Goal: Task Accomplishment & Management: Use online tool/utility

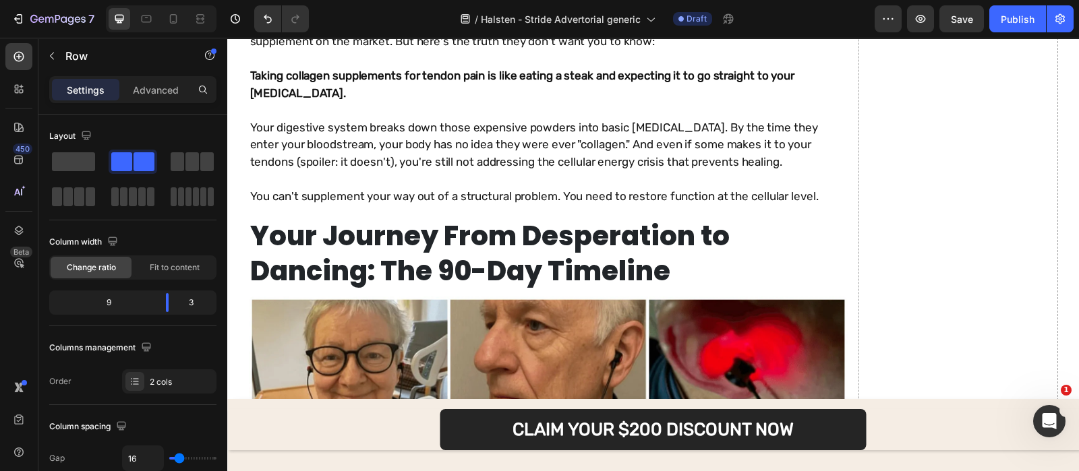
scroll to position [7846, 0]
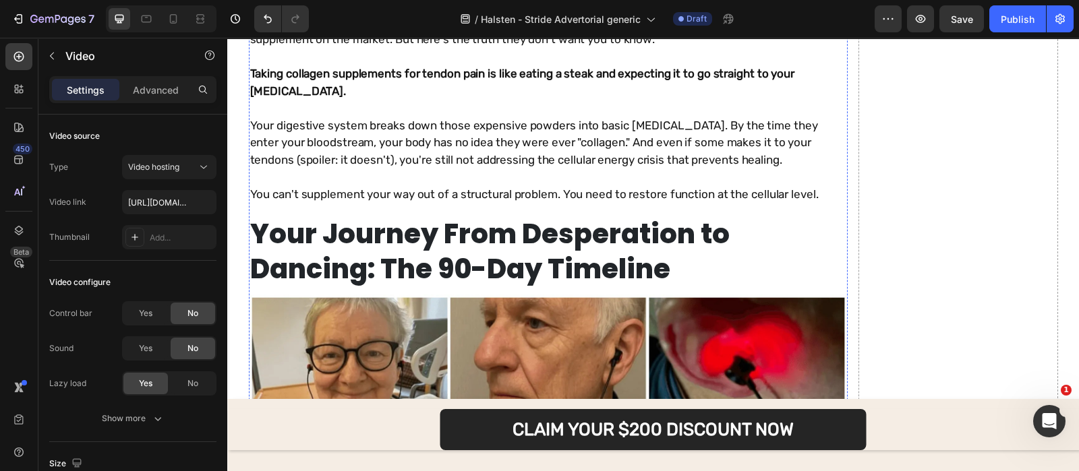
drag, startPoint x: 532, startPoint y: 257, endPoint x: 355, endPoint y: 326, distance: 190.1
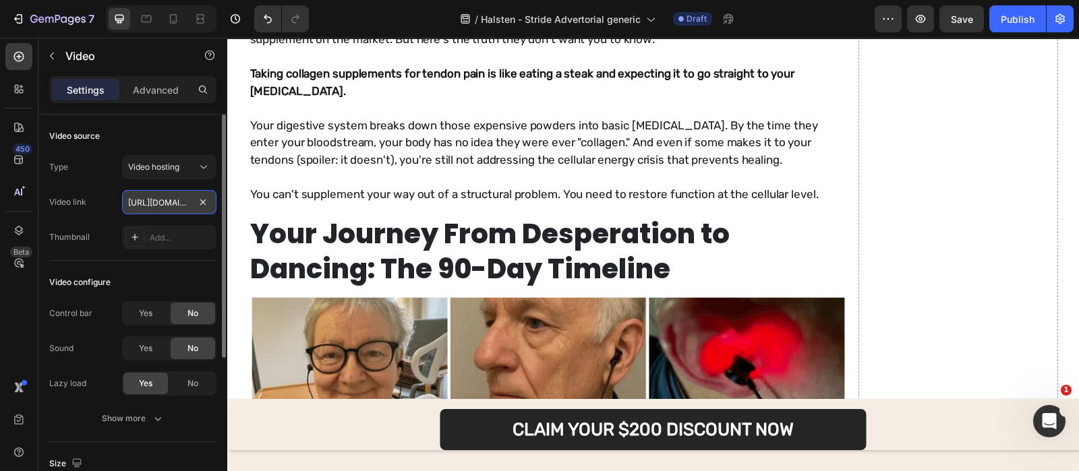
drag, startPoint x: 154, startPoint y: 193, endPoint x: 78, endPoint y: 149, distance: 87.6
click at [154, 193] on input "[URL][DOMAIN_NAME]" at bounding box center [169, 202] width 94 height 24
paste input "b0238d8f55844e539aa9d5e50af153c3"
type input "[URL][DOMAIN_NAME]"
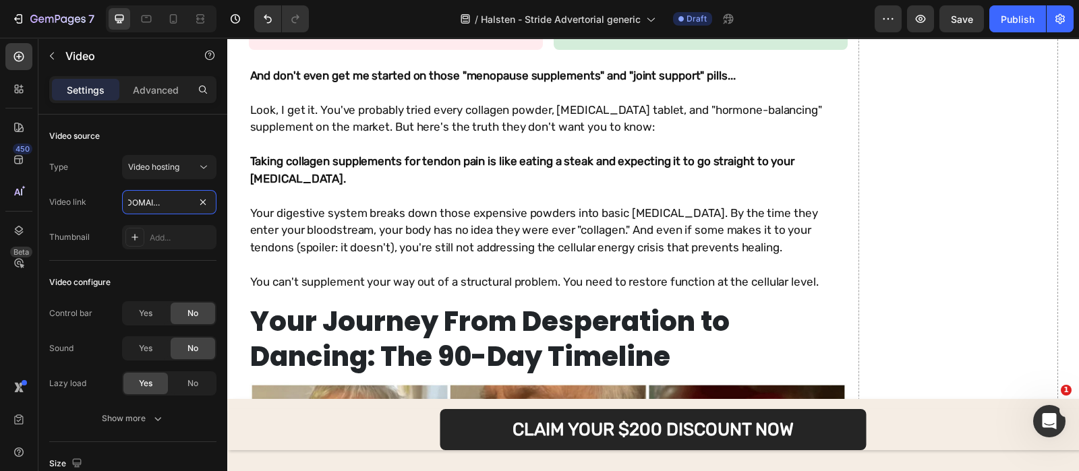
scroll to position [7750, 0]
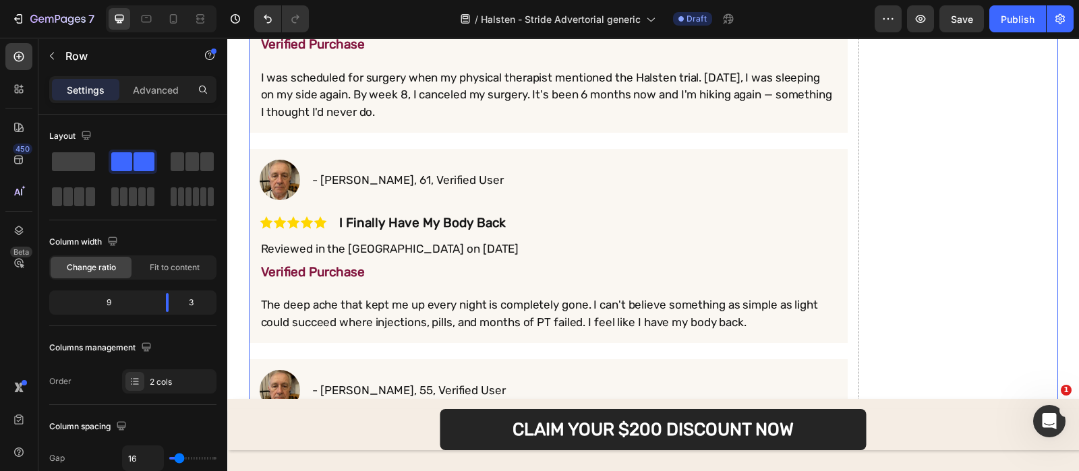
scroll to position [6545, 0]
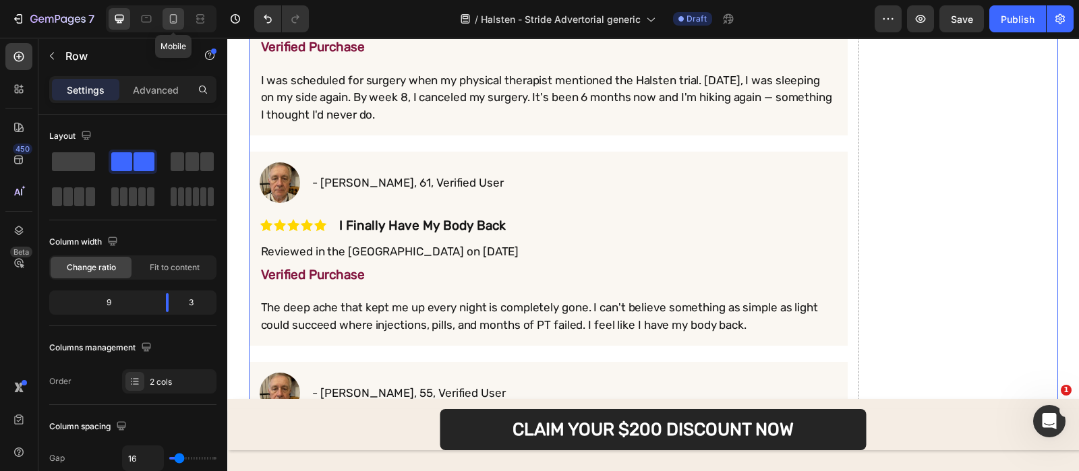
click at [165, 17] on div at bounding box center [173, 19] width 22 height 22
type input "0"
type input "100%"
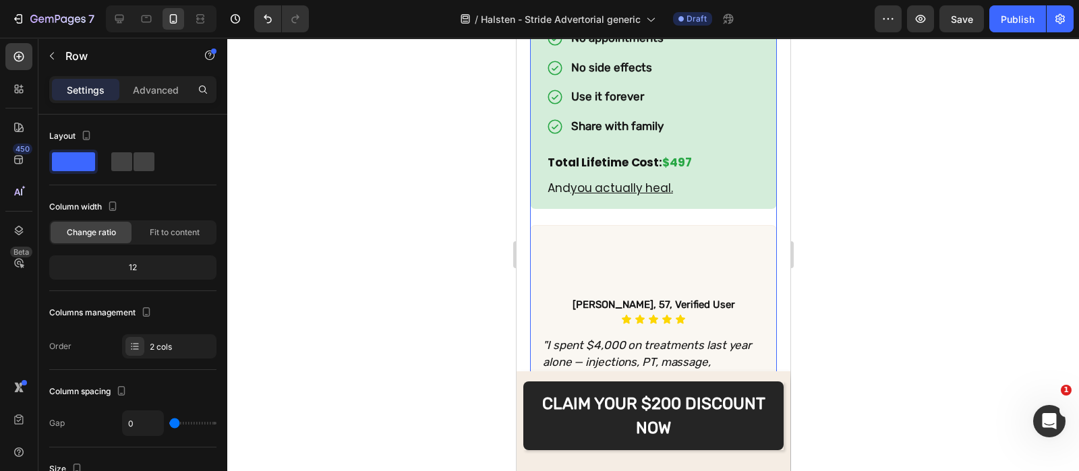
scroll to position [2270, 0]
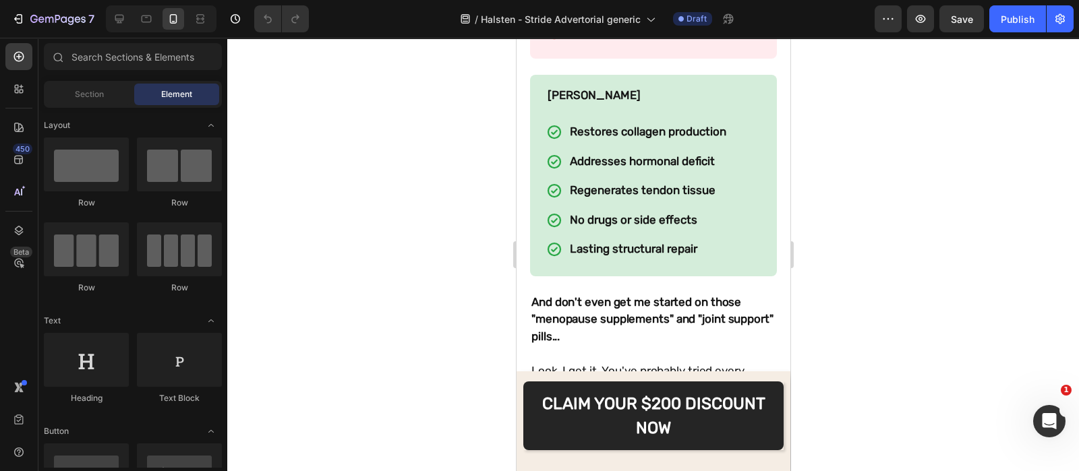
scroll to position [9461, 0]
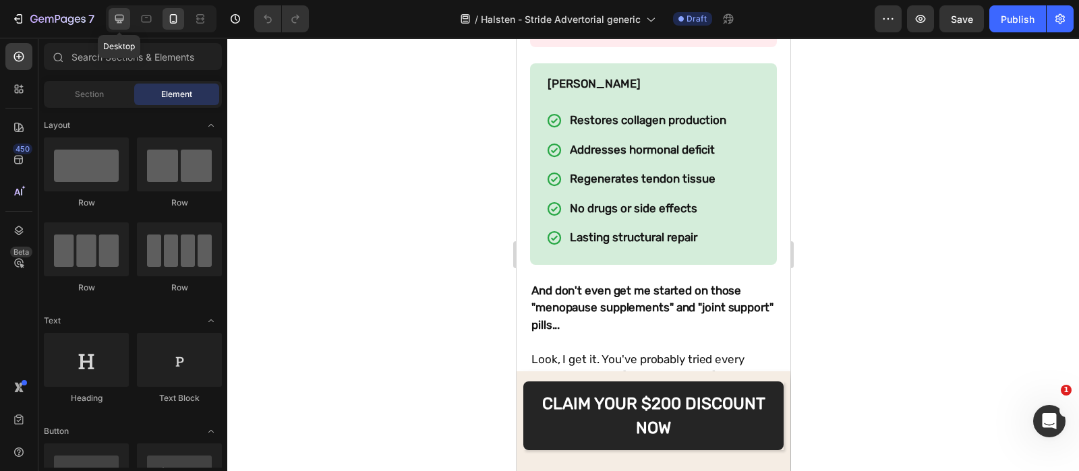
click at [124, 18] on icon at bounding box center [119, 18] width 13 height 13
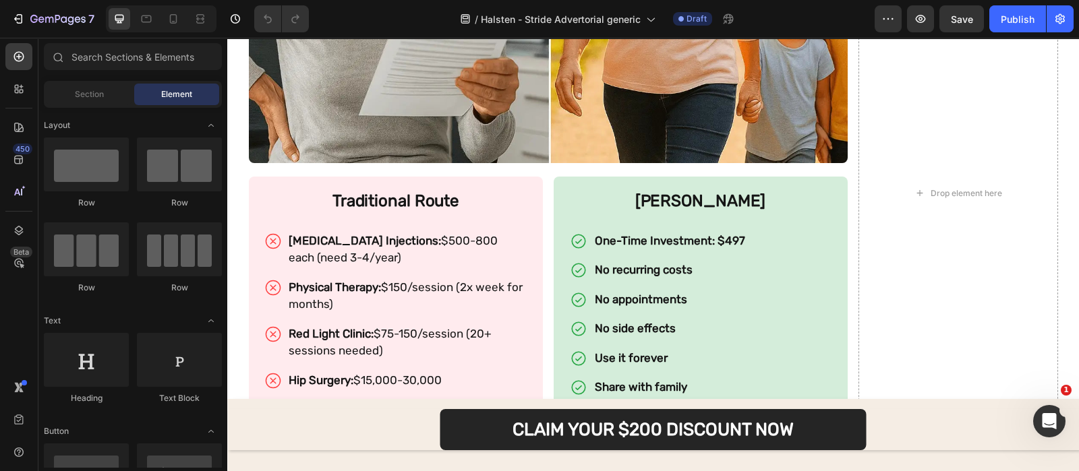
scroll to position [5716, 0]
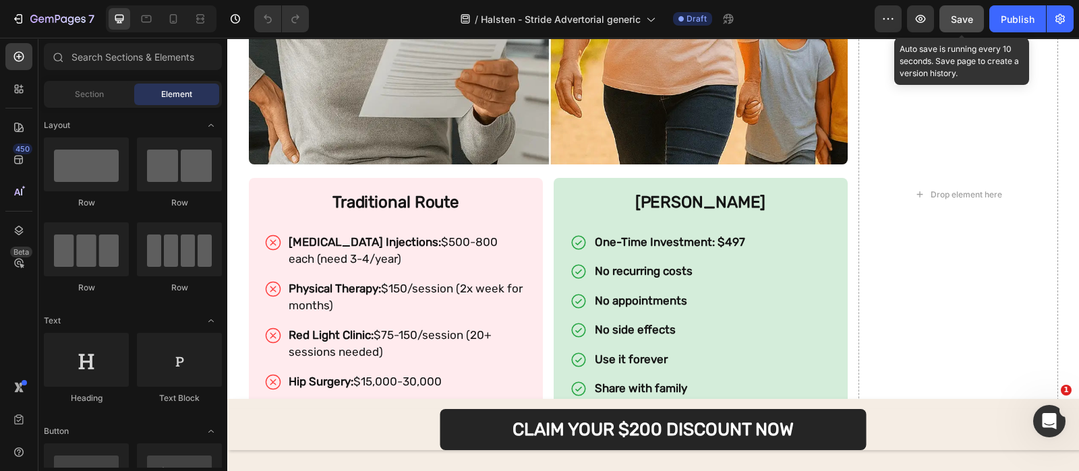
click at [944, 24] on button "Save" at bounding box center [961, 18] width 44 height 27
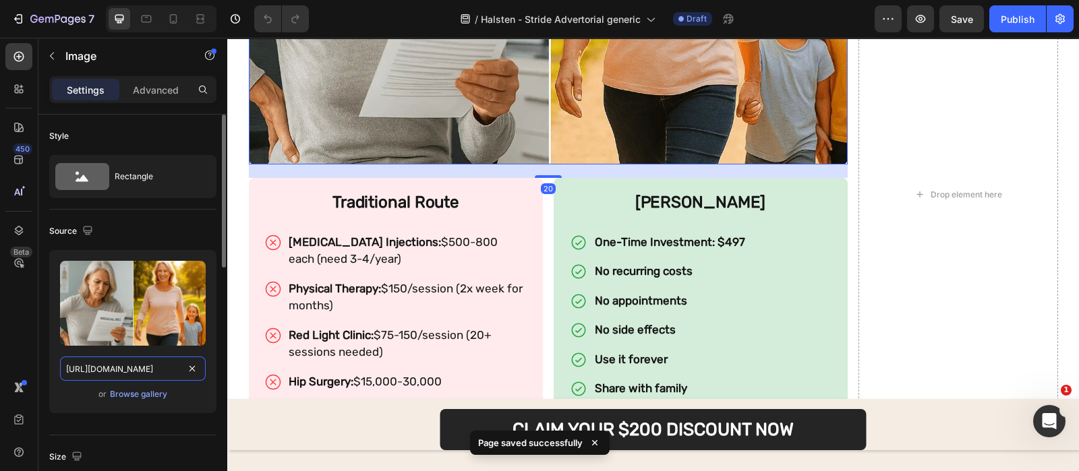
click at [157, 359] on input "https://cdn.shopify.com/s/files/1/0685/1444/7591/files/gempages_548746873540707…" at bounding box center [133, 369] width 146 height 24
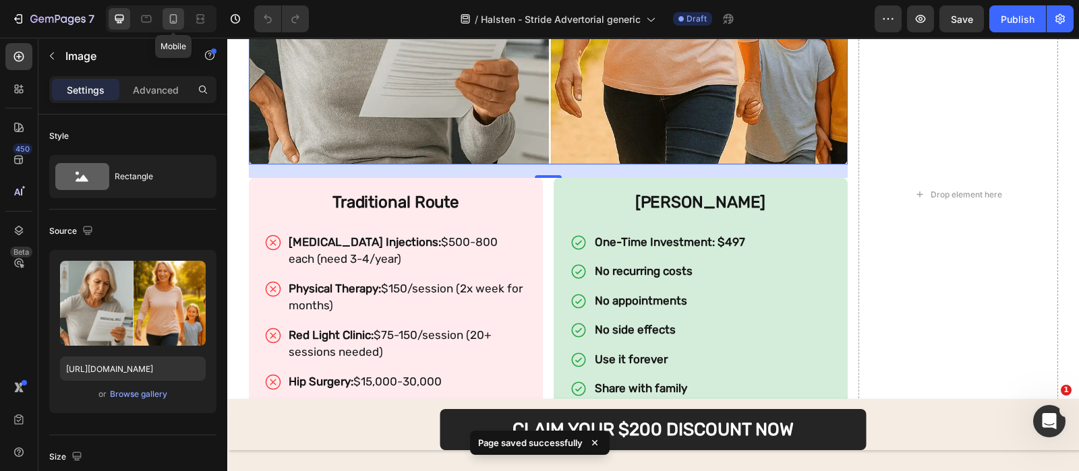
click at [173, 17] on icon at bounding box center [172, 18] width 13 height 13
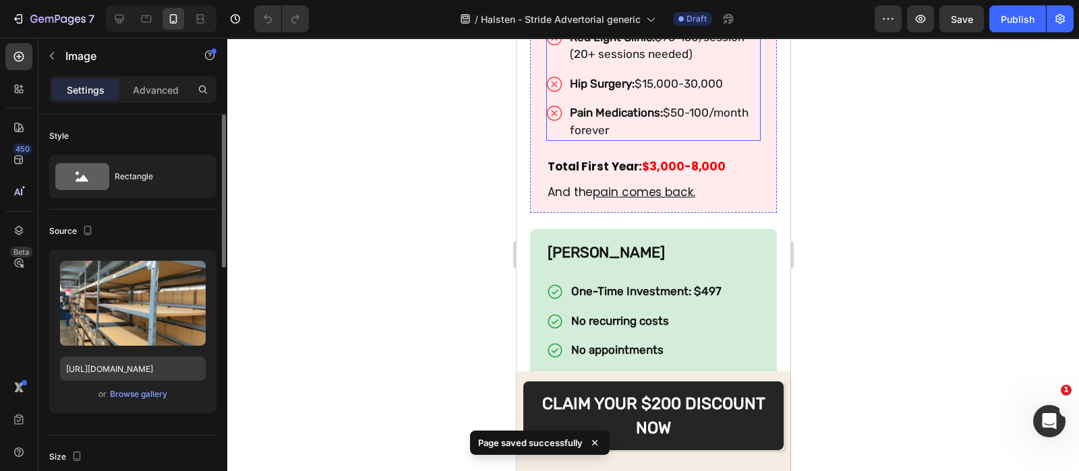
scroll to position [6404, 0]
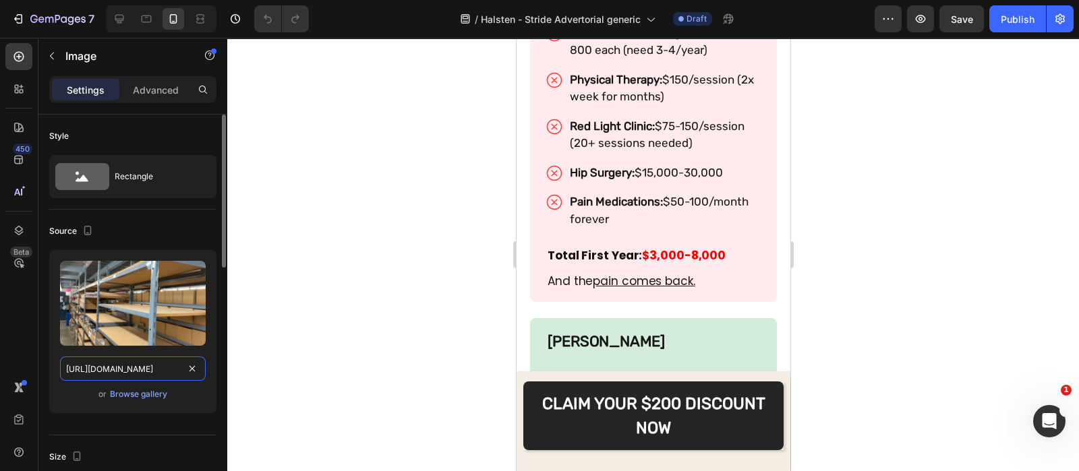
click at [140, 357] on input "https://cdn.shopify.com/s/files/1/0685/1444/7591/files/gempages_548746873540707…" at bounding box center [133, 369] width 146 height 24
paste input "00953697-8890-4412-8fb6-25a00e99dee2.webp"
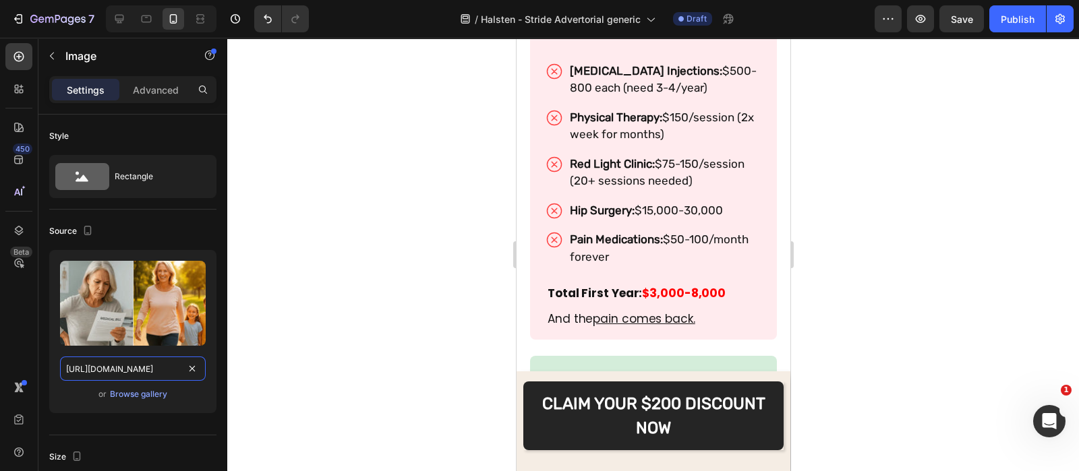
scroll to position [0, 425]
type input "https://cdn.shopify.com/s/files/1/0685/1444/7591/files/gempages_548746873540707…"
click at [367, 259] on div at bounding box center [652, 254] width 851 height 433
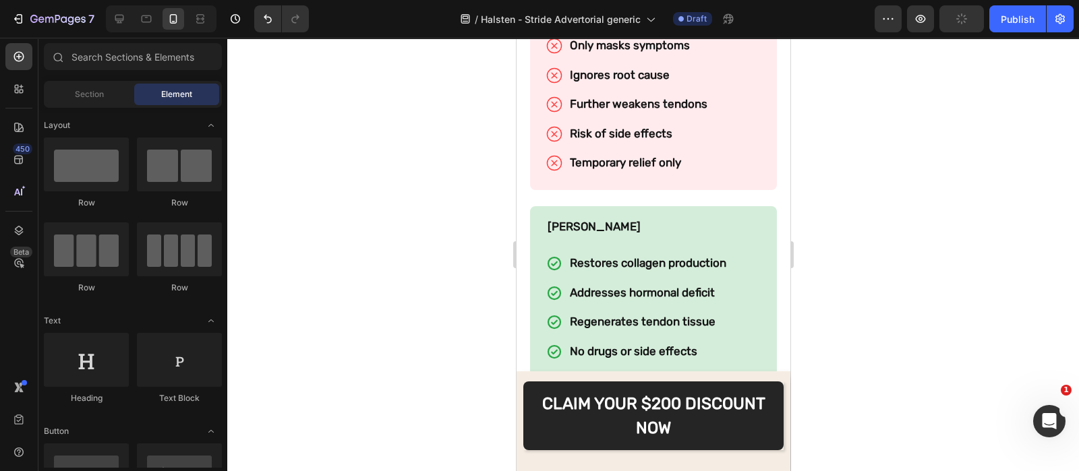
scroll to position [9568, 0]
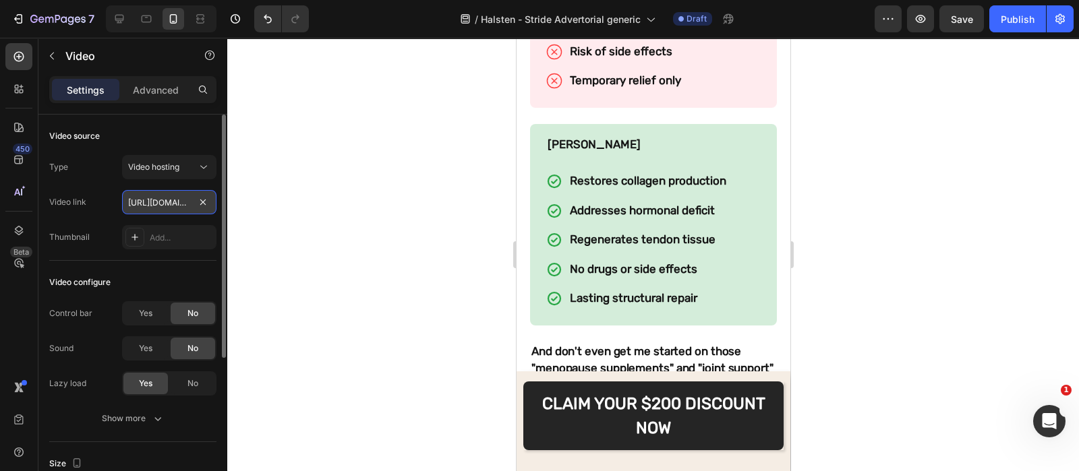
click at [147, 198] on input "[URL][DOMAIN_NAME]" at bounding box center [169, 202] width 94 height 24
paste input "b0238d8f55844e539aa9d5e50af153c3"
type input "[URL][DOMAIN_NAME]"
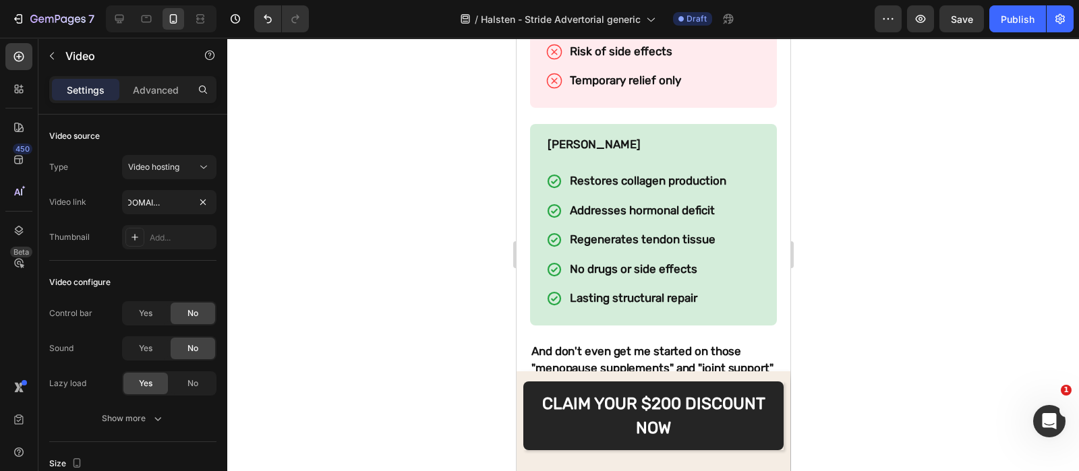
click at [443, 197] on div at bounding box center [652, 254] width 851 height 433
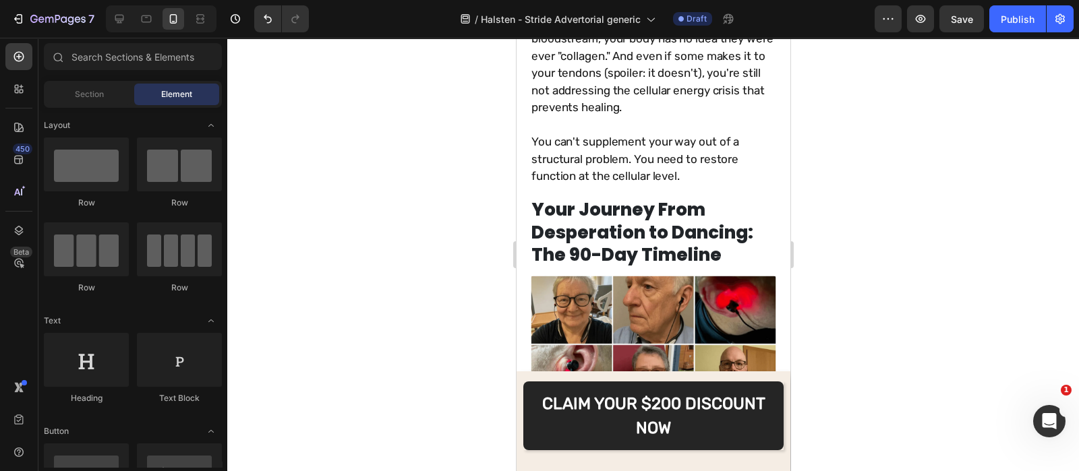
scroll to position [10173, 0]
click at [125, 20] on icon at bounding box center [119, 18] width 13 height 13
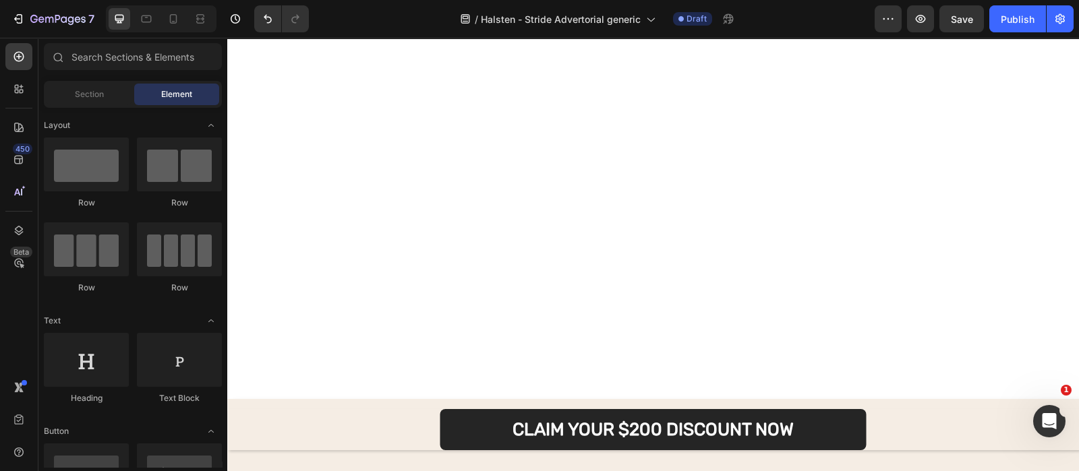
scroll to position [9089, 0]
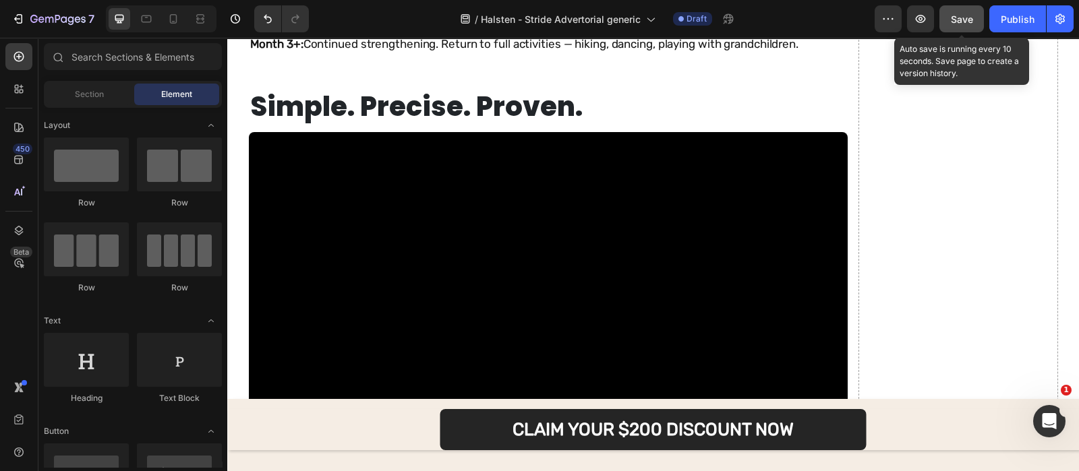
drag, startPoint x: 963, startPoint y: 20, endPoint x: 459, endPoint y: 84, distance: 507.6
click at [963, 20] on span "Save" at bounding box center [961, 18] width 22 height 11
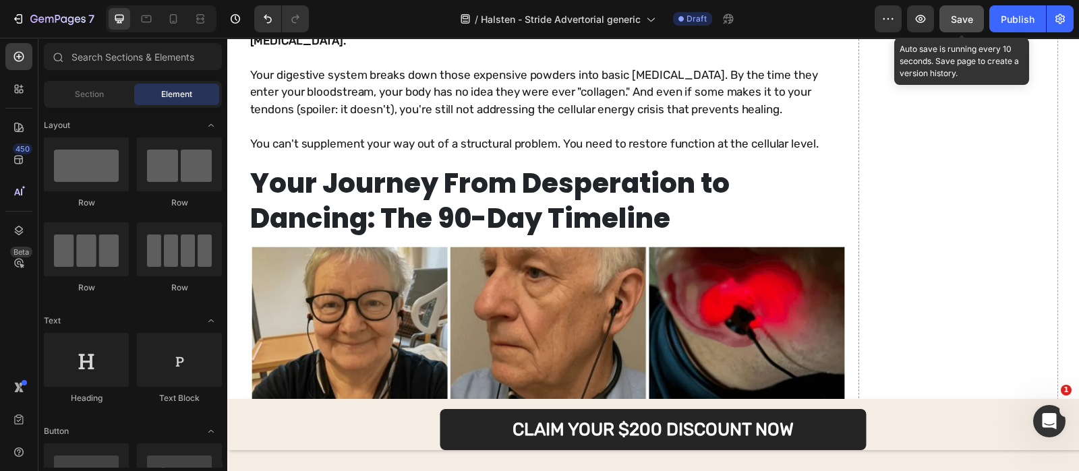
scroll to position [8443, 0]
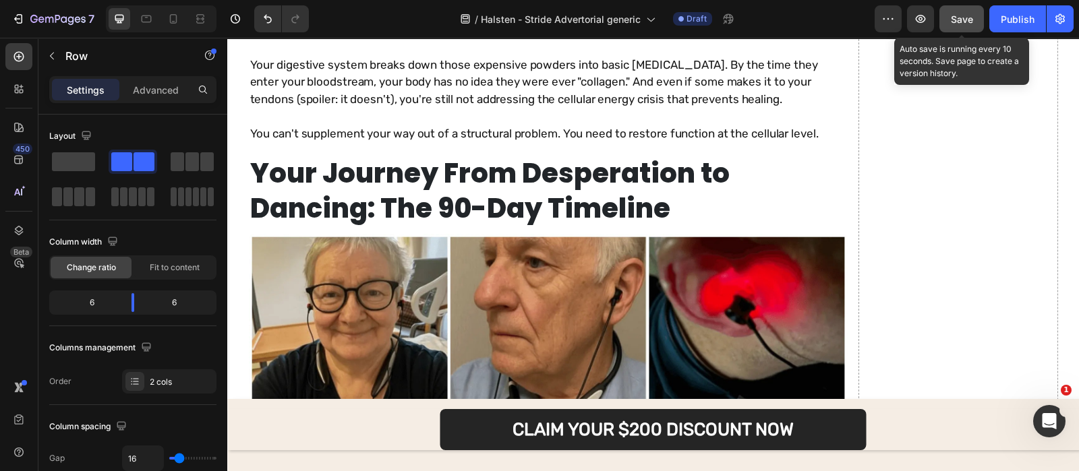
scroll to position [8530, 0]
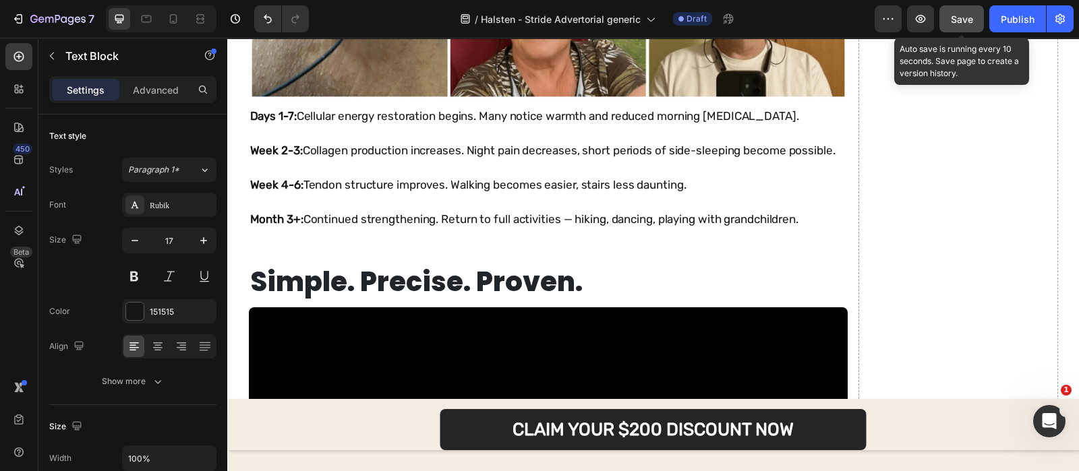
scroll to position [8890, 0]
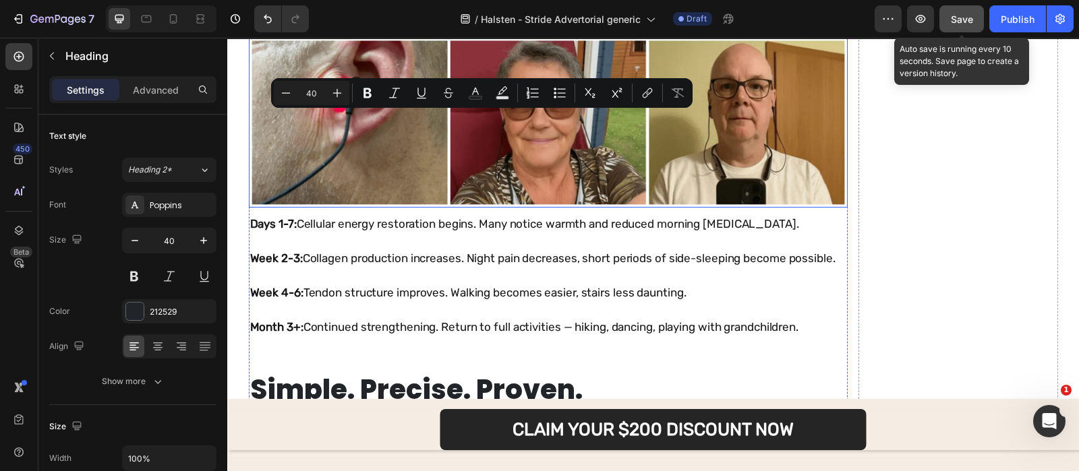
scroll to position [8805, 0]
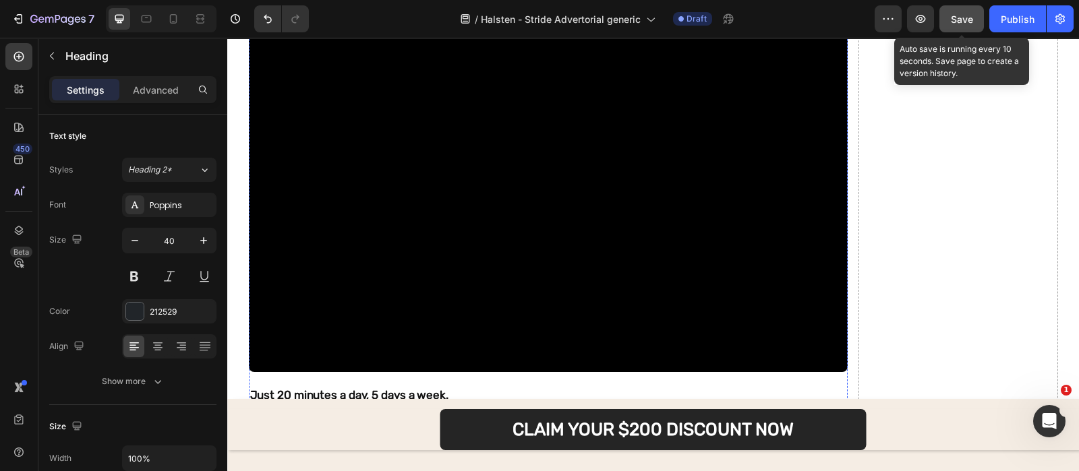
scroll to position [9191, 0]
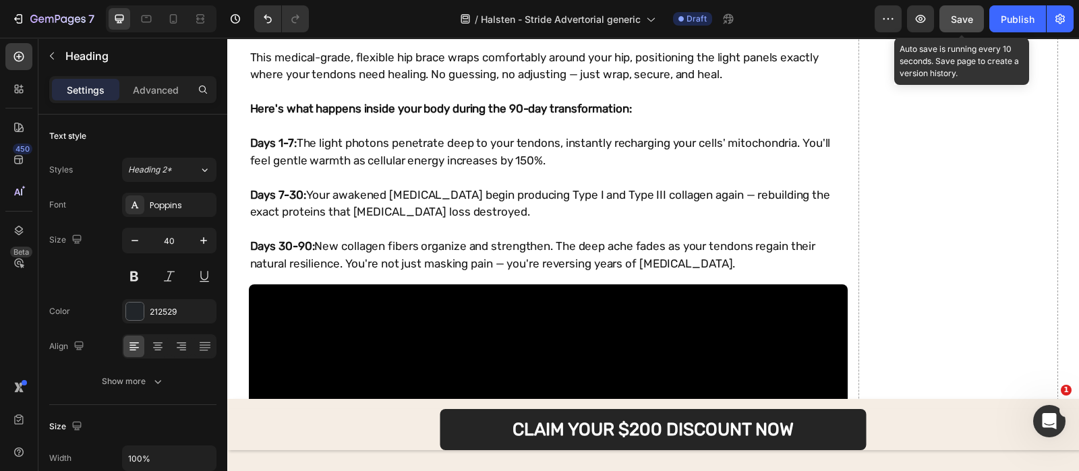
scroll to position [4199, 0]
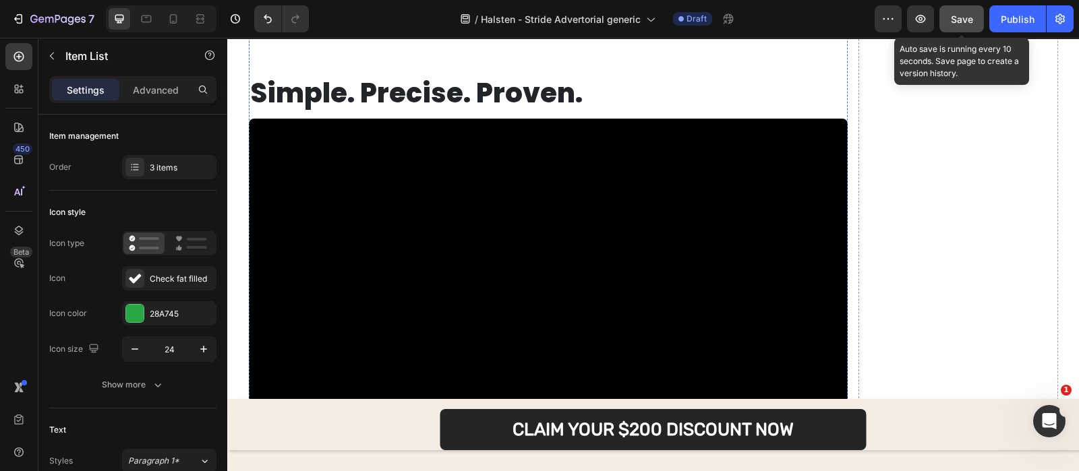
scroll to position [8971, 0]
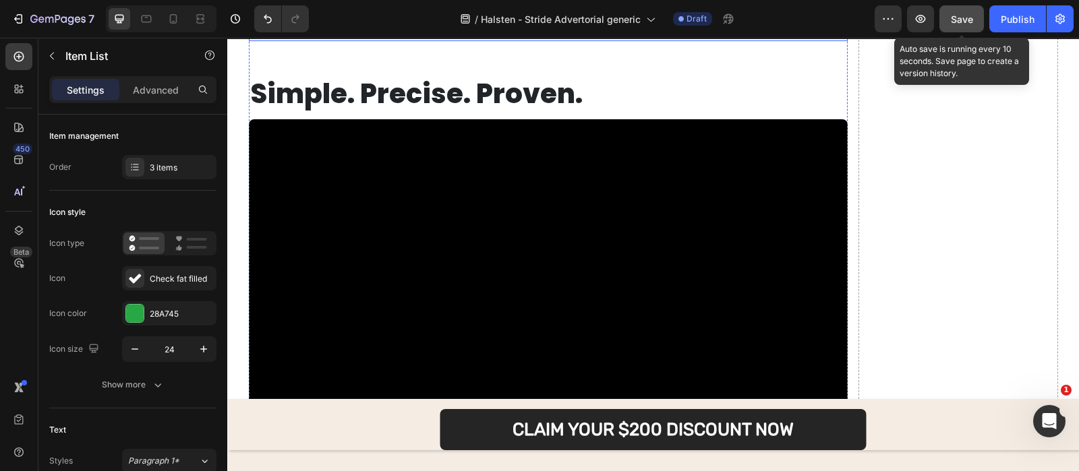
click at [593, 40] on p "Month 3+: Continued strengthening. Return to full activities — hiking, dancing,…" at bounding box center [548, 22] width 596 height 34
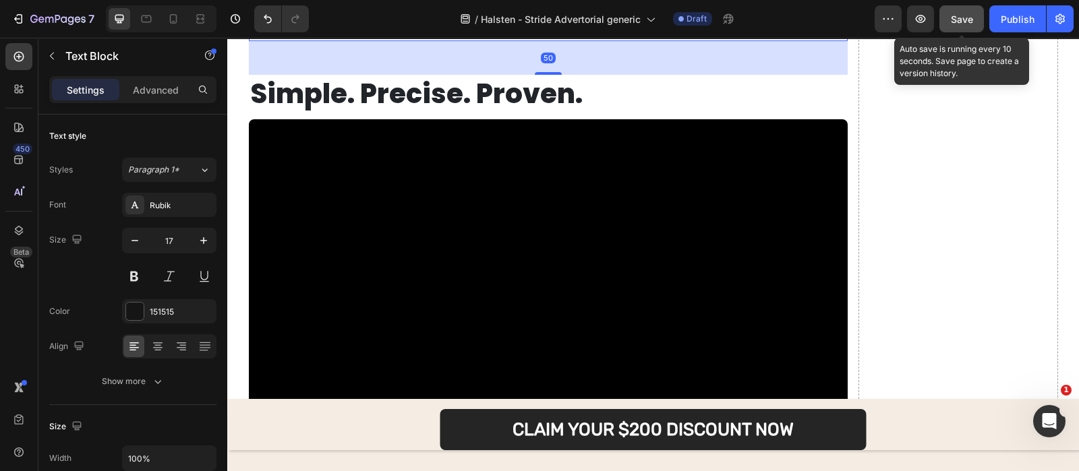
click at [593, 40] on p "Month 3+: Continued strengthening. Return to full activities — hiking, dancing,…" at bounding box center [548, 22] width 596 height 34
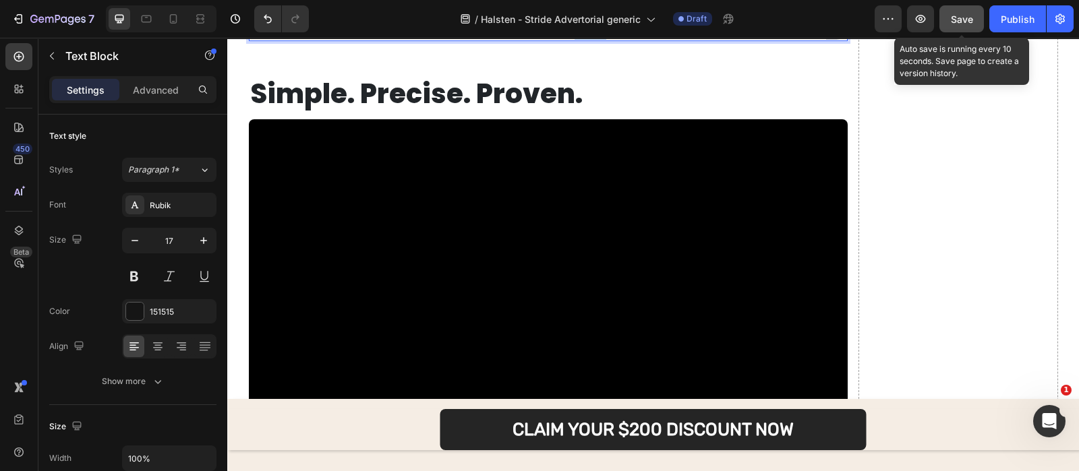
click at [593, 40] on p "Month 3+: Continued strengthening. Return to full activities — hiking, dancing,…" at bounding box center [548, 22] width 596 height 34
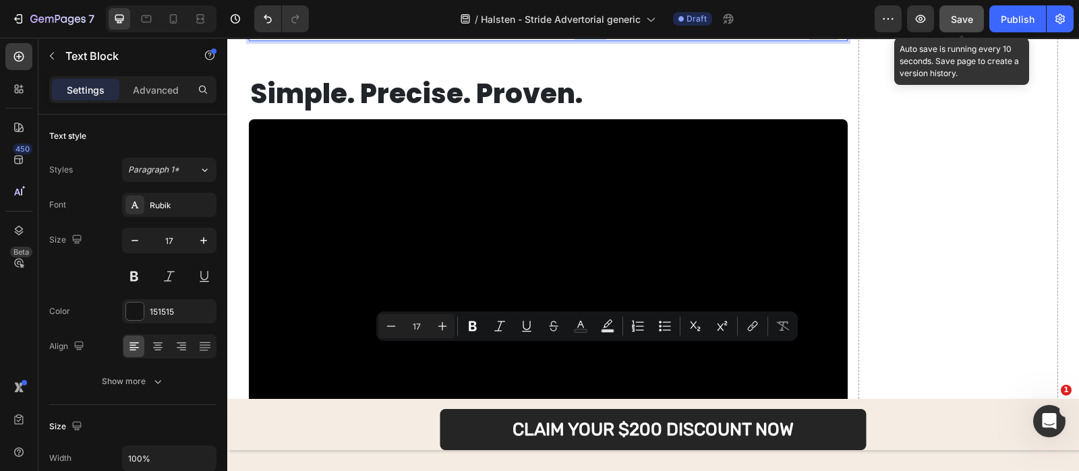
copy p "hiking"
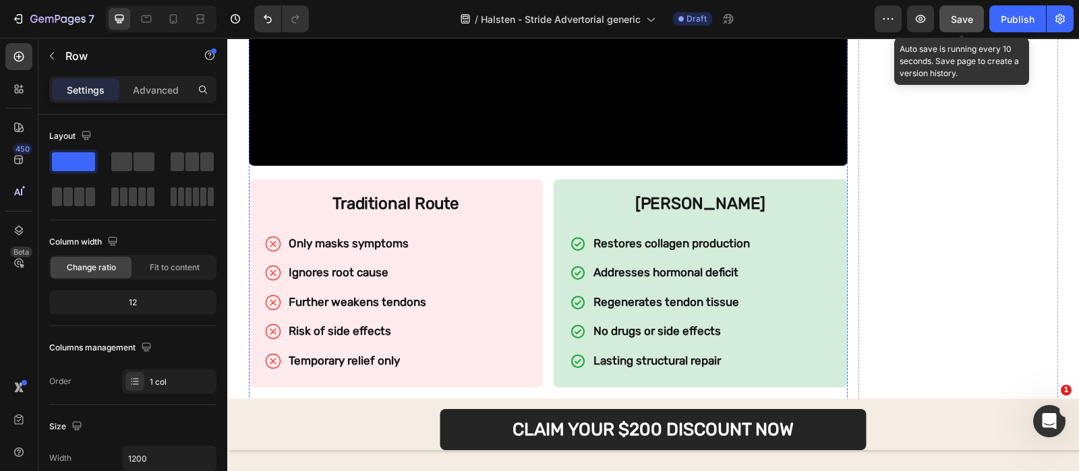
scroll to position [7994, 0]
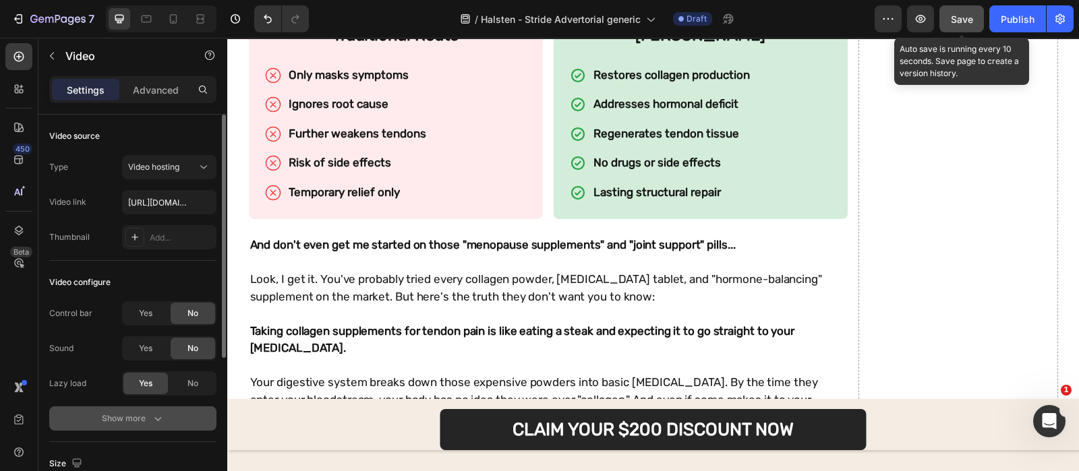
click at [162, 411] on button "Show more" at bounding box center [132, 418] width 167 height 24
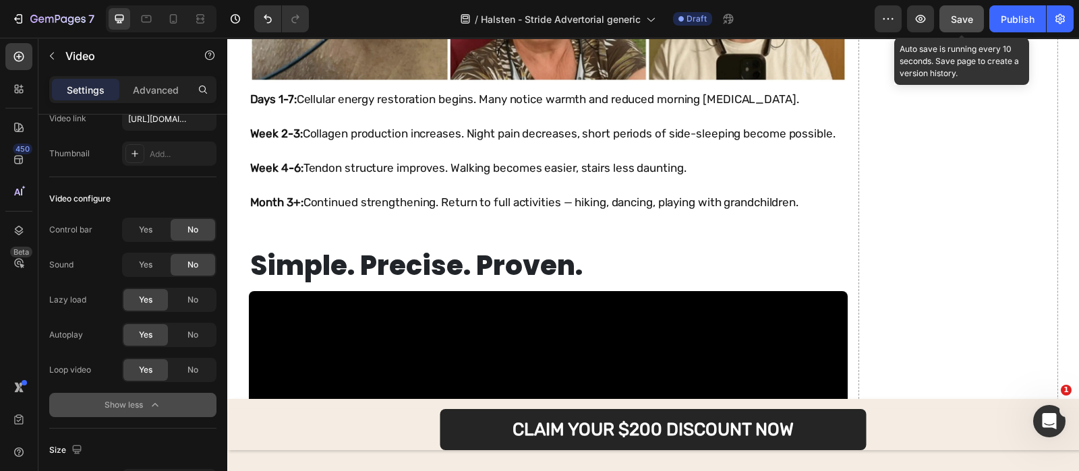
scroll to position [8805, 0]
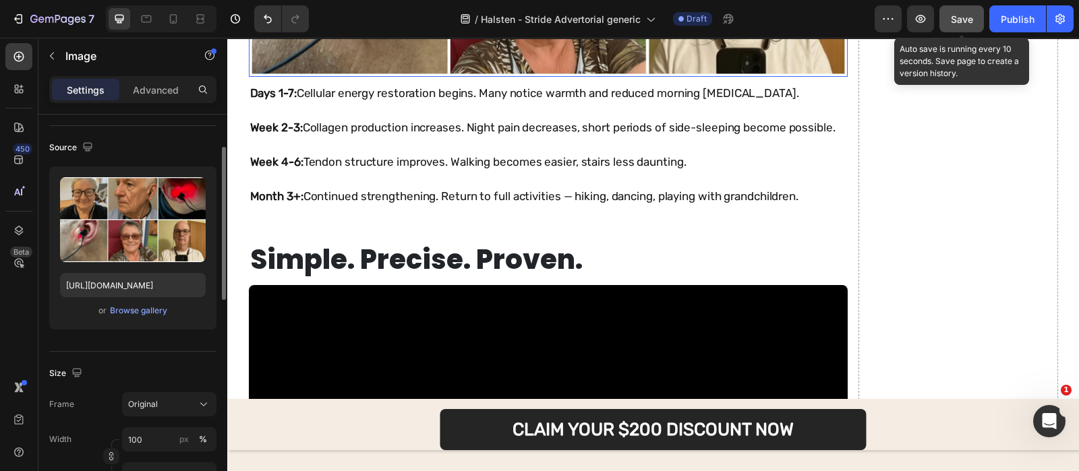
scroll to position [0, 0]
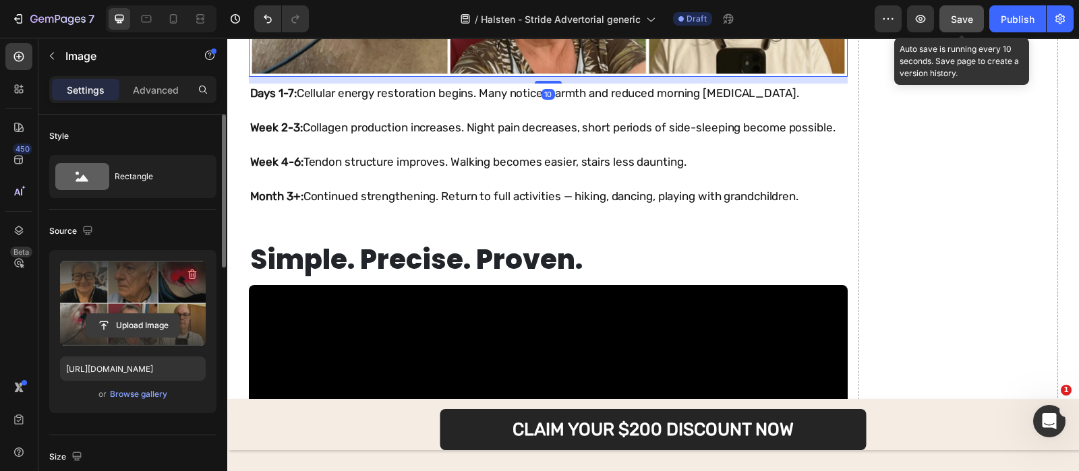
click at [160, 314] on input "file" at bounding box center [132, 325] width 93 height 23
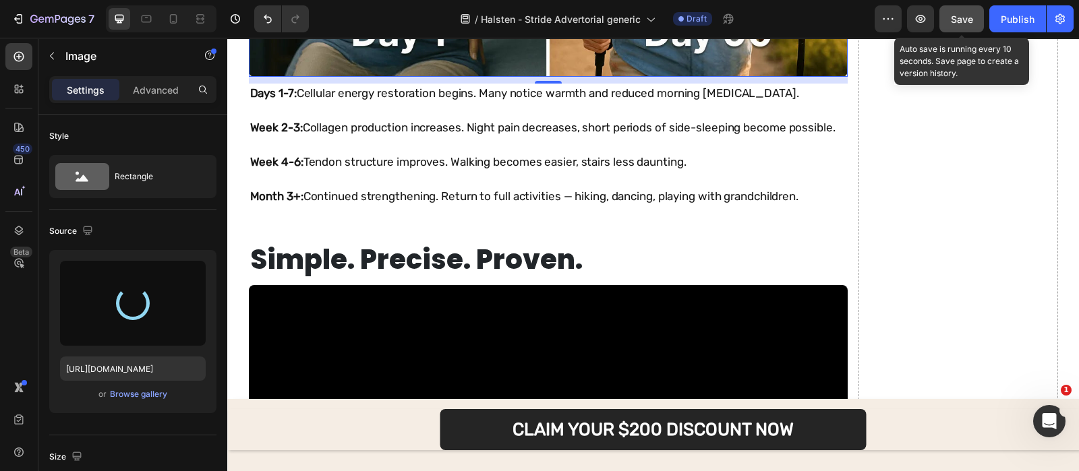
type input "https://cdn.shopify.com/s/files/1/0685/1444/7591/files/gempages_548746873540707…"
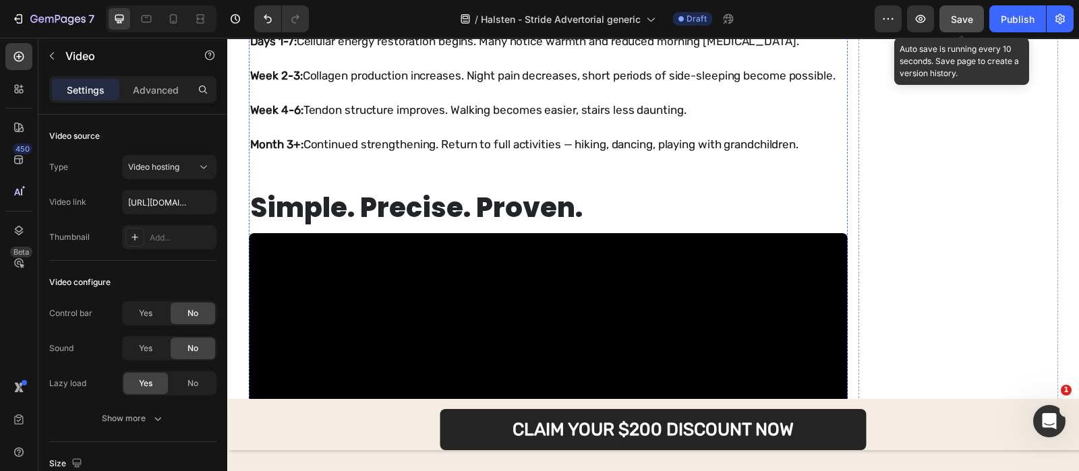
scroll to position [8805, 0]
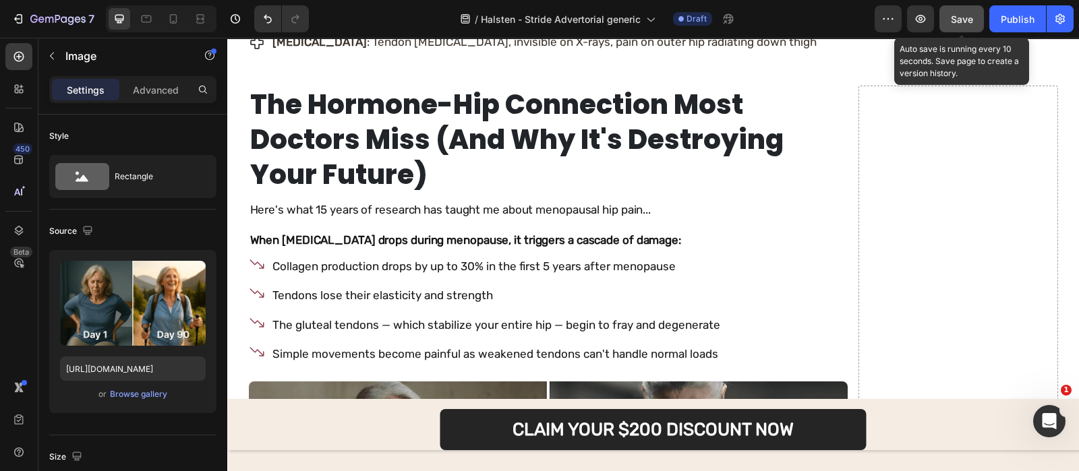
scroll to position [1422, 0]
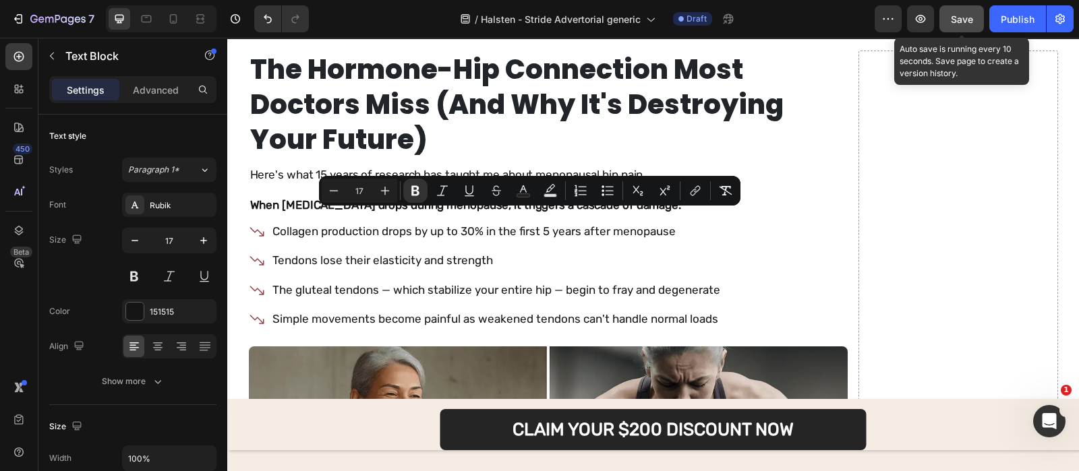
drag, startPoint x: 462, startPoint y: 220, endPoint x: 582, endPoint y: 226, distance: 120.1
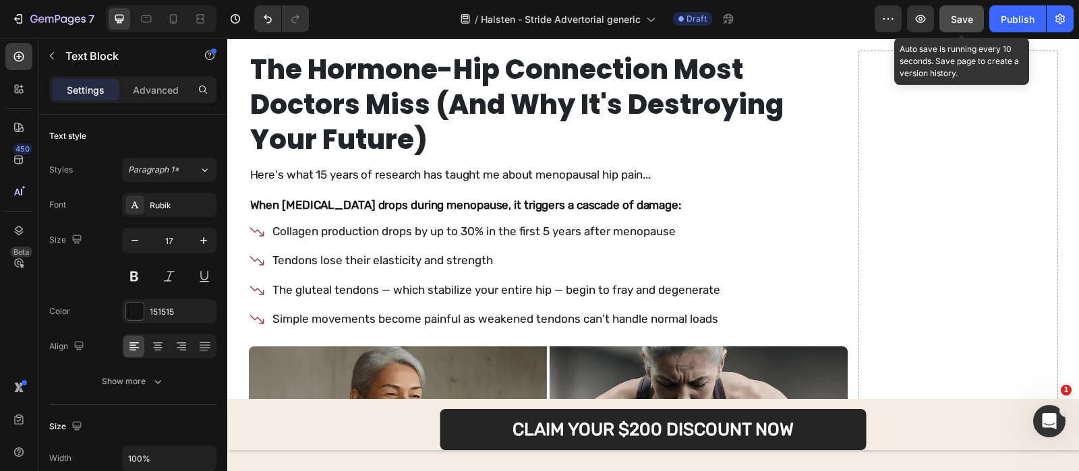
drag, startPoint x: 566, startPoint y: 220, endPoint x: 461, endPoint y: 222, distance: 104.5
drag, startPoint x: 461, startPoint y: 222, endPoint x: 567, endPoint y: 217, distance: 106.0
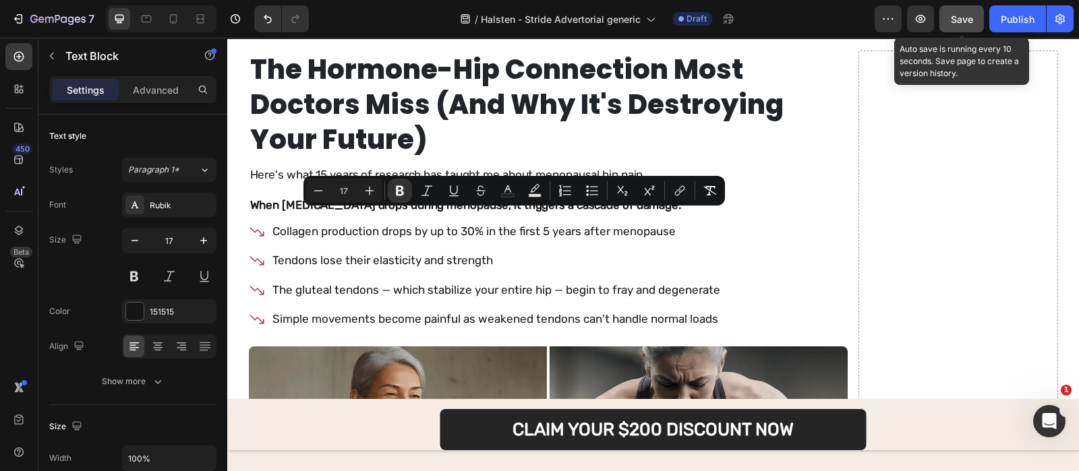
copy strong "gluteal tendinopathy"
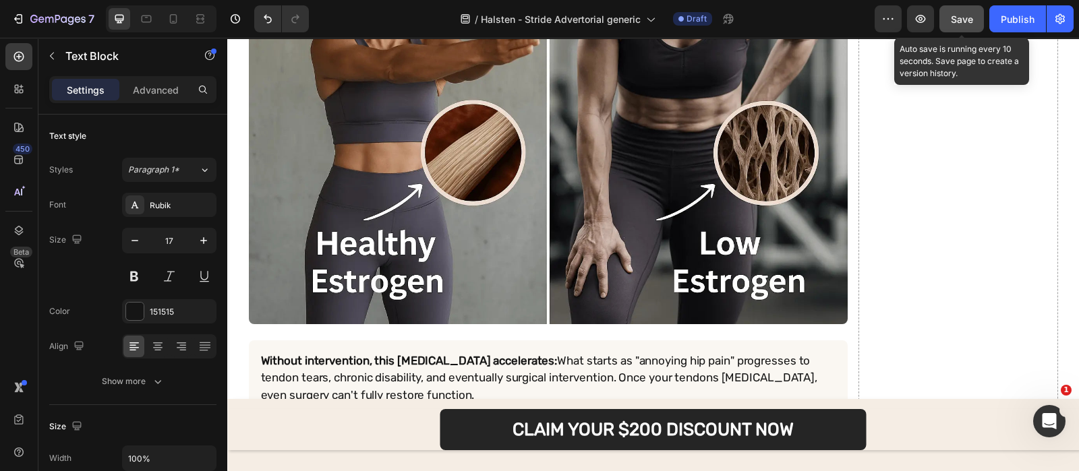
type input "16"
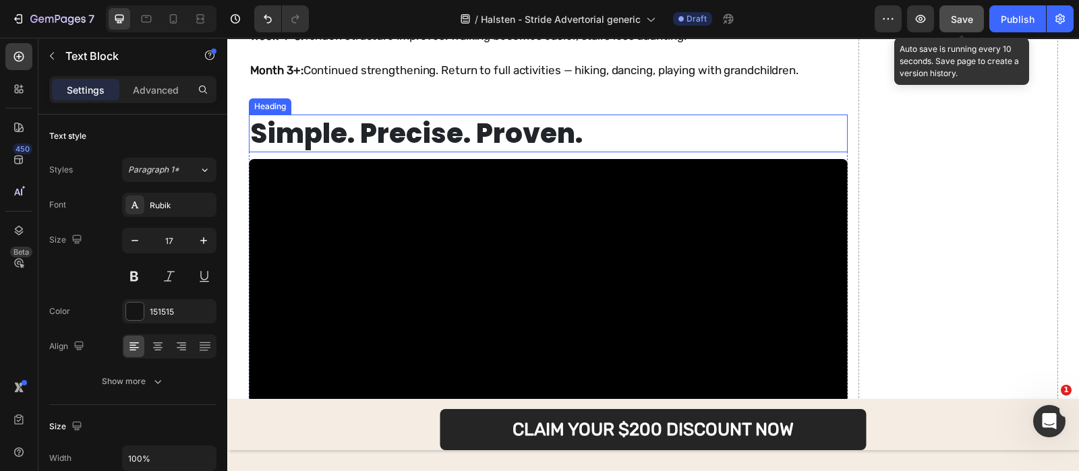
scroll to position [9335, 0]
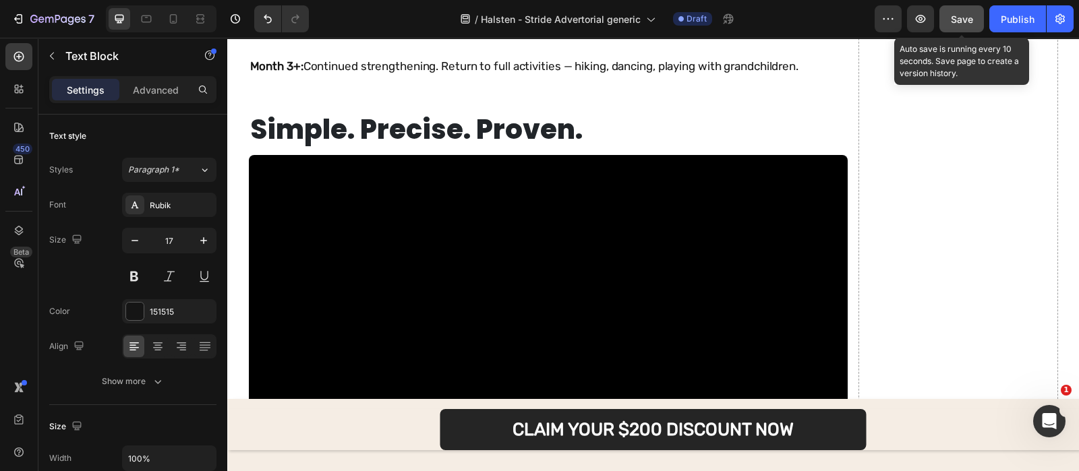
drag, startPoint x: 968, startPoint y: 22, endPoint x: 344, endPoint y: 141, distance: 635.4
click at [968, 22] on span "Save" at bounding box center [961, 18] width 22 height 11
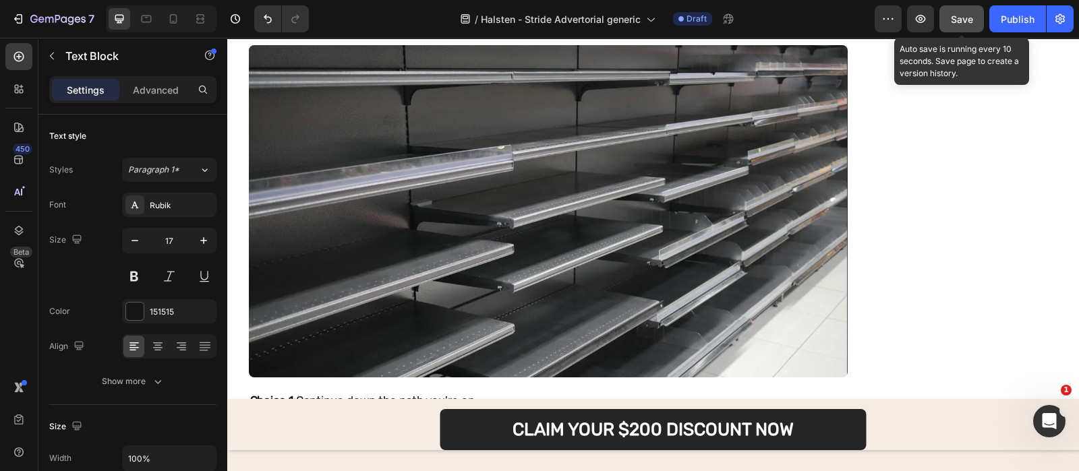
scroll to position [10348, 0]
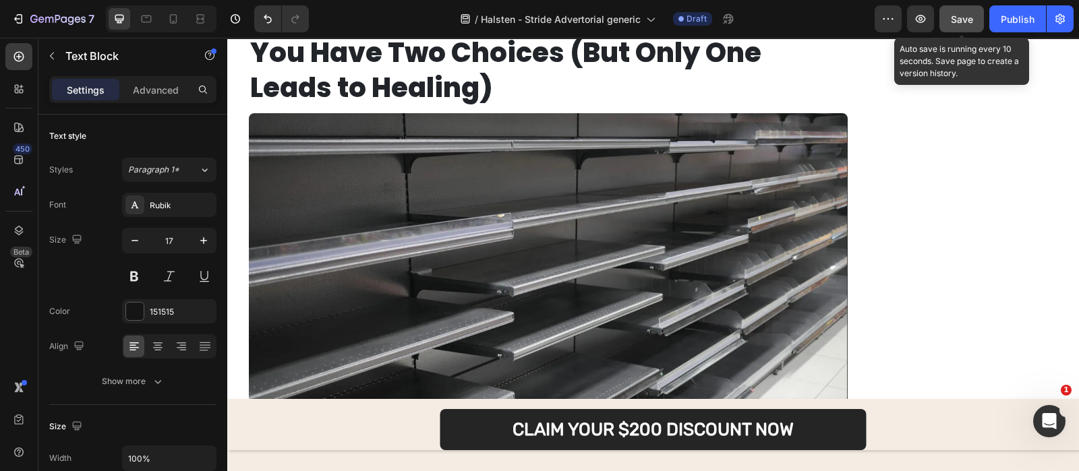
click at [480, 207] on img at bounding box center [548, 279] width 599 height 332
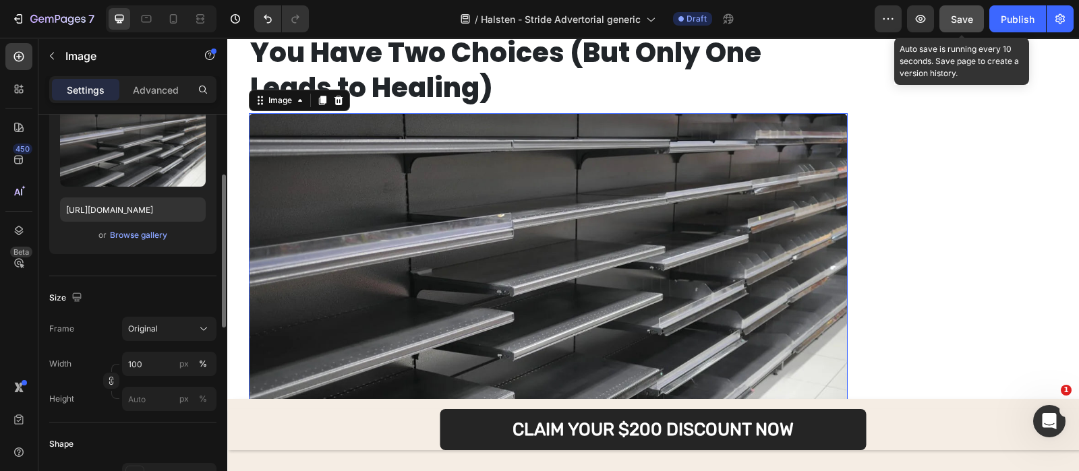
scroll to position [158, 0]
click at [154, 217] on input "https://cdn.shopify.com/s/files/1/0685/1444/7591/files/gempages_548746873540707…" at bounding box center [133, 211] width 146 height 24
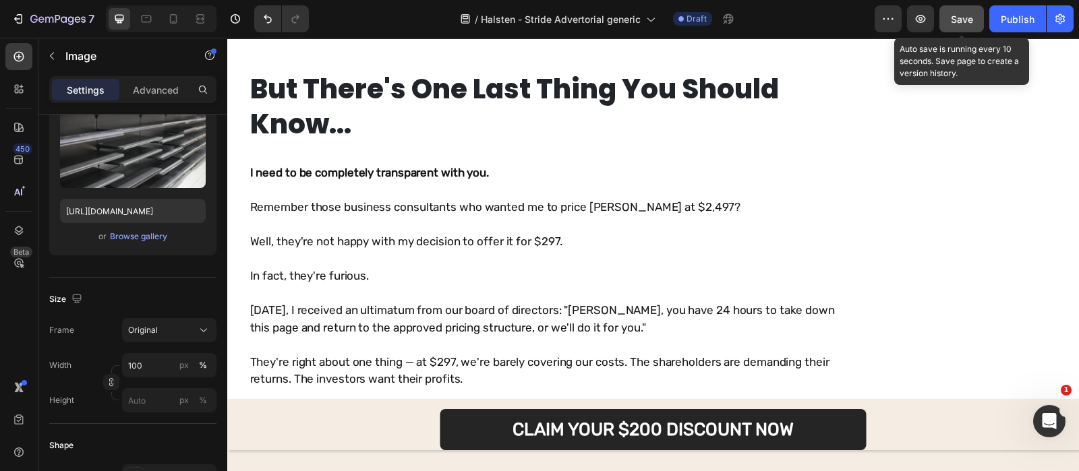
scroll to position [11107, 0]
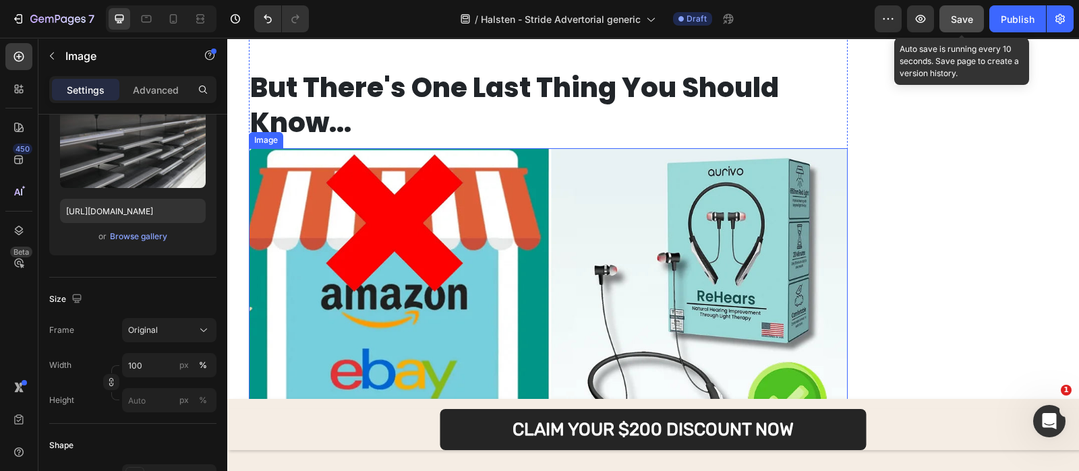
click at [400, 212] on img at bounding box center [548, 300] width 599 height 305
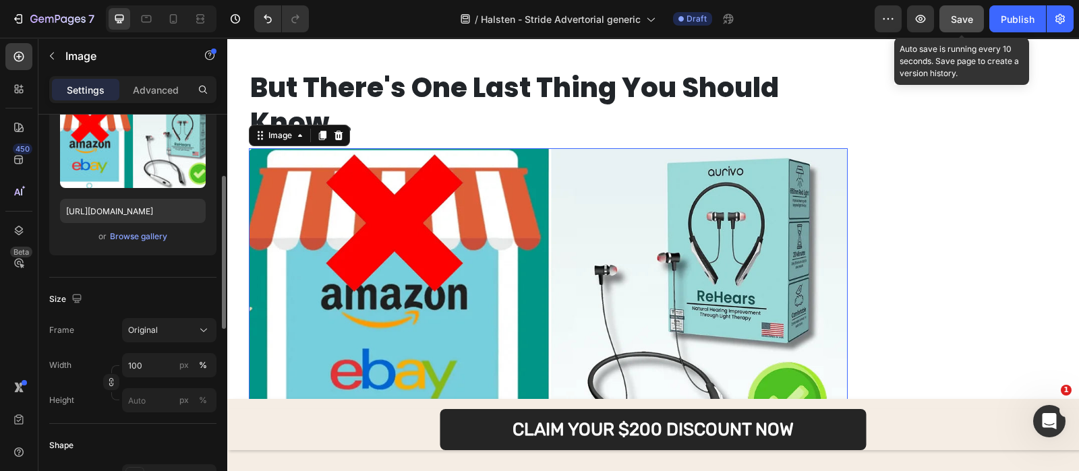
scroll to position [11181, 0]
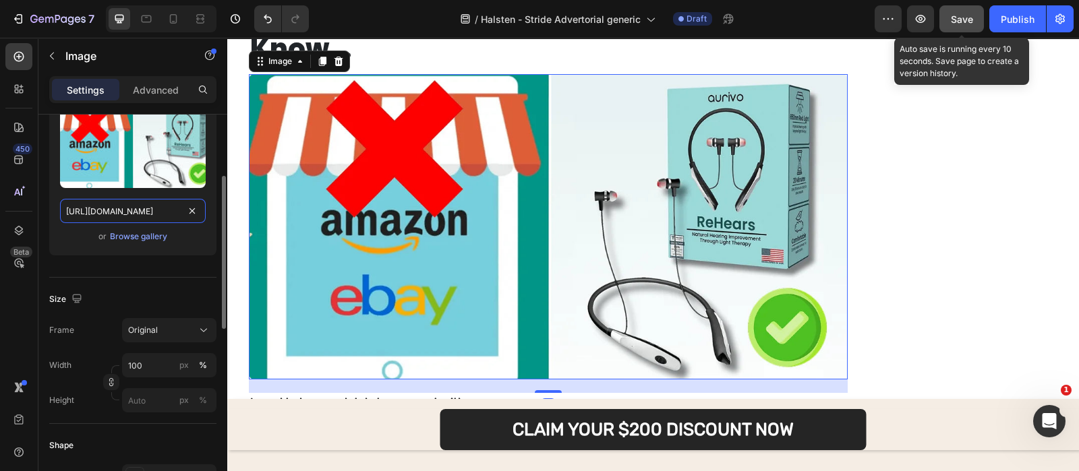
click at [149, 203] on input "https://cdn.shopify.com/s/files/1/0685/1444/7591/files/gempages_548746873540707…" at bounding box center [133, 211] width 146 height 24
paste input "044518f0-516e-4e89-b89f-34569ac61282"
type input "https://cdn.shopify.com/s/files/1/0685/1444/7591/files/gempages_548746873540707…"
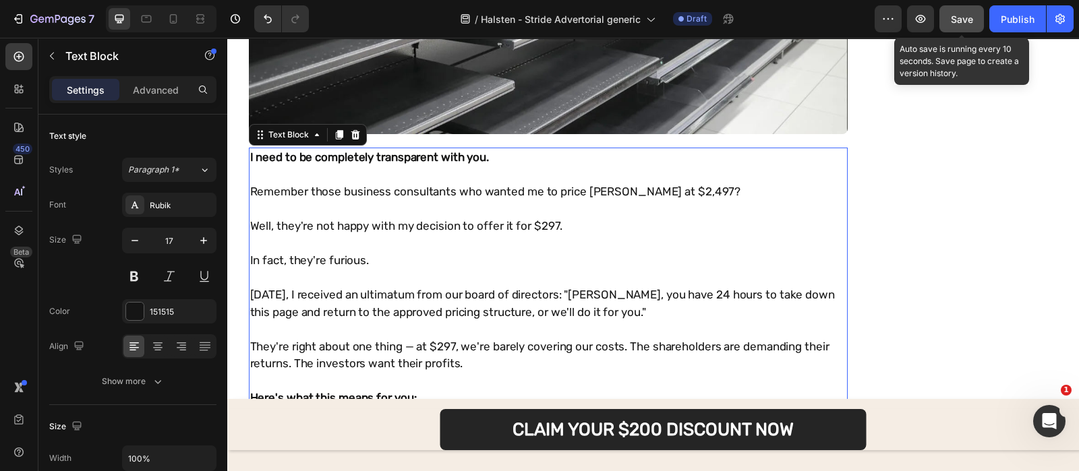
scroll to position [11451, 0]
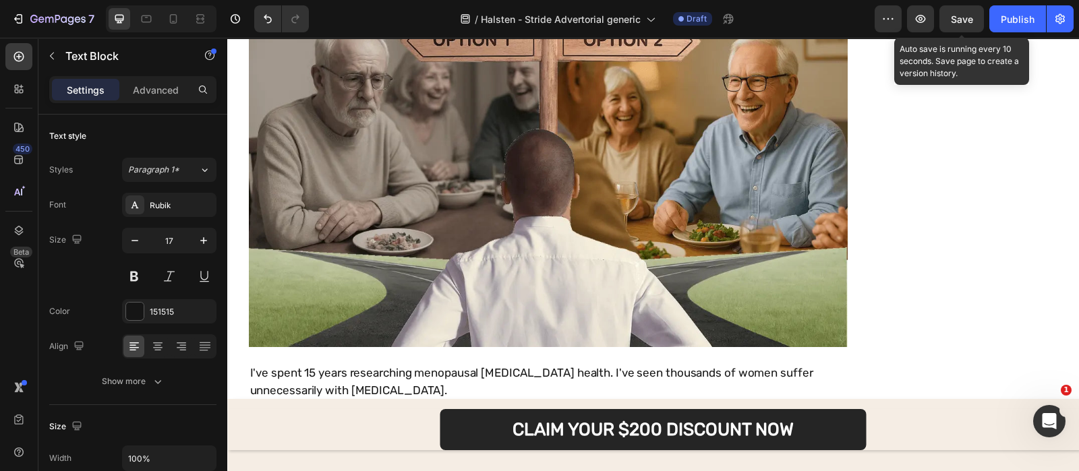
scroll to position [11552, 0]
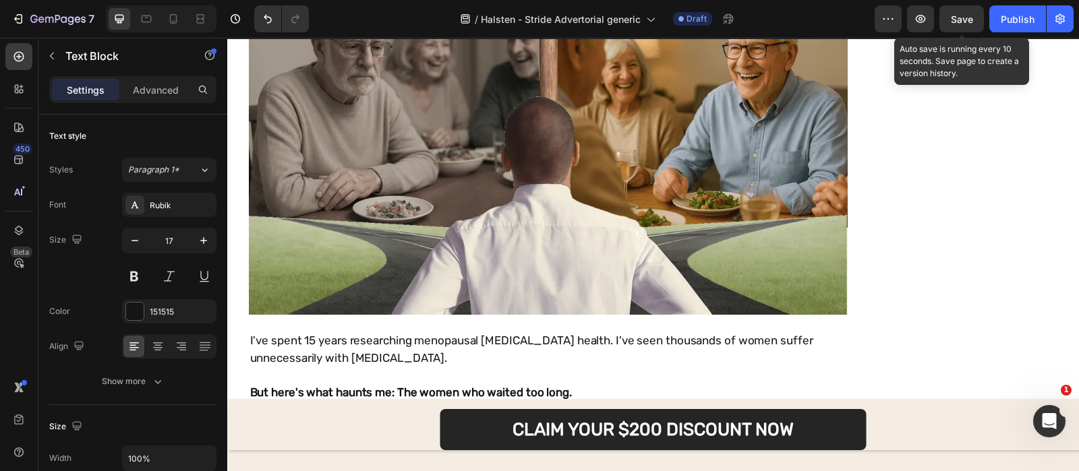
scroll to position [11527, 0]
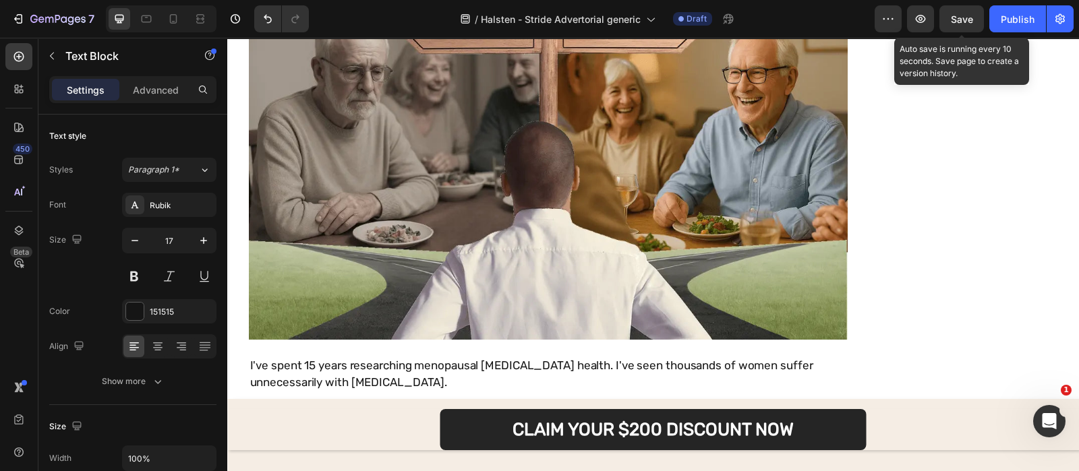
scroll to position [11982, 0]
drag, startPoint x: 242, startPoint y: 94, endPoint x: 586, endPoint y: 344, distance: 425.5
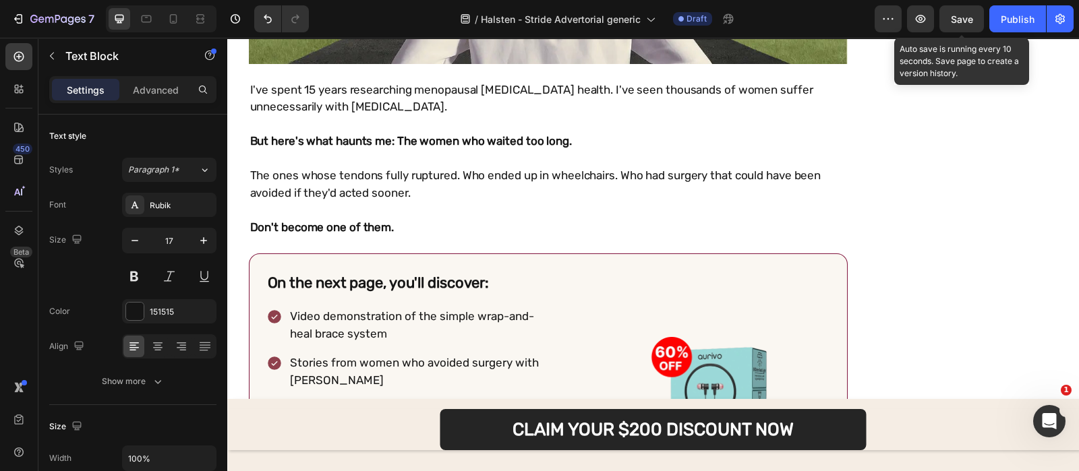
scroll to position [11960, 0]
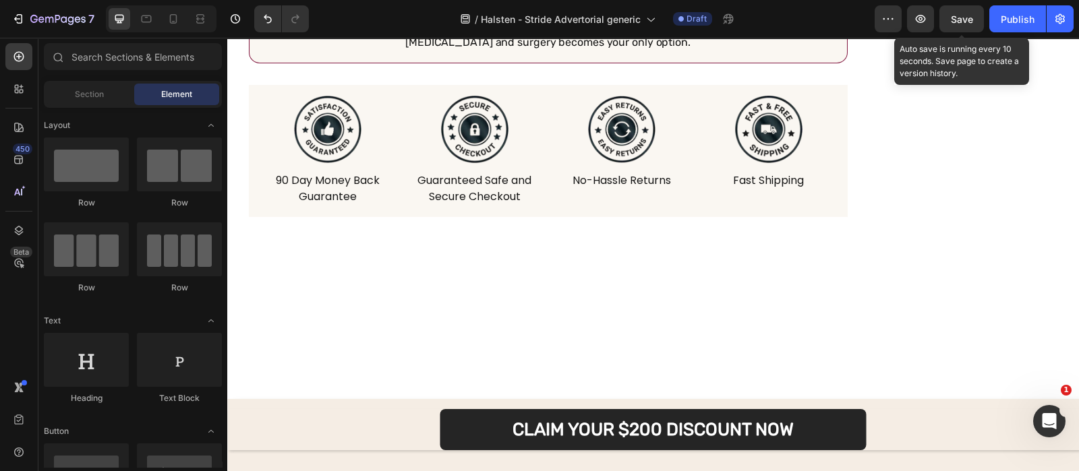
scroll to position [12425, 0]
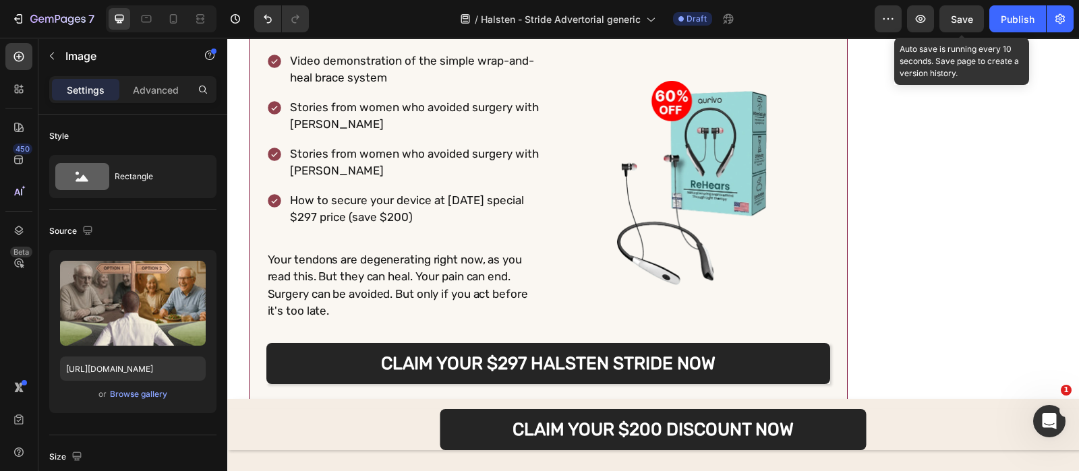
scroll to position [12036, 0]
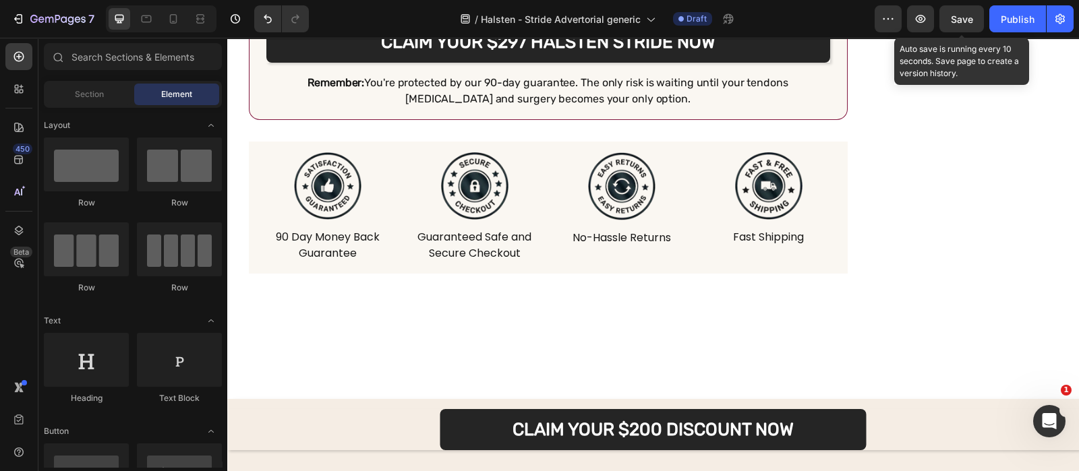
scroll to position [12012, 0]
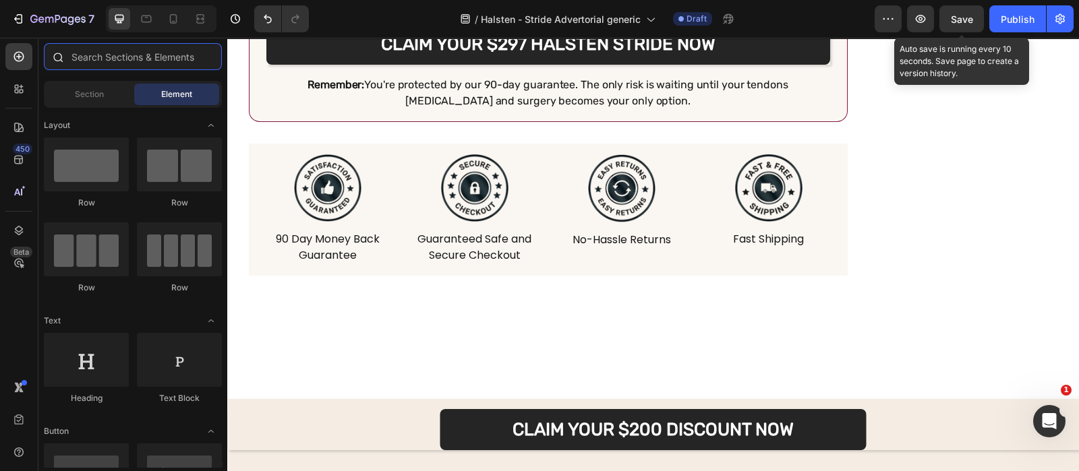
click at [126, 55] on input "text" at bounding box center [133, 56] width 178 height 27
type input "o"
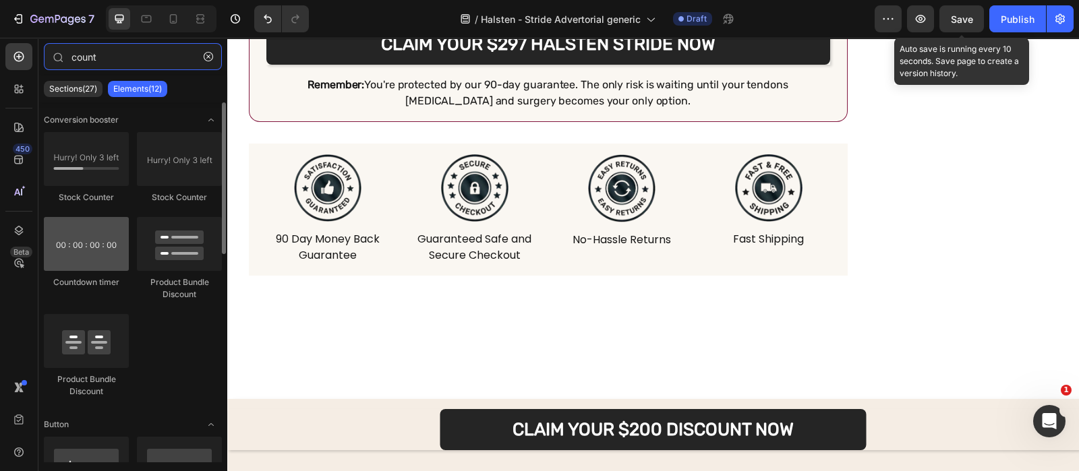
type input "count"
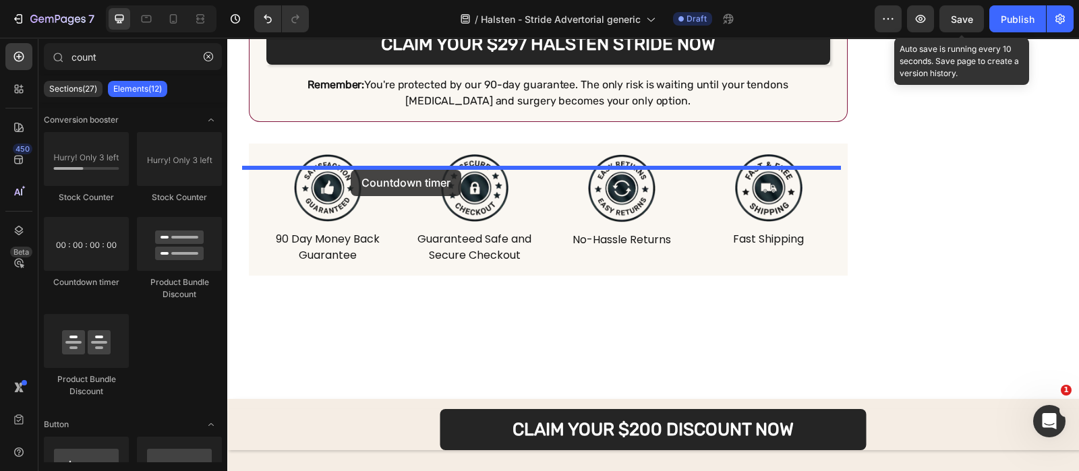
drag, startPoint x: 320, startPoint y: 284, endPoint x: 351, endPoint y: 170, distance: 118.5
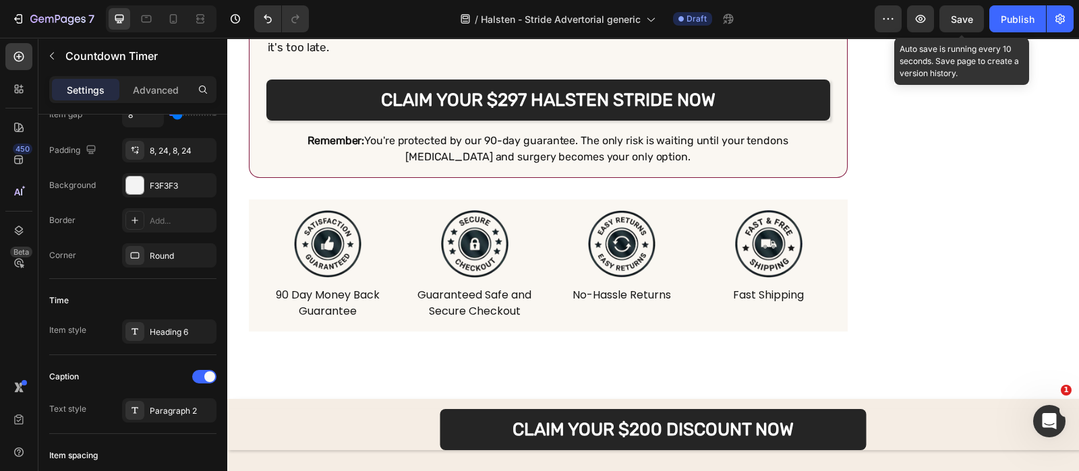
scroll to position [760, 0]
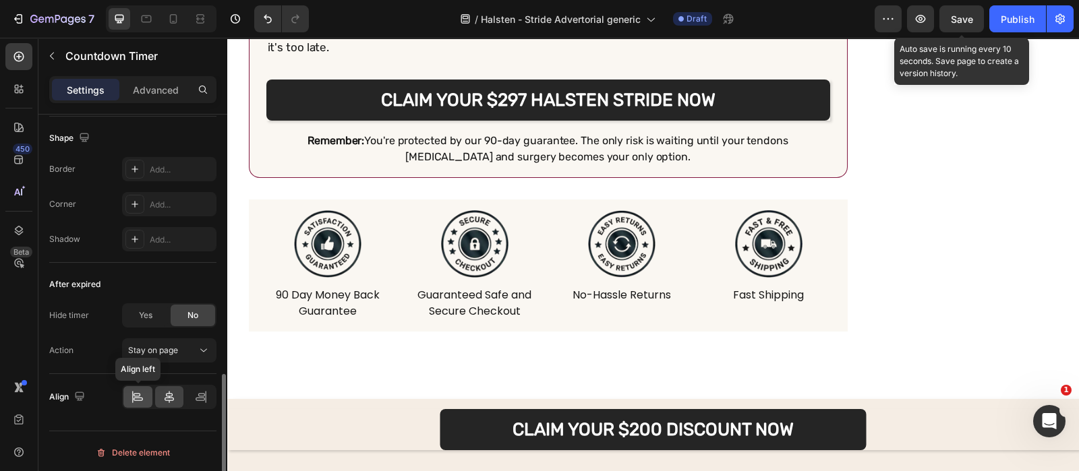
click at [129, 391] on div at bounding box center [137, 397] width 29 height 22
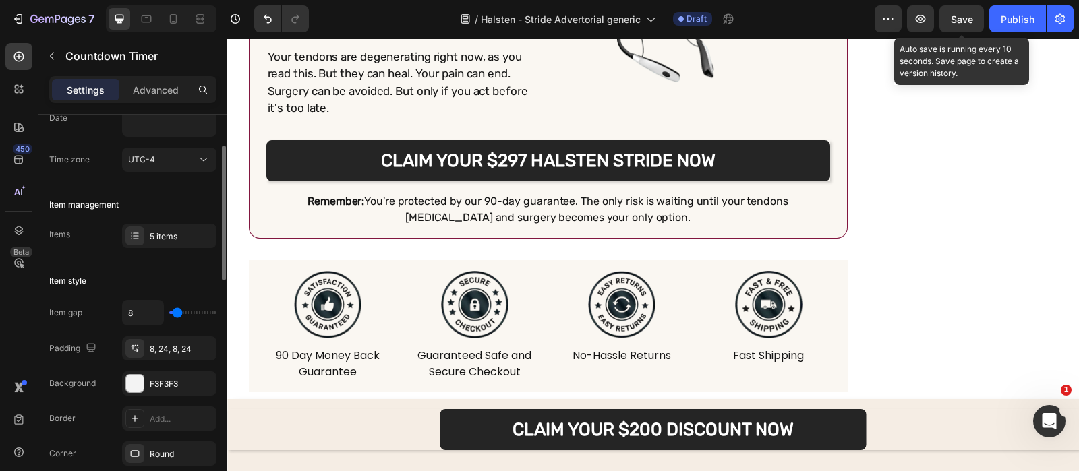
scroll to position [0, 0]
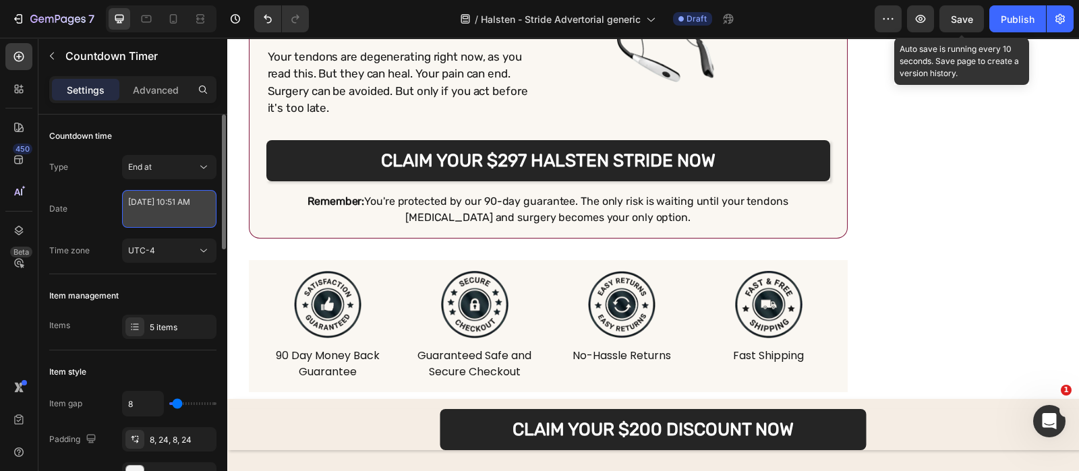
select select "10"
select select "51"
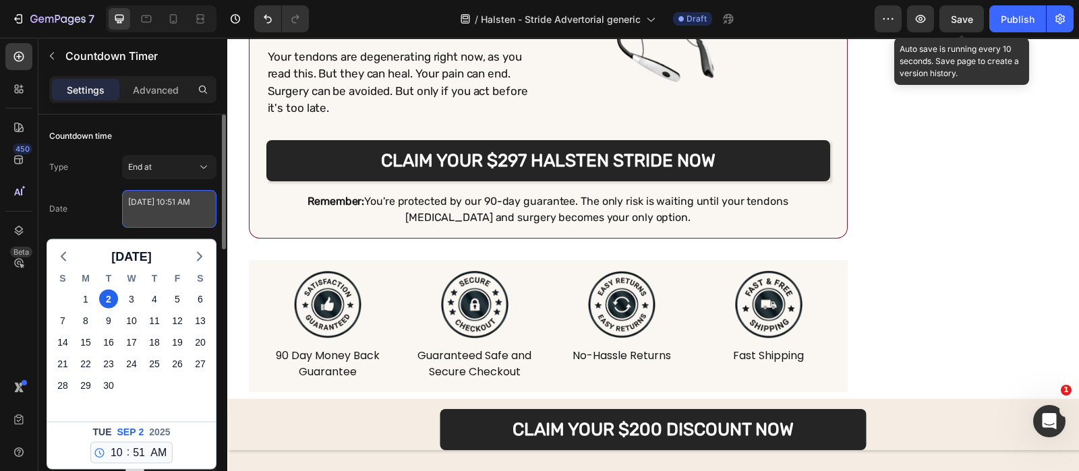
click at [194, 220] on textarea "September 02 2025 10:51 AM" at bounding box center [169, 209] width 94 height 38
click at [81, 191] on div "Date September 02 2025 10:51 AM September 2025 S M T W T F S 31 1 2 3 4 5 6 7 8…" at bounding box center [132, 209] width 167 height 38
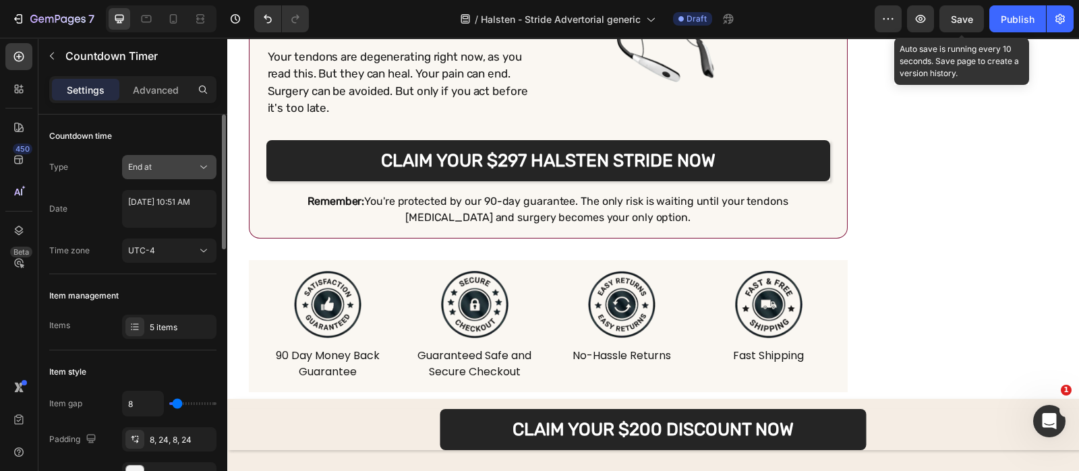
click at [160, 156] on button "End at" at bounding box center [169, 167] width 94 height 24
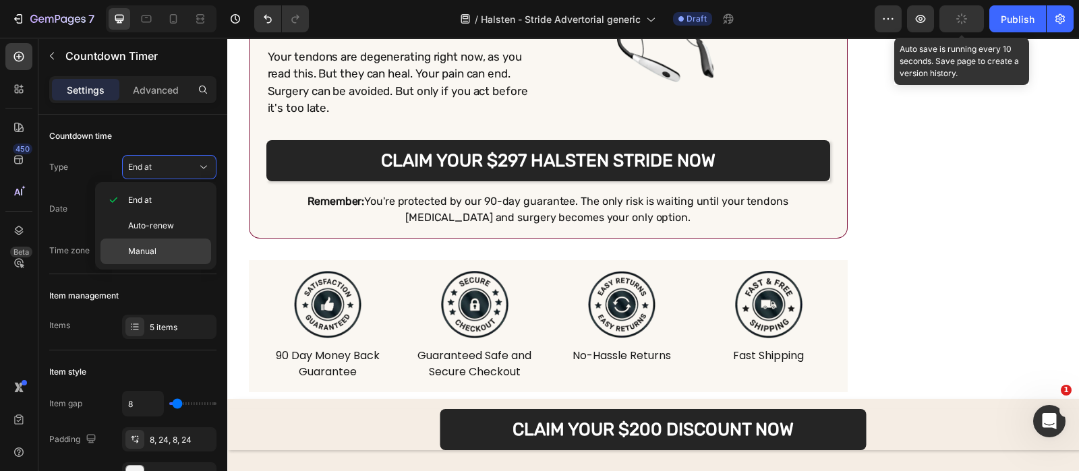
click at [169, 250] on p "Manual" at bounding box center [166, 251] width 77 height 12
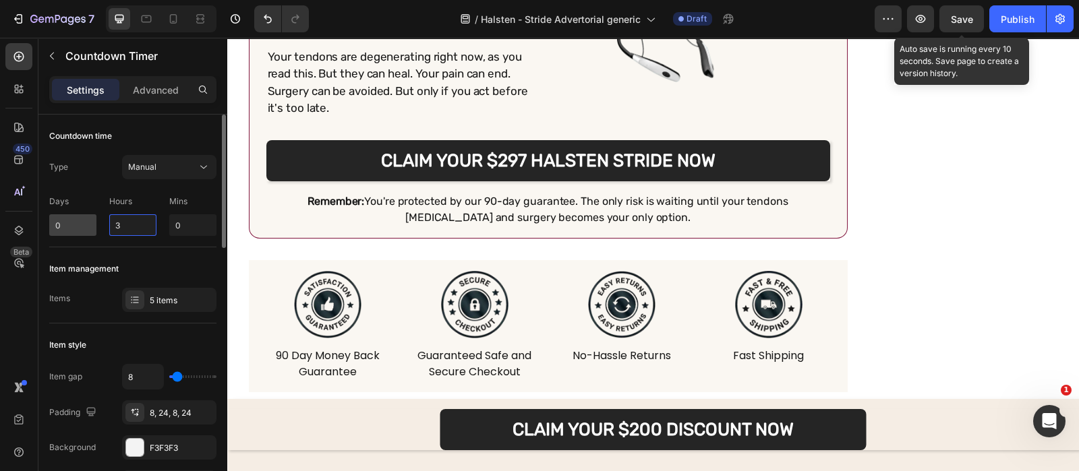
drag, startPoint x: 148, startPoint y: 224, endPoint x: 85, endPoint y: 219, distance: 63.5
click at [85, 219] on div "Days 0 Hours 3 Mins 0" at bounding box center [132, 213] width 167 height 46
click at [204, 260] on div "Item management" at bounding box center [132, 269] width 167 height 22
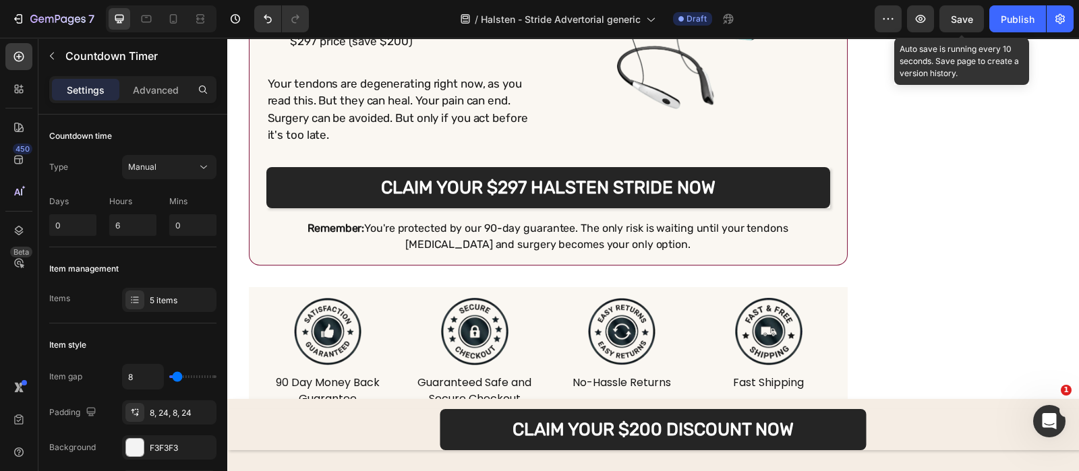
scroll to position [11925, 0]
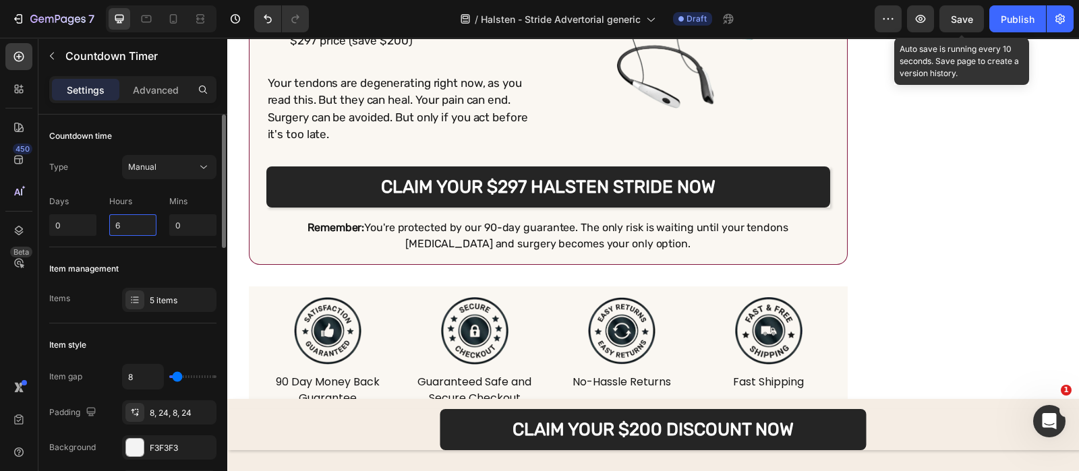
drag, startPoint x: 147, startPoint y: 217, endPoint x: 79, endPoint y: 198, distance: 70.6
click at [79, 198] on div "Days 0 Hours 6 Mins 0" at bounding box center [132, 213] width 167 height 46
click at [166, 260] on div "Item management" at bounding box center [132, 269] width 167 height 22
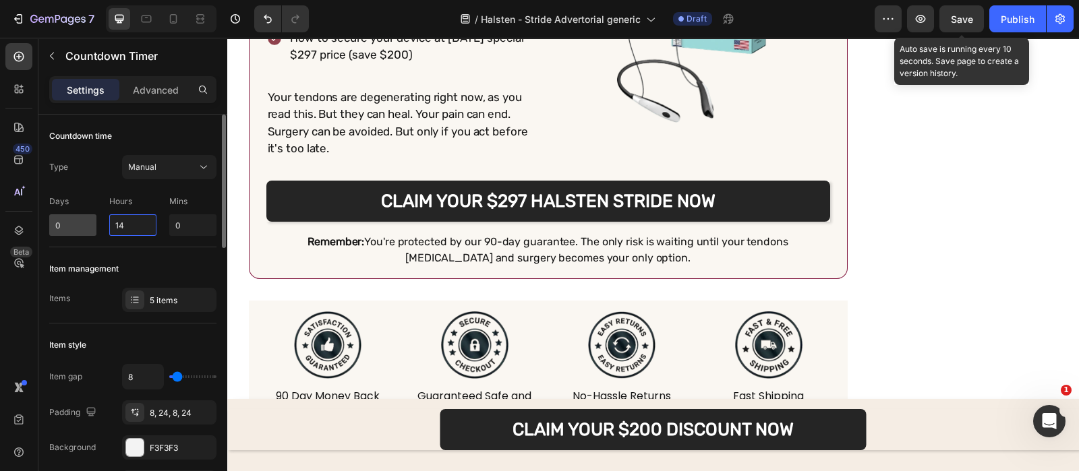
drag, startPoint x: 134, startPoint y: 218, endPoint x: 82, endPoint y: 219, distance: 51.9
click at [82, 219] on div "Days 0 Hours 14 Mins 0" at bounding box center [132, 213] width 167 height 46
type input "7"
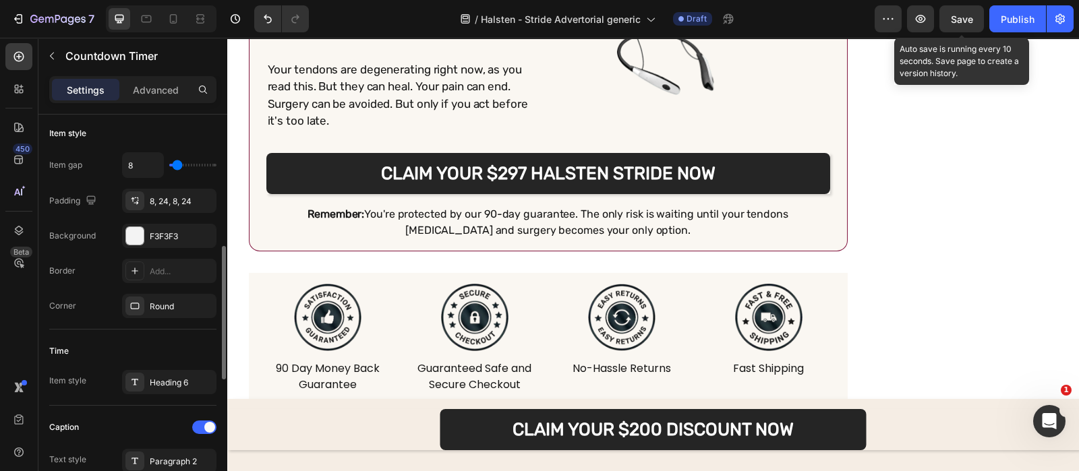
scroll to position [264, 0]
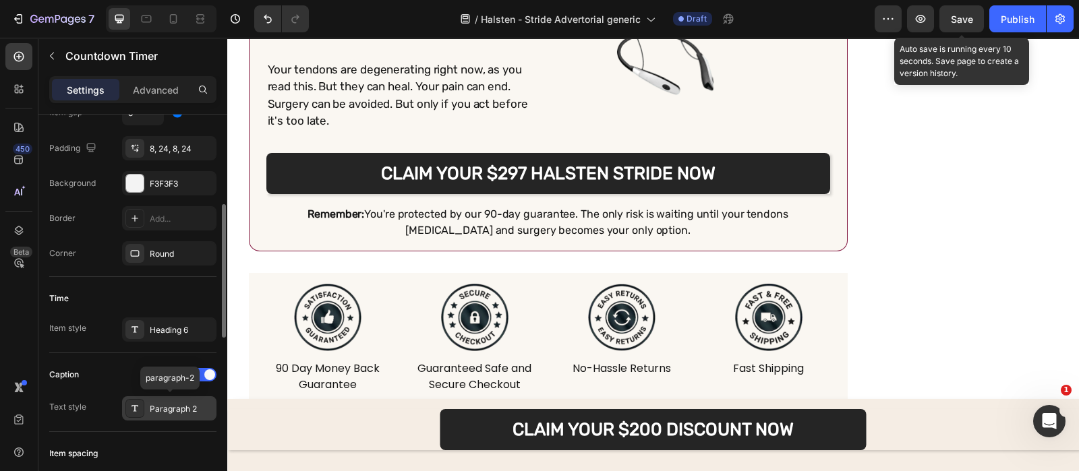
click at [172, 396] on div "Paragraph 2" at bounding box center [169, 408] width 94 height 24
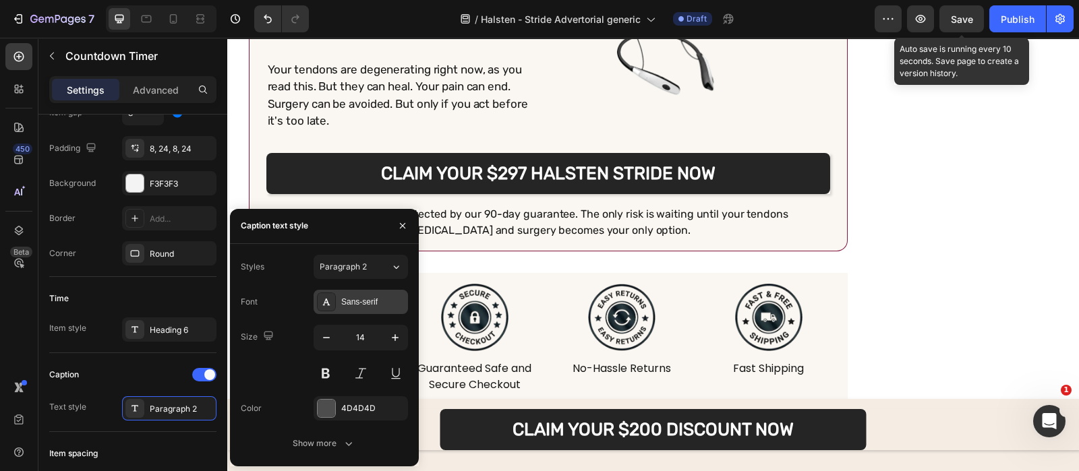
click at [364, 303] on div "Sans-serif" at bounding box center [372, 302] width 63 height 12
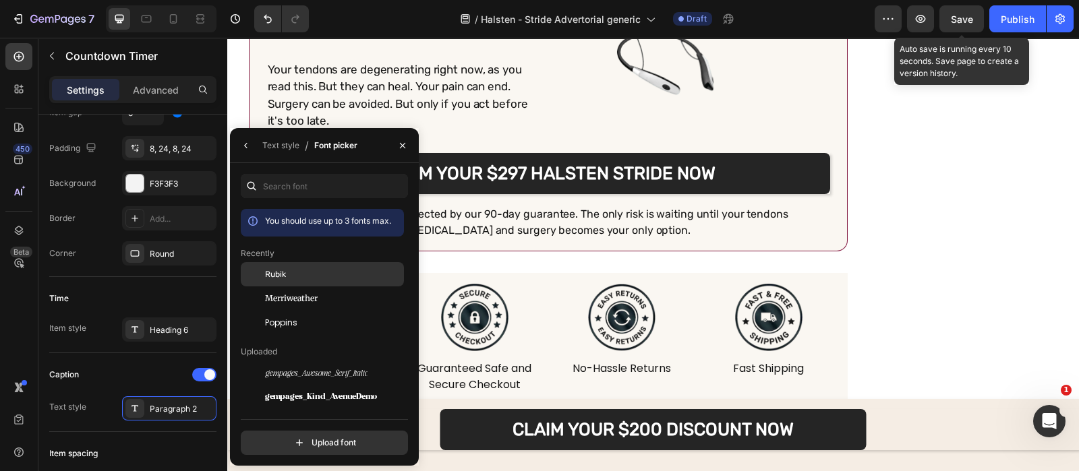
click at [346, 272] on div "Rubik" at bounding box center [333, 274] width 136 height 12
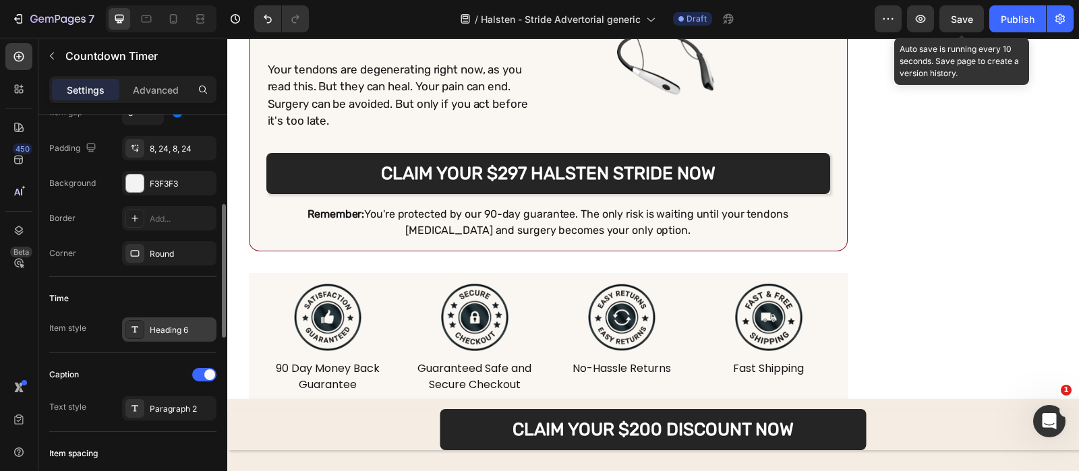
click at [198, 339] on div "Heading 6" at bounding box center [169, 329] width 94 height 24
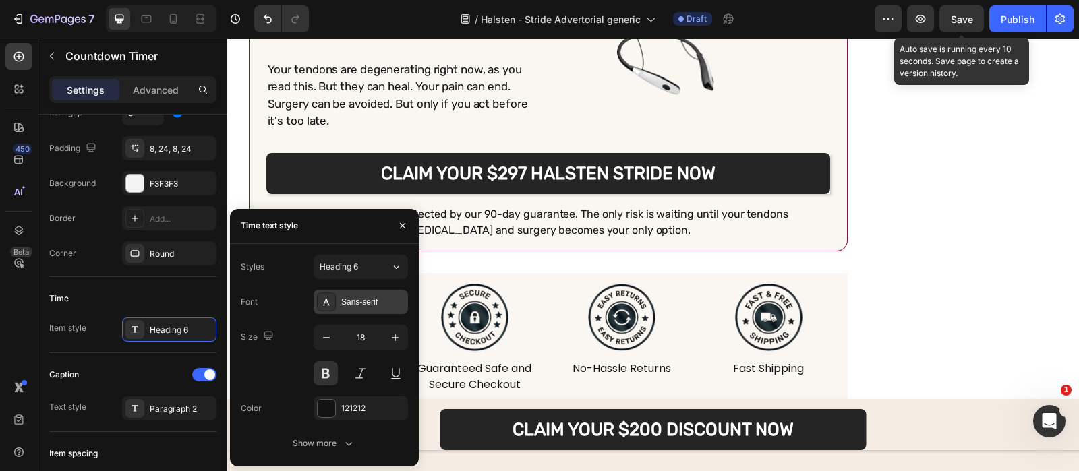
click at [367, 295] on div "Sans-serif" at bounding box center [360, 302] width 94 height 24
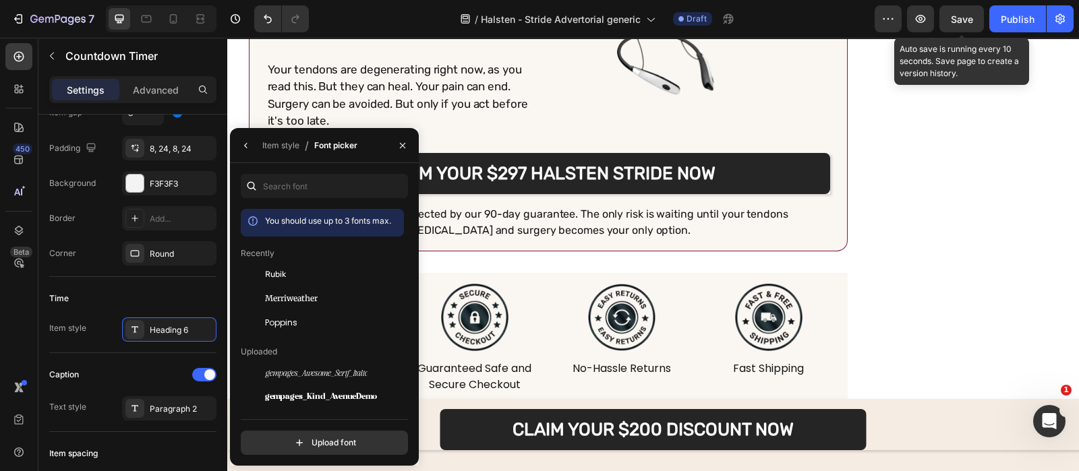
click at [0, 0] on div "You should use up to 3 fonts max. Recently Rubik Merriweather Poppins Uploaded …" at bounding box center [0, 0] width 0 height 0
click at [354, 262] on div "Rubik" at bounding box center [322, 274] width 163 height 24
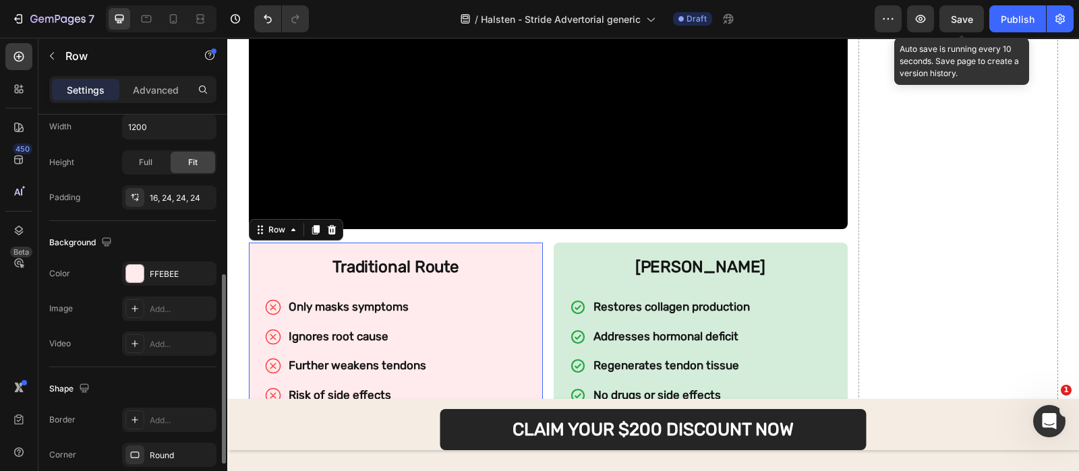
scroll to position [333, 0]
click at [155, 272] on div "FFEBEE" at bounding box center [169, 273] width 39 height 12
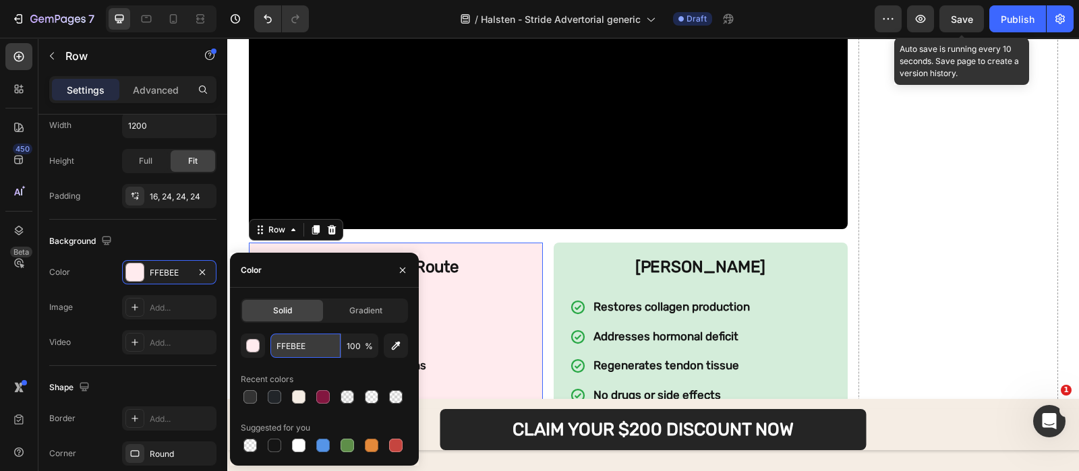
click at [310, 340] on input "FFEBEE" at bounding box center [305, 346] width 70 height 24
click at [402, 265] on icon "button" at bounding box center [402, 270] width 11 height 11
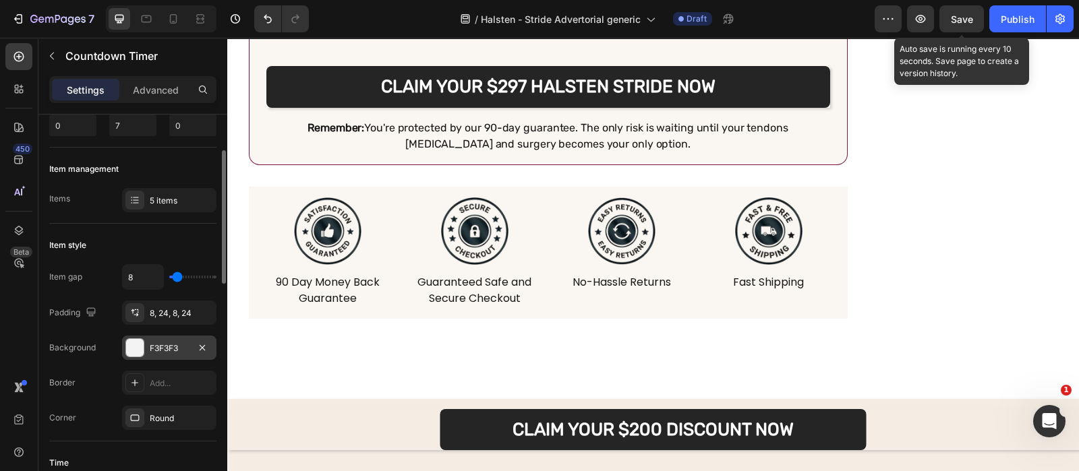
scroll to position [101, 0]
click at [146, 342] on div "F3F3F3" at bounding box center [169, 346] width 94 height 24
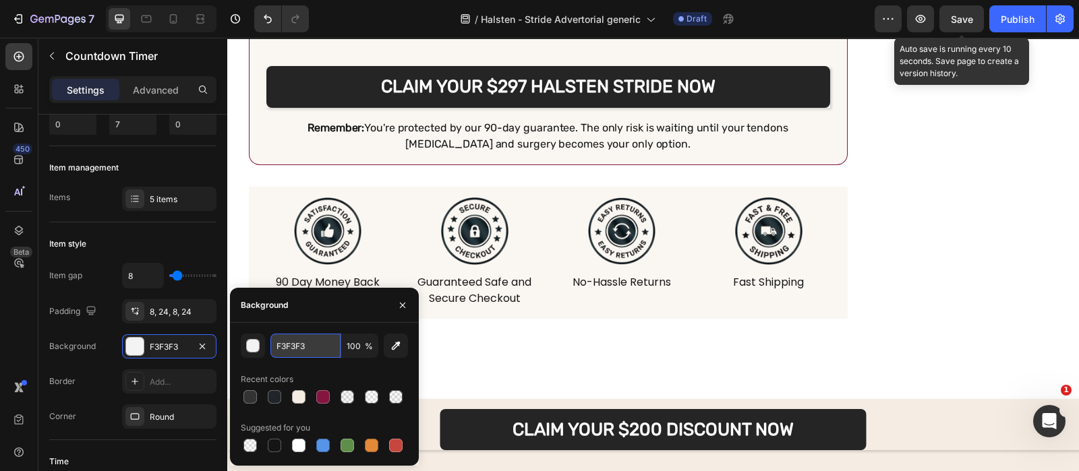
paste input "FEBEE"
type input "FFEBEE"
click at [317, 340] on input "FFEBEE" at bounding box center [305, 346] width 70 height 24
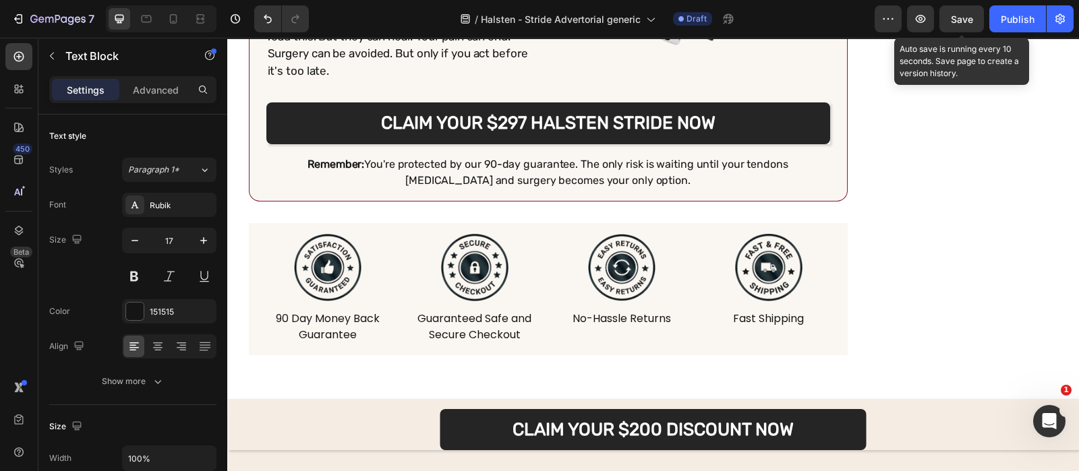
scroll to position [11185, 0]
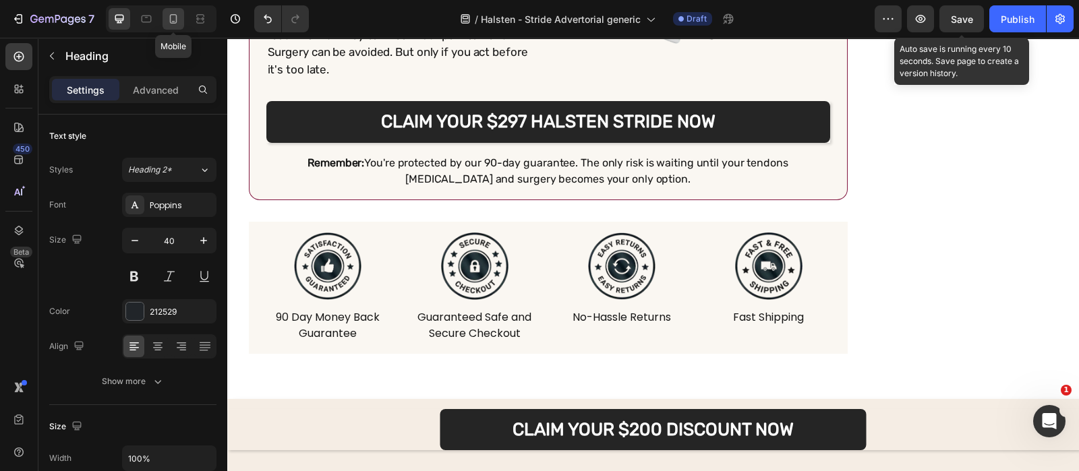
click at [172, 22] on icon at bounding box center [173, 18] width 7 height 9
type input "26"
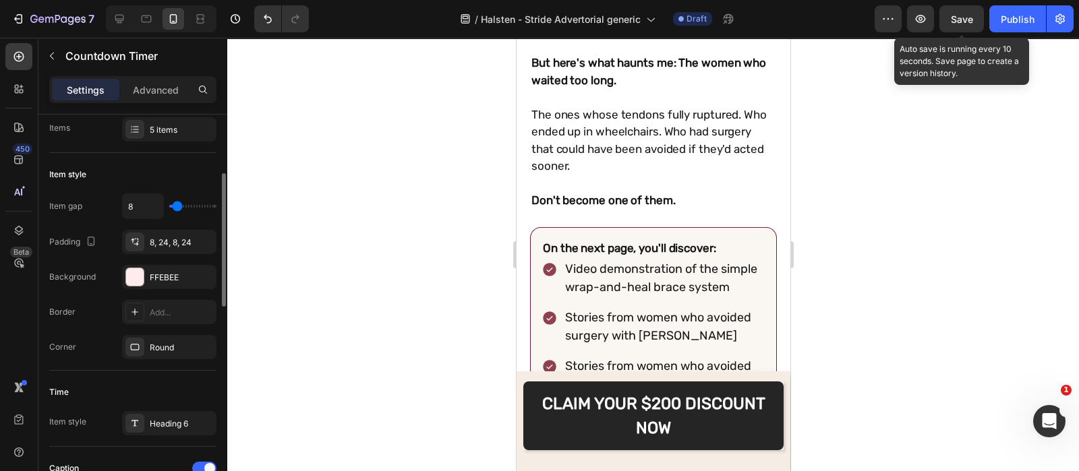
scroll to position [244, 0]
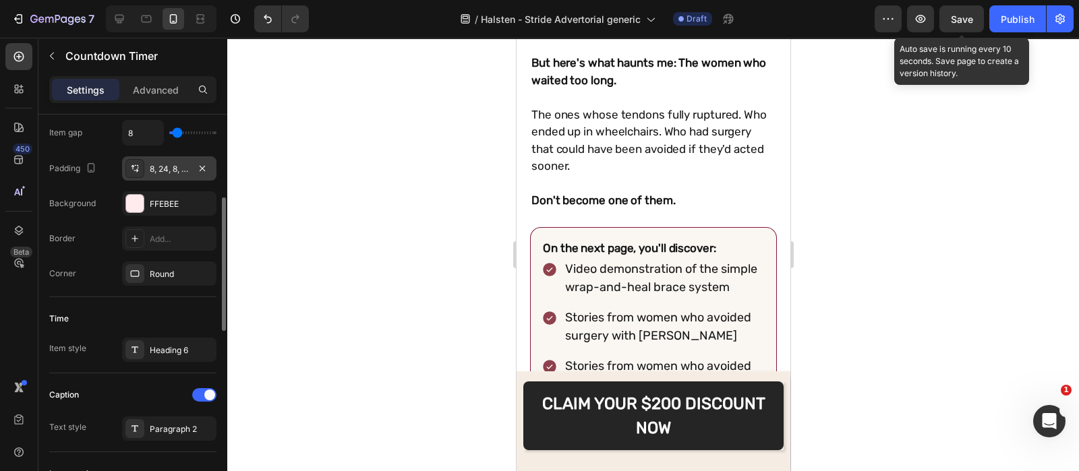
click at [172, 160] on div "8, 24, 8, 24" at bounding box center [169, 168] width 94 height 24
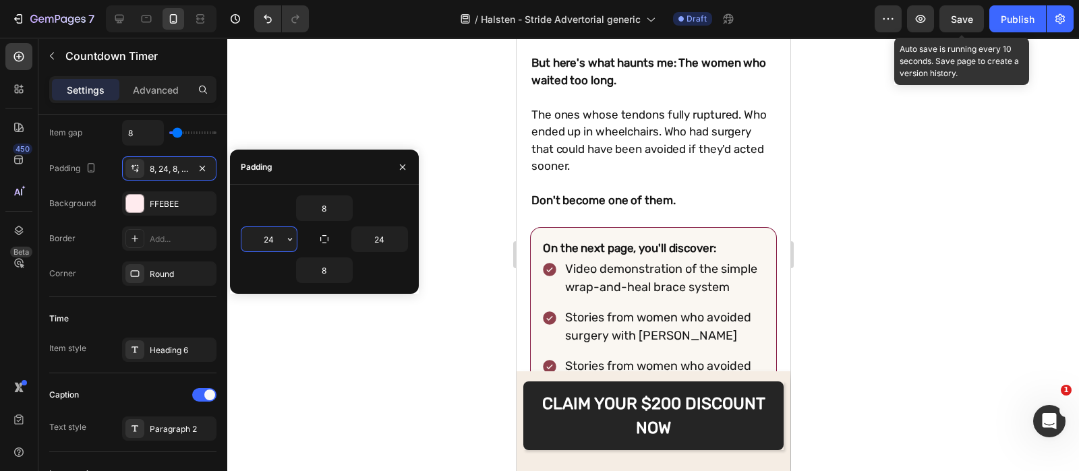
click at [278, 234] on input "24" at bounding box center [268, 239] width 55 height 24
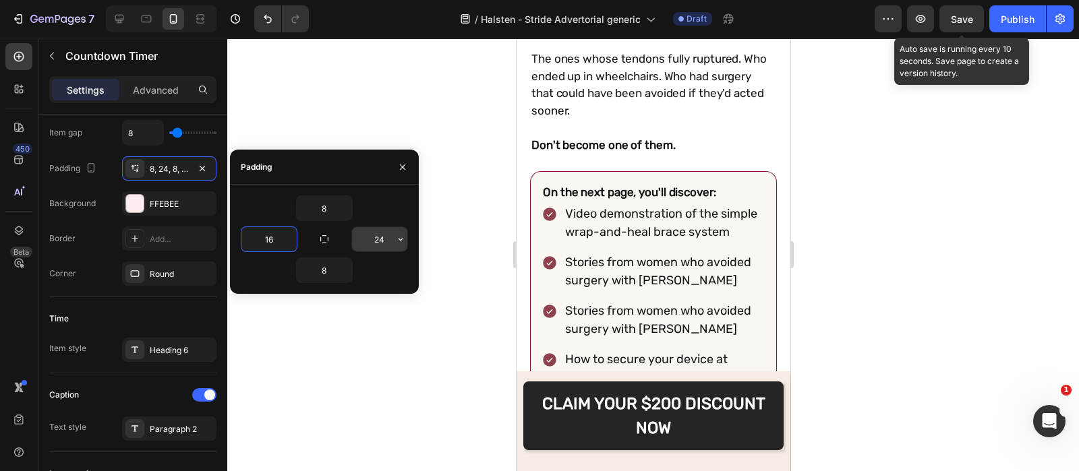
type input "16"
click at [381, 234] on input "24" at bounding box center [379, 239] width 55 height 24
type input "16"
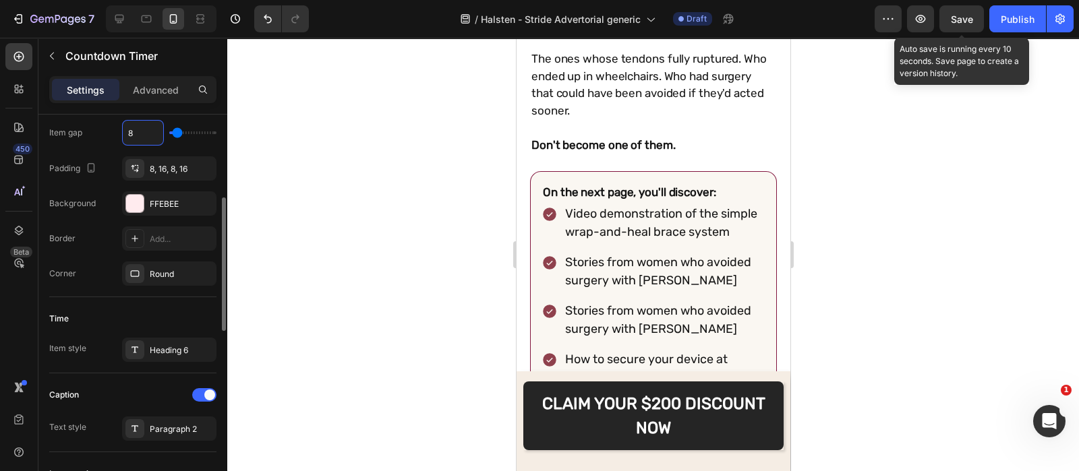
click at [145, 133] on input "8" at bounding box center [143, 133] width 40 height 24
type input "4"
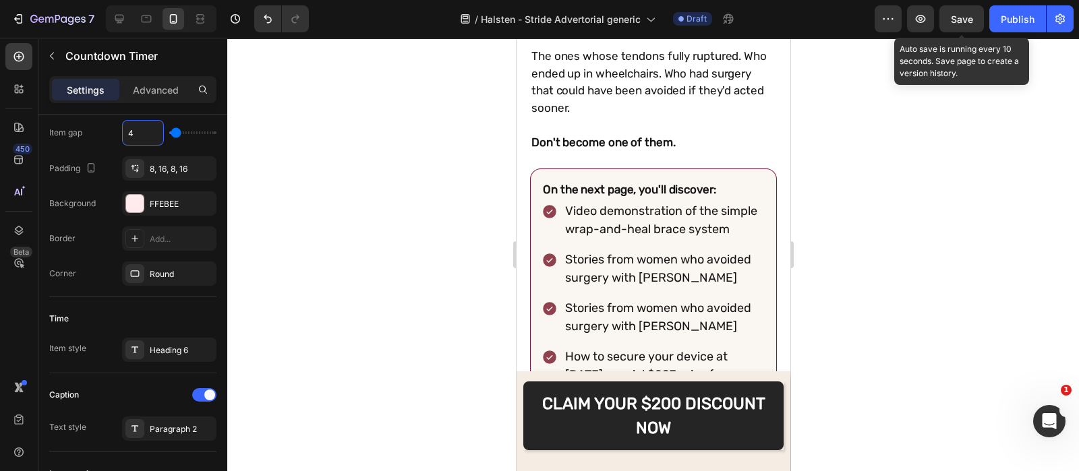
type input "4"
click at [380, 161] on div at bounding box center [652, 254] width 851 height 433
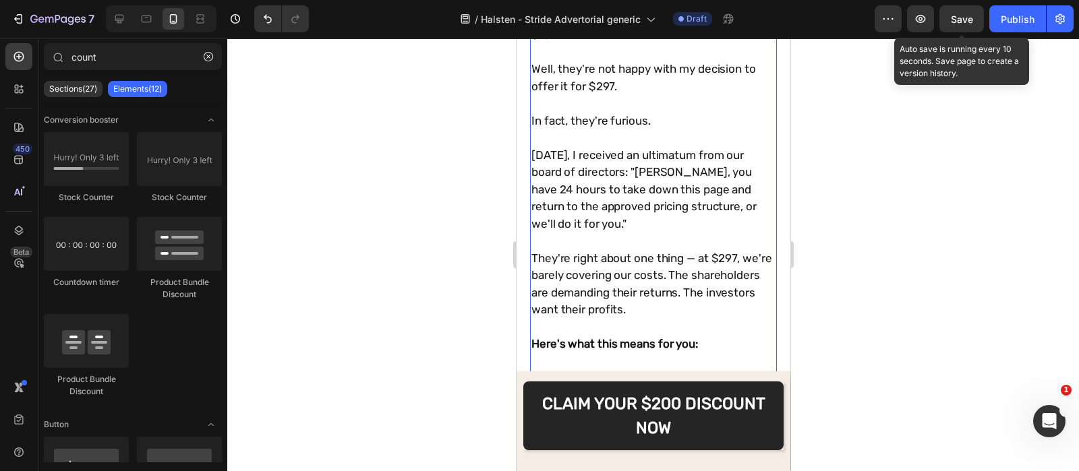
scroll to position [10404, 0]
click at [128, 23] on div at bounding box center [120, 19] width 22 height 22
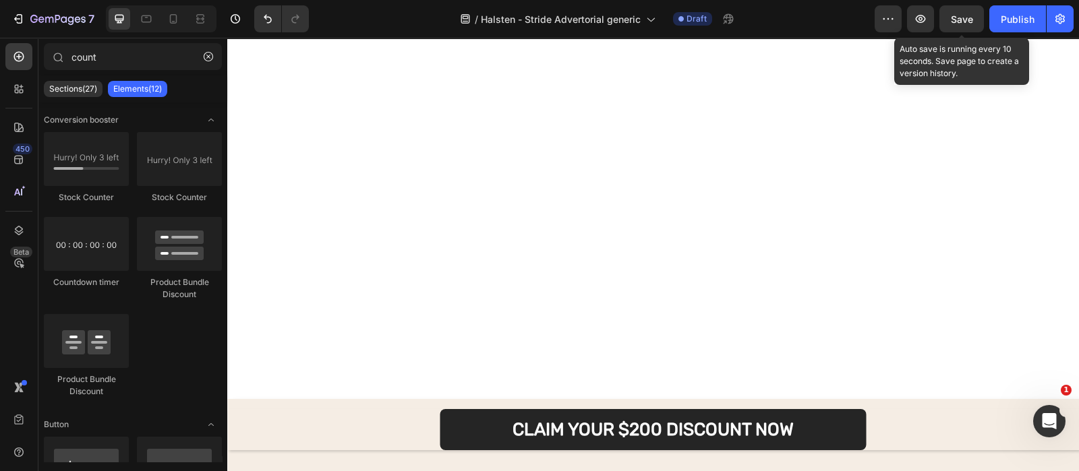
scroll to position [11690, 0]
click at [952, 29] on button "Save" at bounding box center [961, 18] width 44 height 27
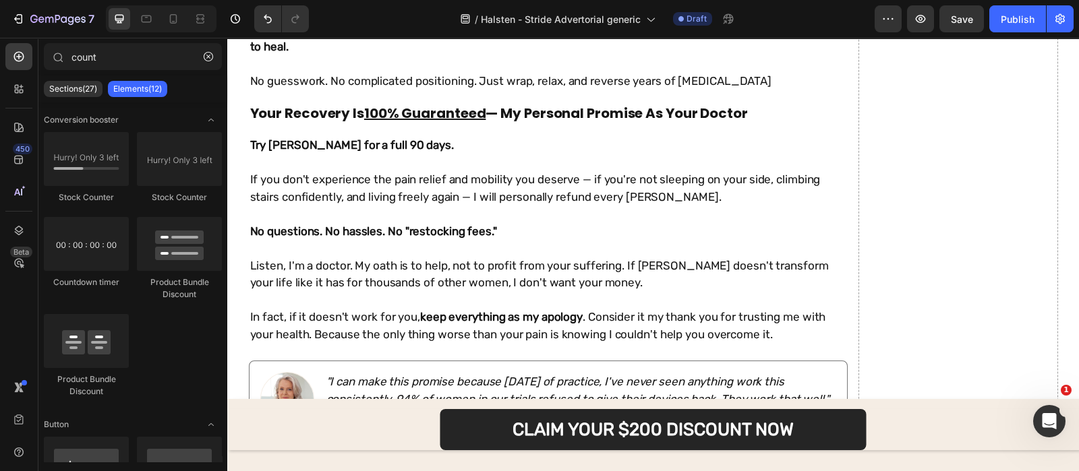
scroll to position [9209, 0]
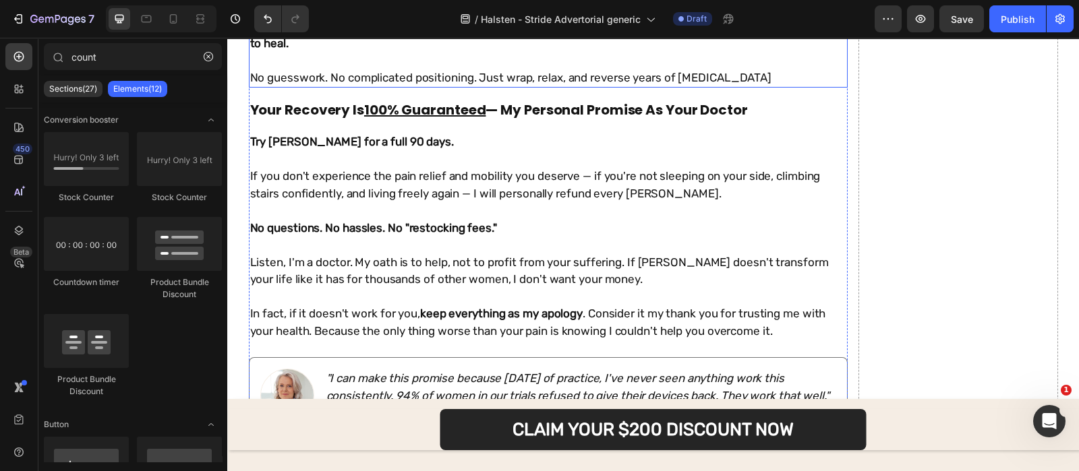
click at [443, 52] on p "Most women use it while reading or watching TV in the morning — you'll feel a g…" at bounding box center [548, 35] width 596 height 34
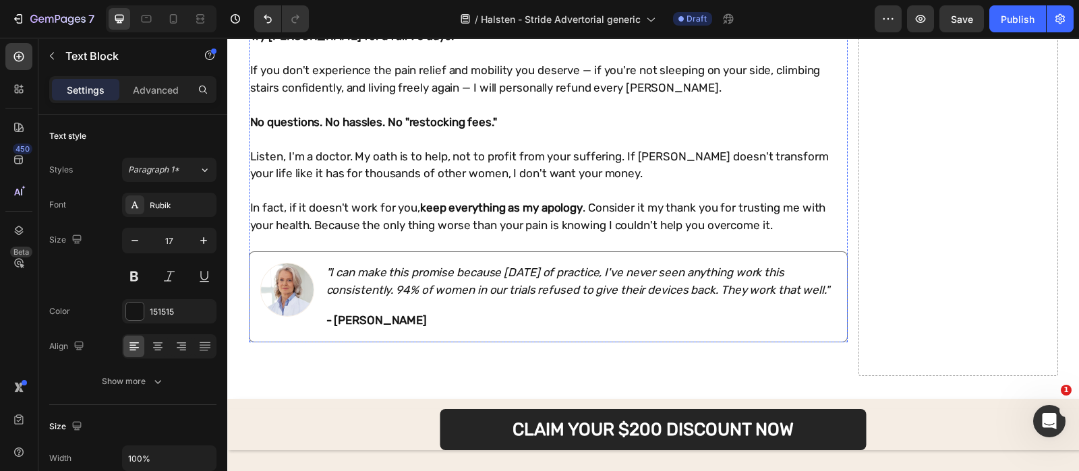
scroll to position [8790, 0]
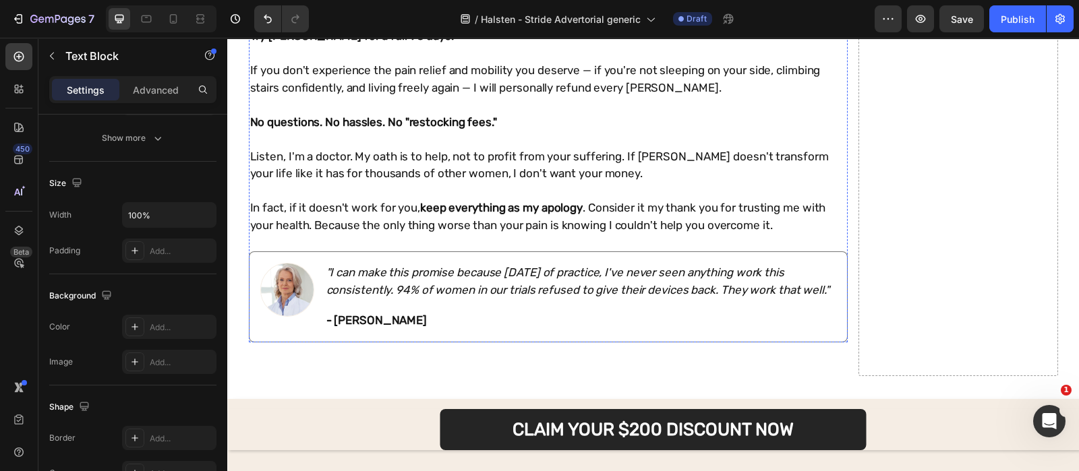
scroll to position [8894, 0]
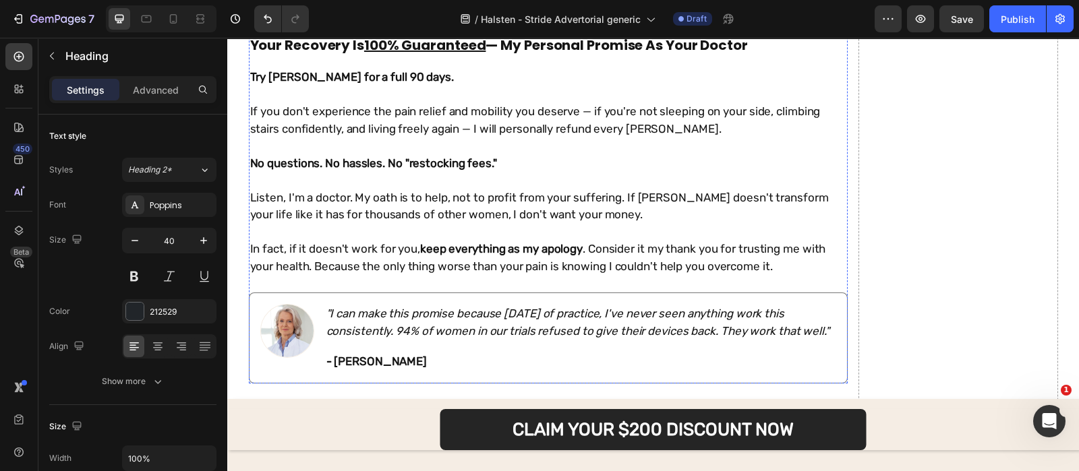
scroll to position [9278, 0]
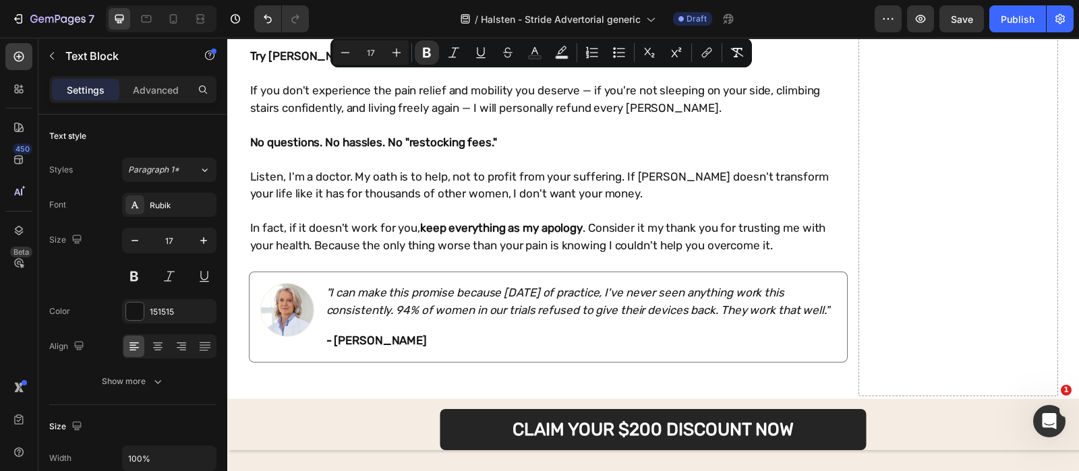
copy div "Just 20 minutes a day, 5 days a week. Our flexible hip brace design means you s…"
click at [396, 34] on u "100% Guaranteed" at bounding box center [425, 24] width 122 height 19
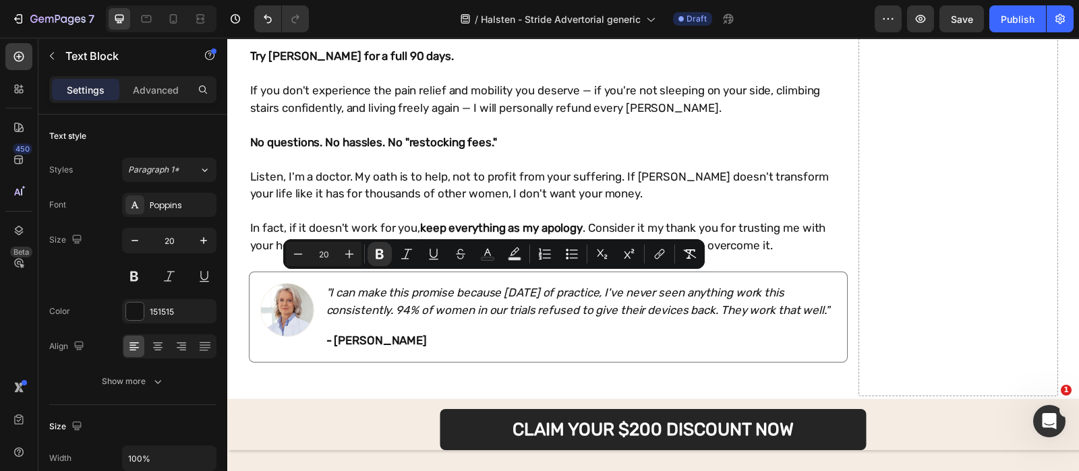
copy strong "Your Recovery Is 100% Guaranteed — My Personal Promise As Your Doctor"
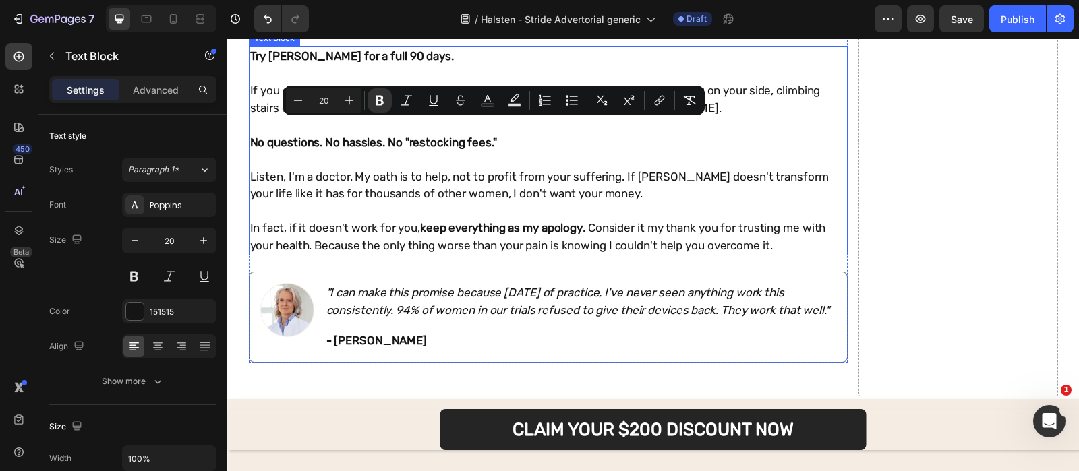
scroll to position [9449, 0]
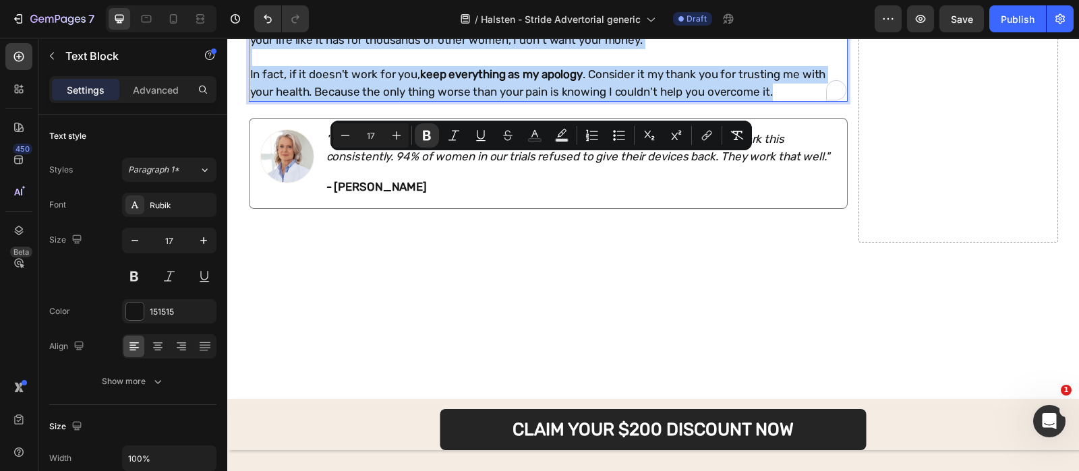
copy div "Try Halsten Stride for a full 90 days. If you don't experience the pain relief …"
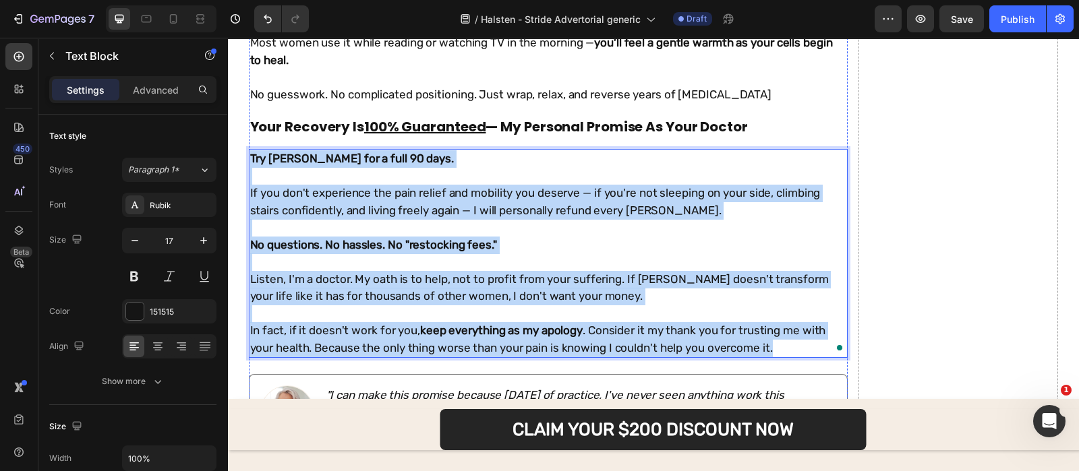
scroll to position [8870, 0]
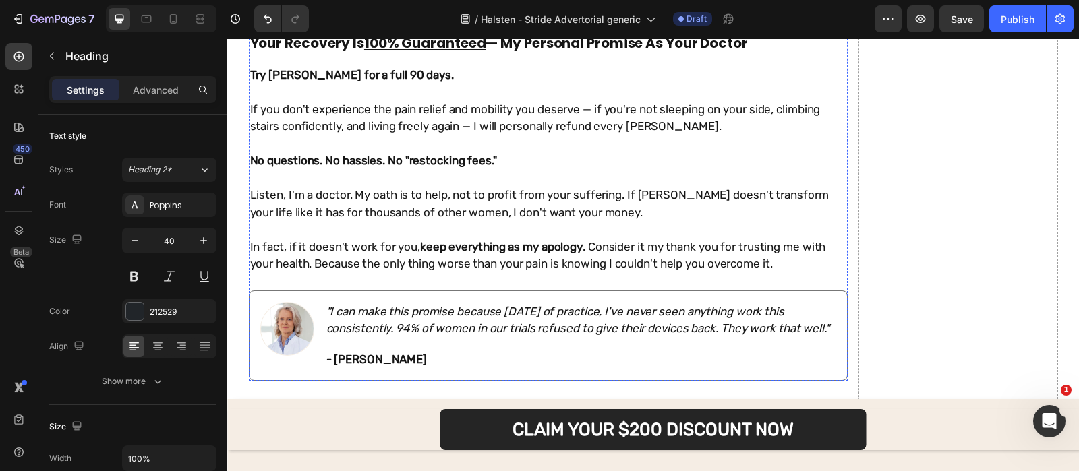
scroll to position [8754, 0]
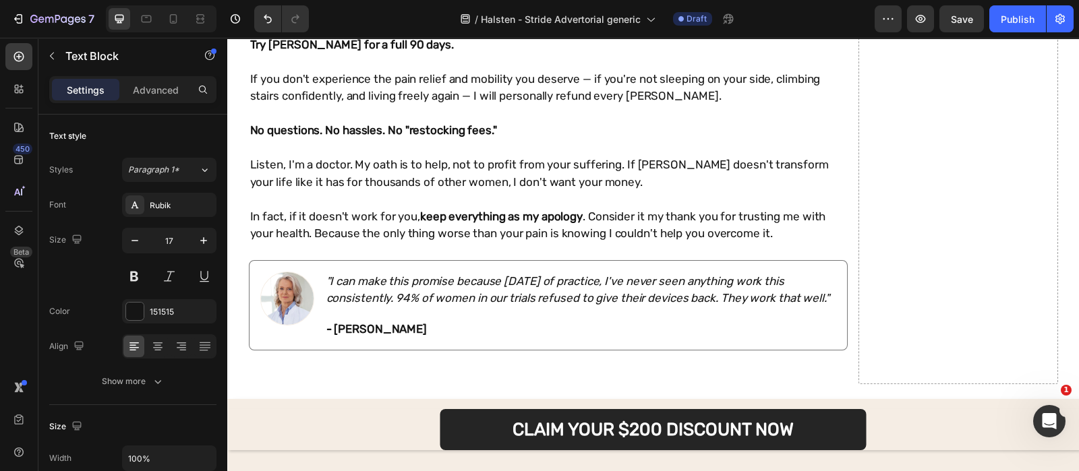
scroll to position [8903, 0]
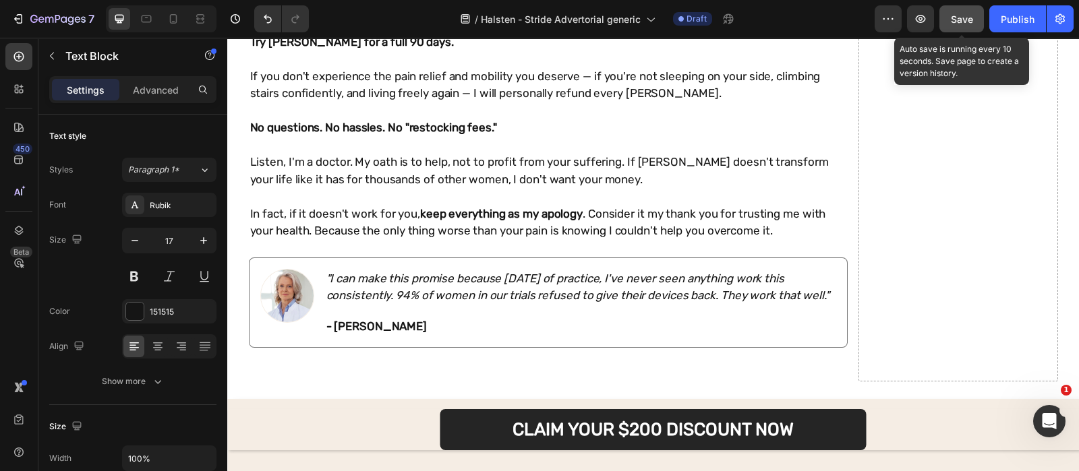
click at [954, 26] on button "Save" at bounding box center [961, 18] width 44 height 27
click at [969, 20] on span "Save" at bounding box center [961, 18] width 22 height 11
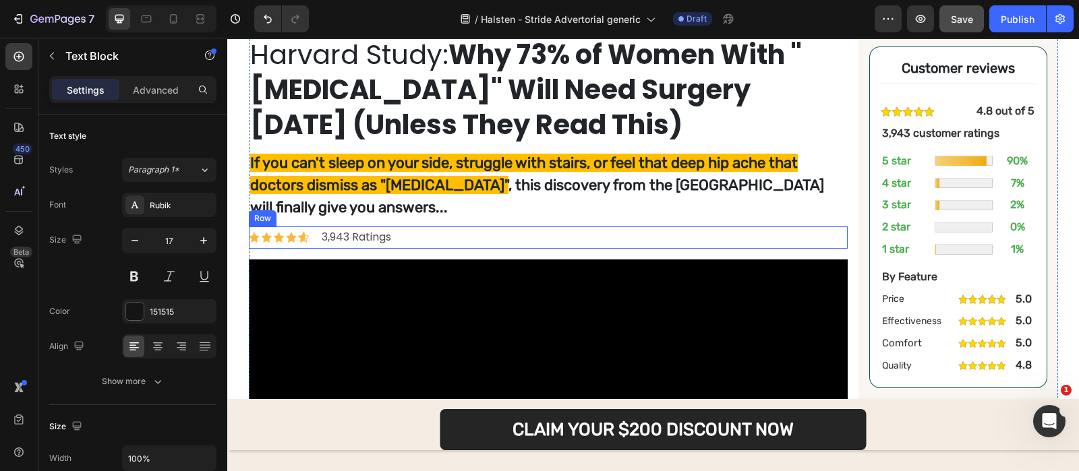
scroll to position [140, 0]
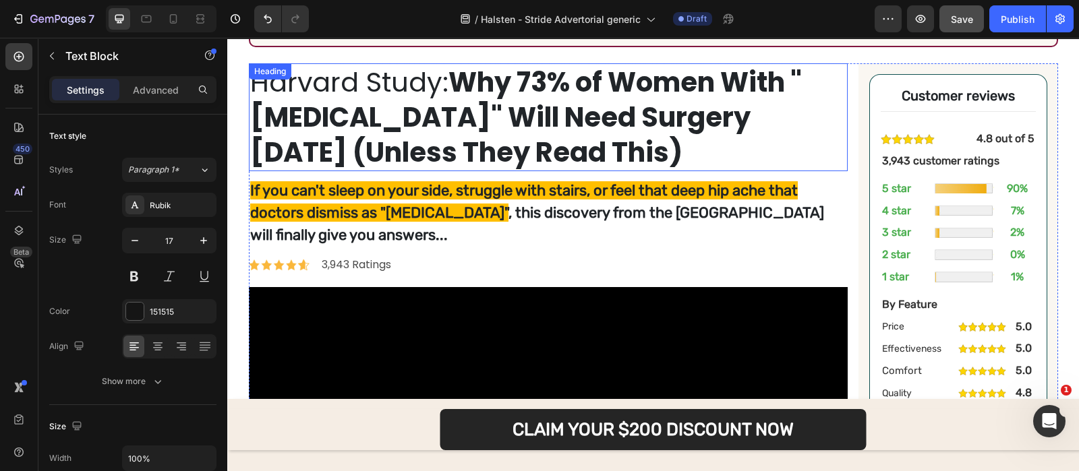
click at [466, 111] on strong "Why 73% of Women With "Hip Arthritis" Will Need Surgery Within 5 Years (Unless …" at bounding box center [525, 117] width 551 height 108
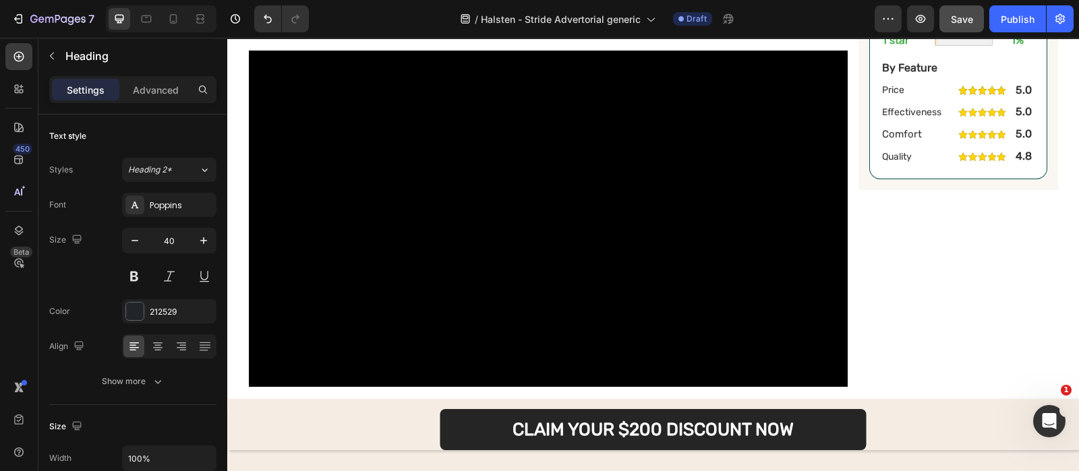
scroll to position [626, 0]
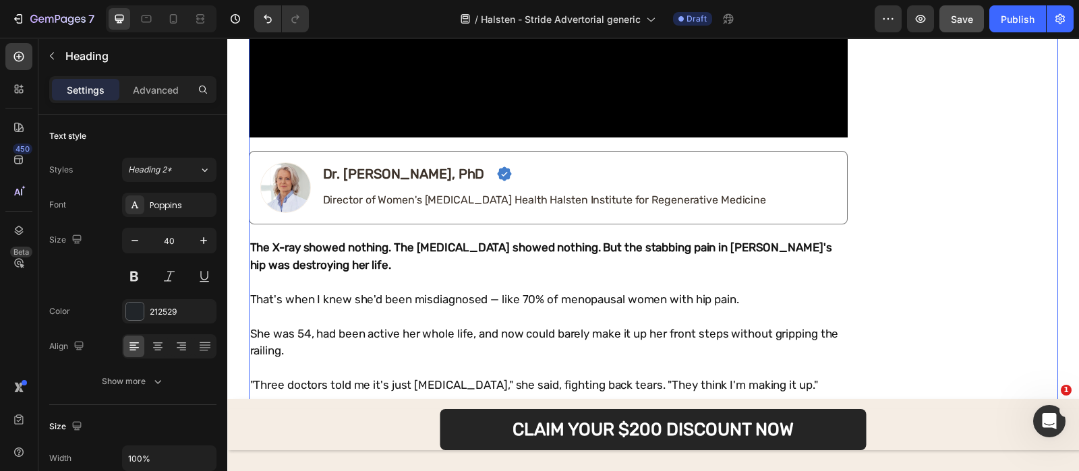
click at [485, 229] on div "Harvard Study: Why 73% of Women With "Hip Arthritis" Will Need Surgery Within 5…" at bounding box center [548, 107] width 599 height 1060
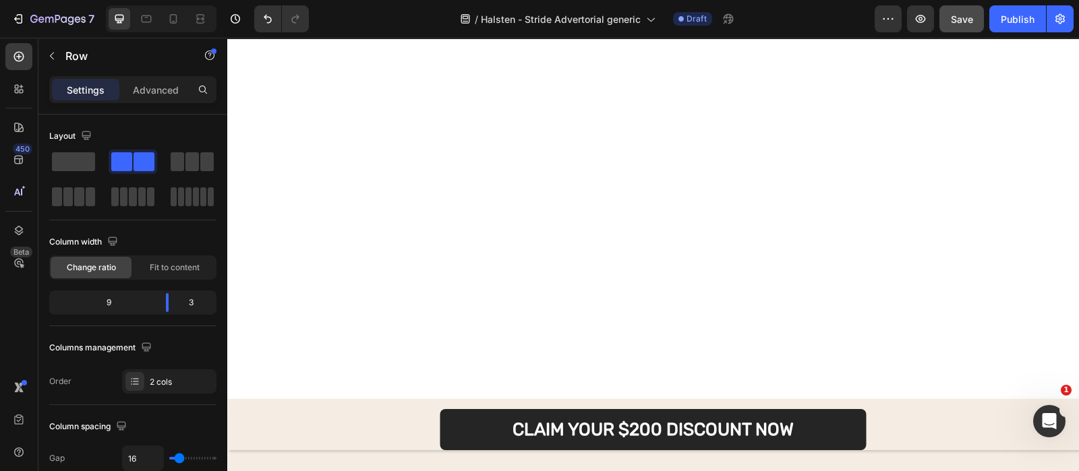
scroll to position [9290, 0]
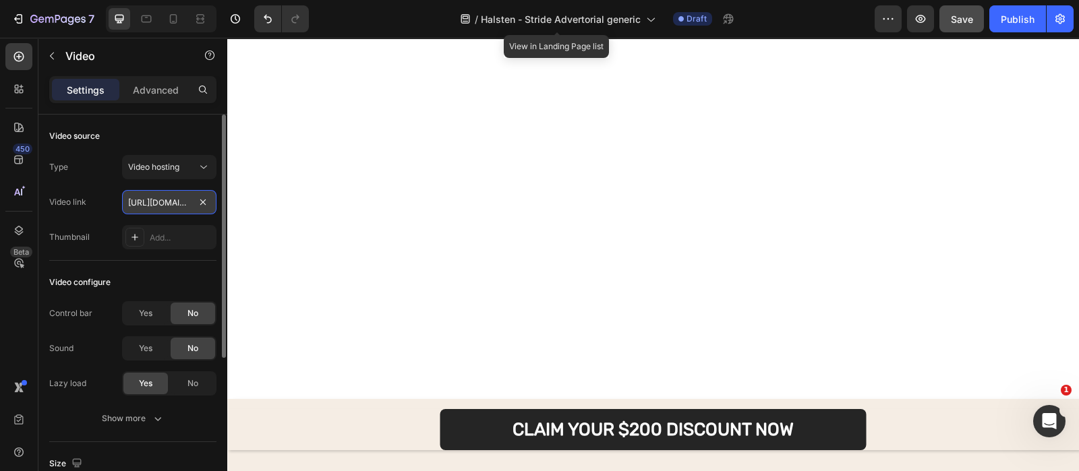
click at [165, 208] on input "https://cdn.shopify.com/videos/c/o/v/74d09bf9035f4323a689b5a1e9494b6a.mp4" at bounding box center [169, 202] width 94 height 24
paste input "698d0e87b3484139be9e0e31940daba7"
type input "https://cdn.shopify.com/videos/c/o/v/698d0e87b3484139be9e0e31940daba7.mp4"
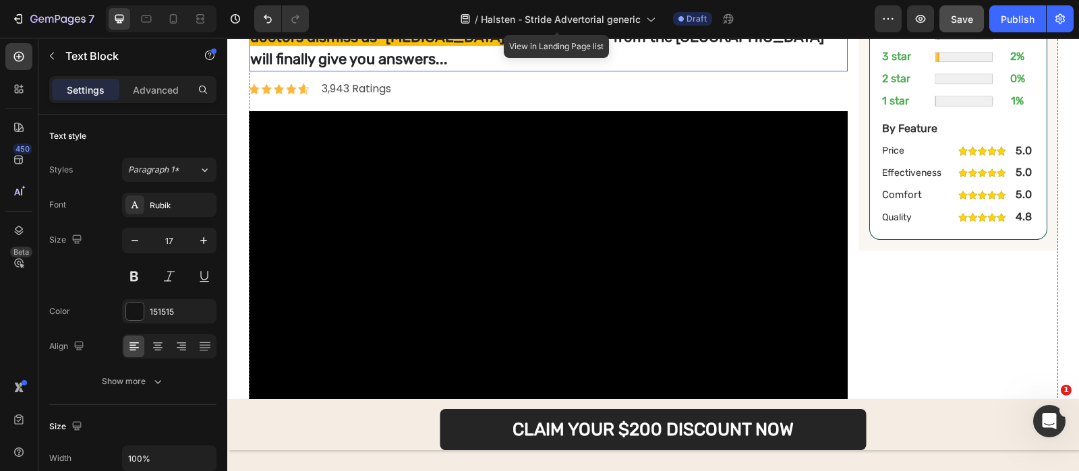
scroll to position [315, 0]
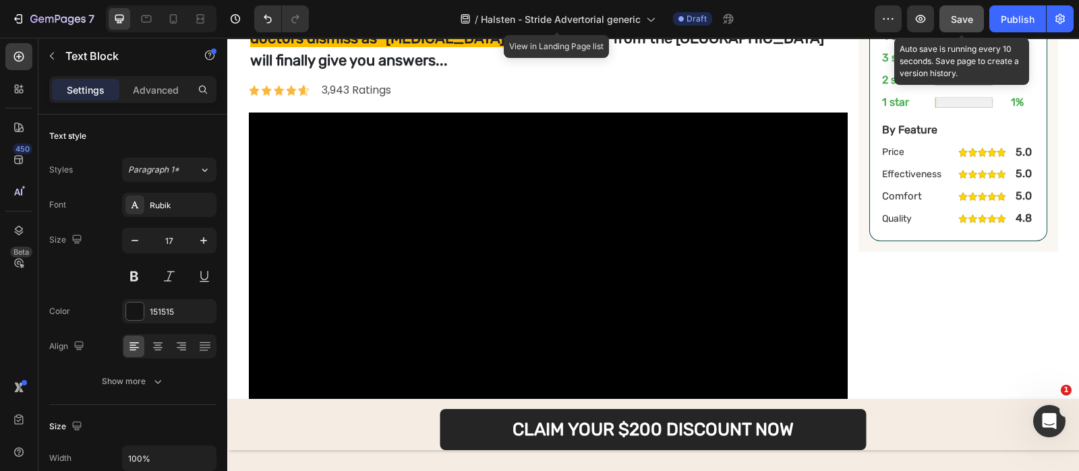
click at [948, 24] on button "Save" at bounding box center [961, 18] width 44 height 27
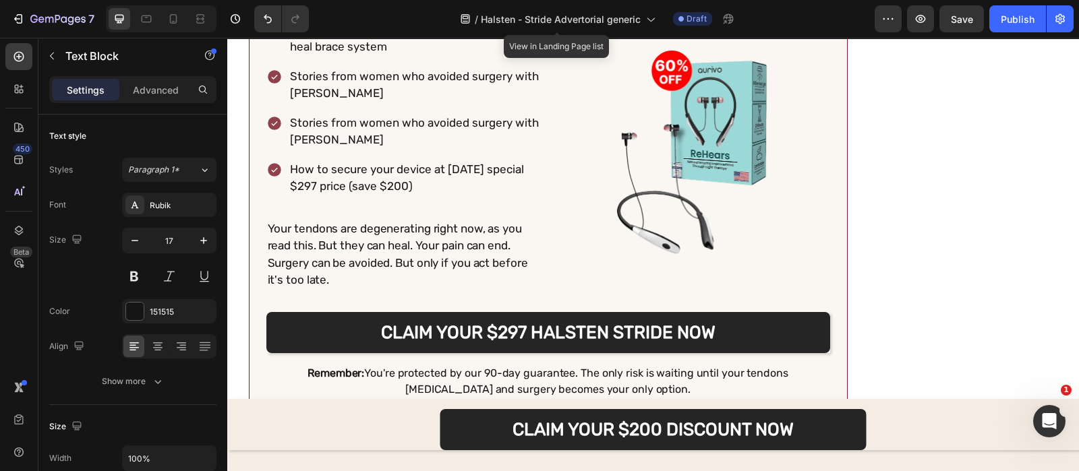
scroll to position [11774, 0]
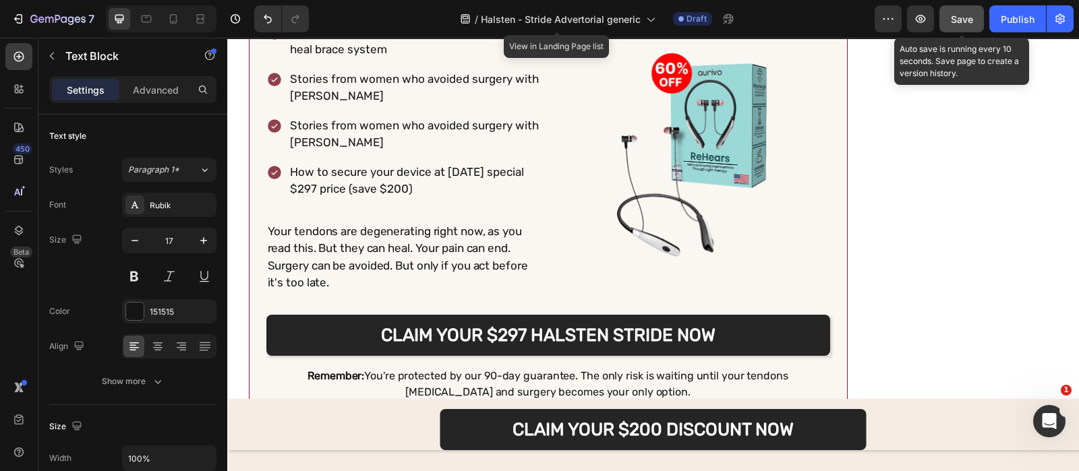
click at [944, 24] on button "Save" at bounding box center [961, 18] width 44 height 27
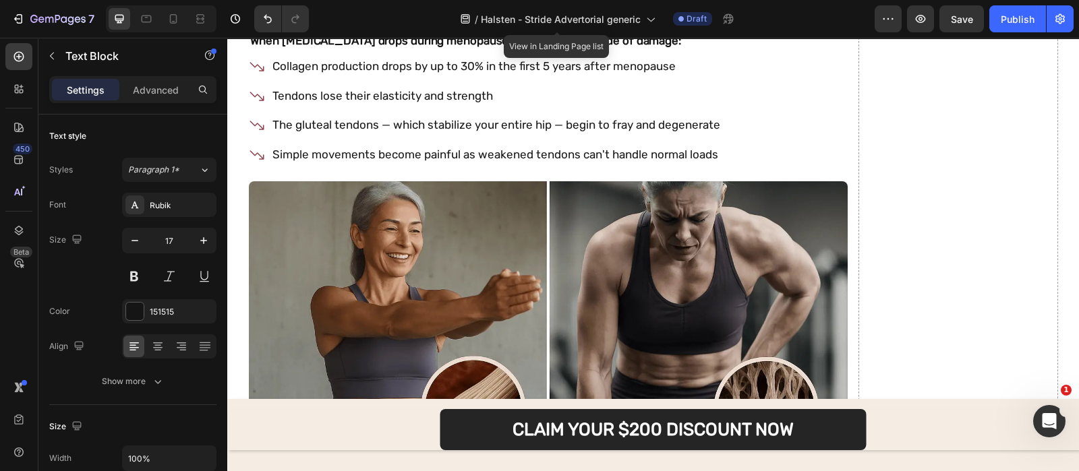
scroll to position [1963, 0]
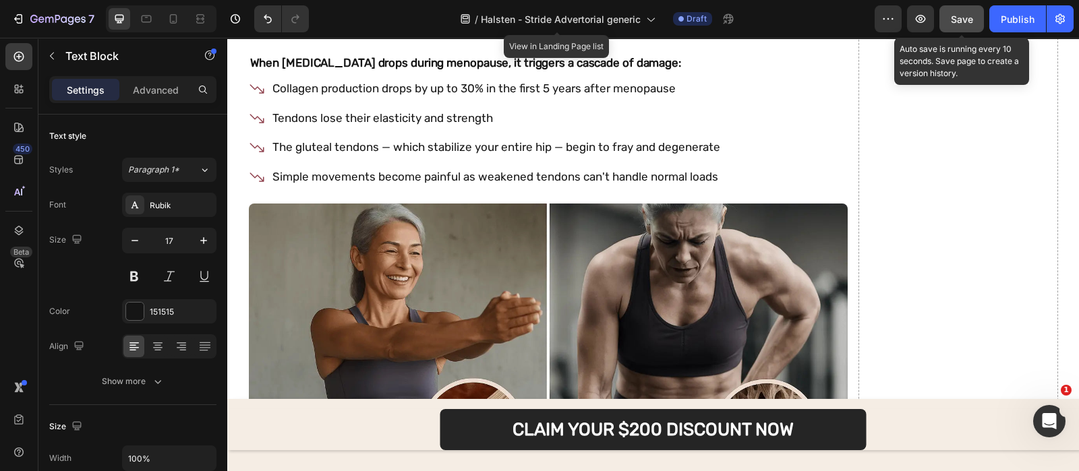
click at [946, 20] on button "Save" at bounding box center [961, 18] width 44 height 27
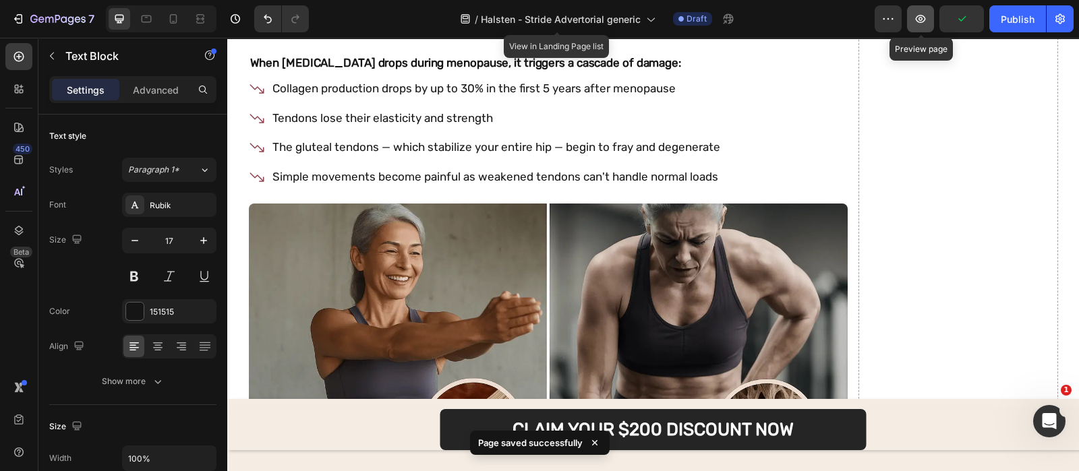
click at [921, 7] on button "button" at bounding box center [920, 18] width 27 height 27
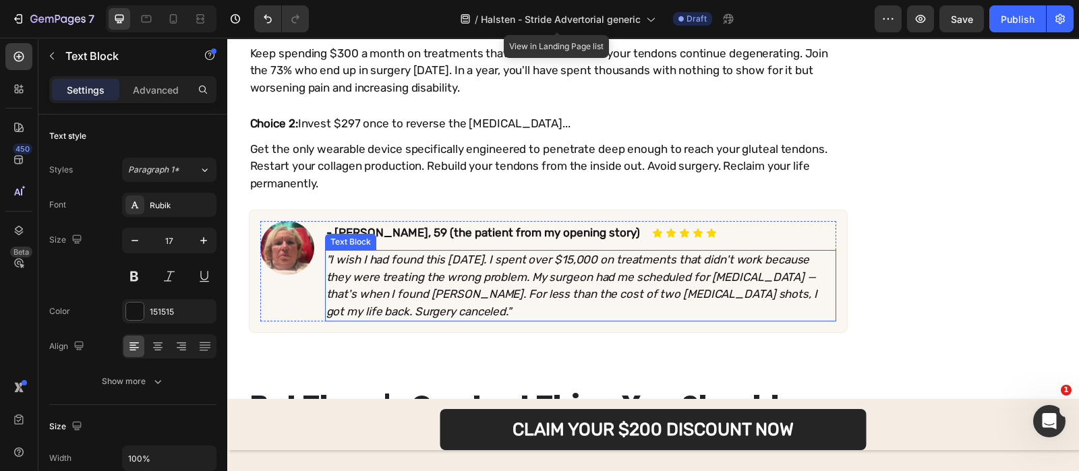
scroll to position [10142, 0]
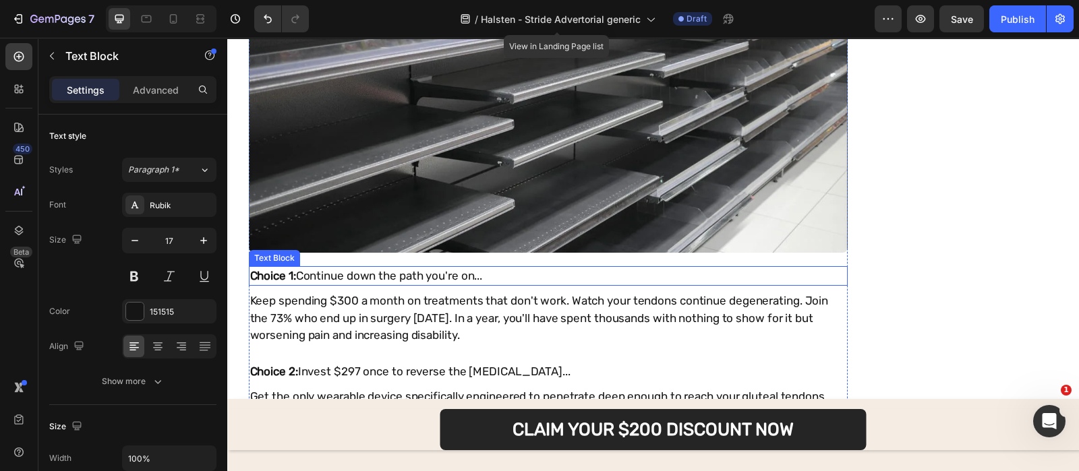
click at [452, 299] on p "Keep spending $300 a month on treatments that don't work. Watch your tendons co…" at bounding box center [548, 319] width 596 height 52
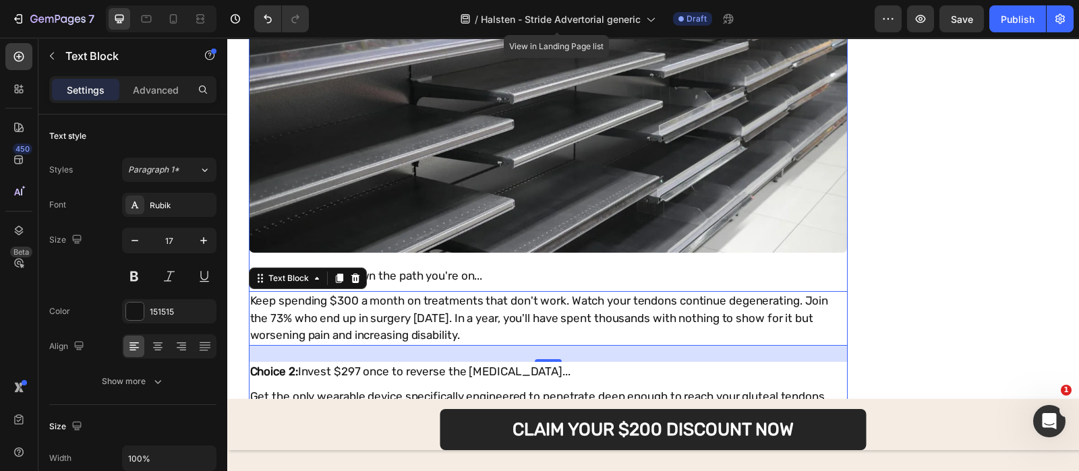
click at [493, 289] on div "You Have Two Choices (But Only One Leads to Healing) Heading Image Choice 1: Co…" at bounding box center [548, 221] width 599 height 760
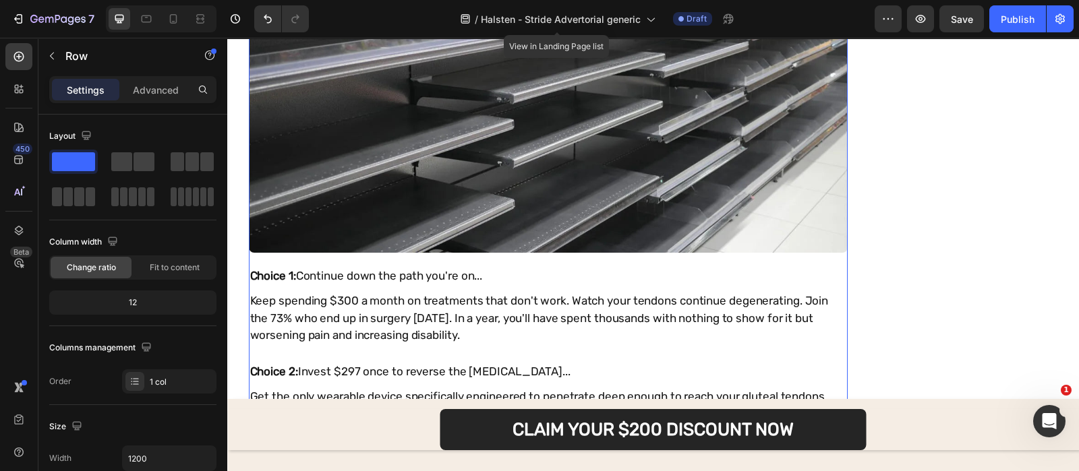
click at [495, 289] on div "You Have Two Choices (But Only One Leads to Healing) Heading Image Choice 1: Co…" at bounding box center [548, 221] width 599 height 760
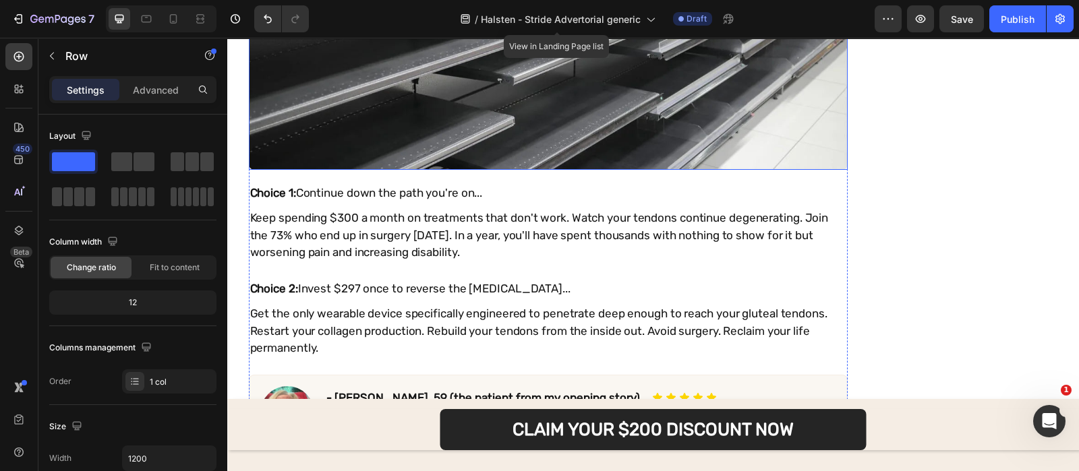
scroll to position [10230, 0]
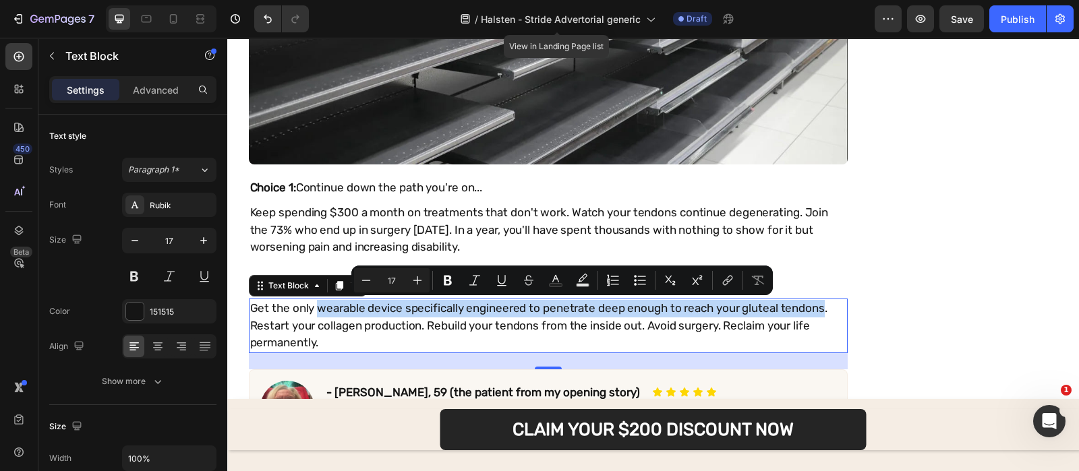
drag, startPoint x: 311, startPoint y: 308, endPoint x: 815, endPoint y: 301, distance: 504.3
click at [815, 301] on p "Get the only wearable device specifically engineered to penetrate deep enough t…" at bounding box center [548, 326] width 596 height 52
copy p "wearable device specifically engineered to penetrate deep enough to reach your …"
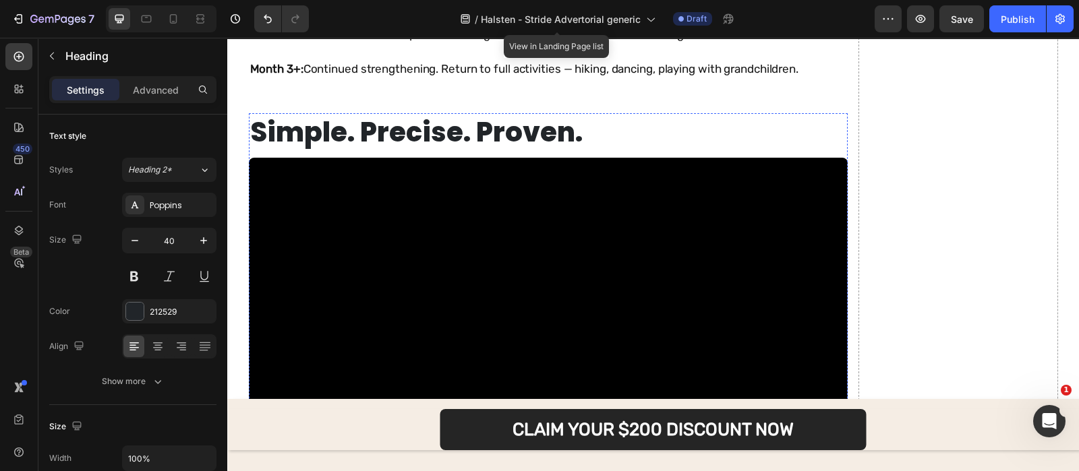
scroll to position [8190, 0]
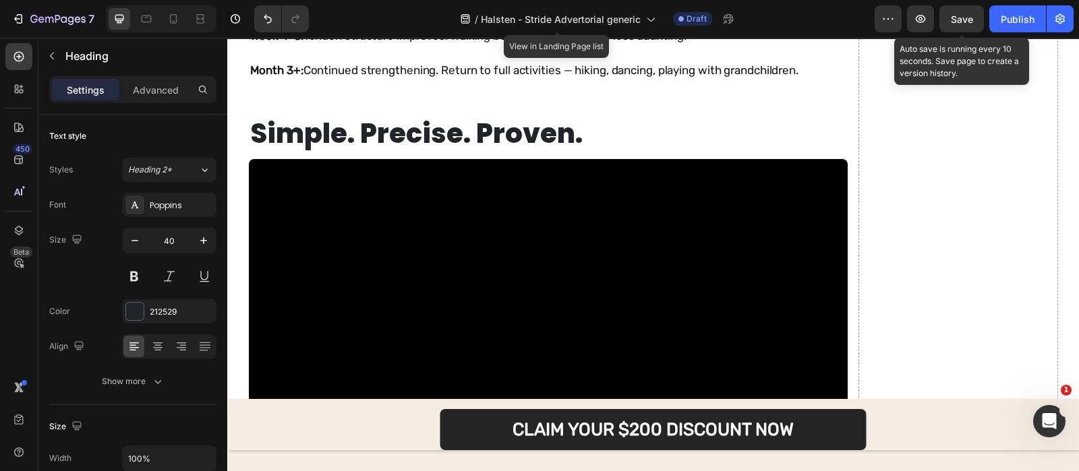
click at [957, 25] on div "Save" at bounding box center [961, 19] width 22 height 14
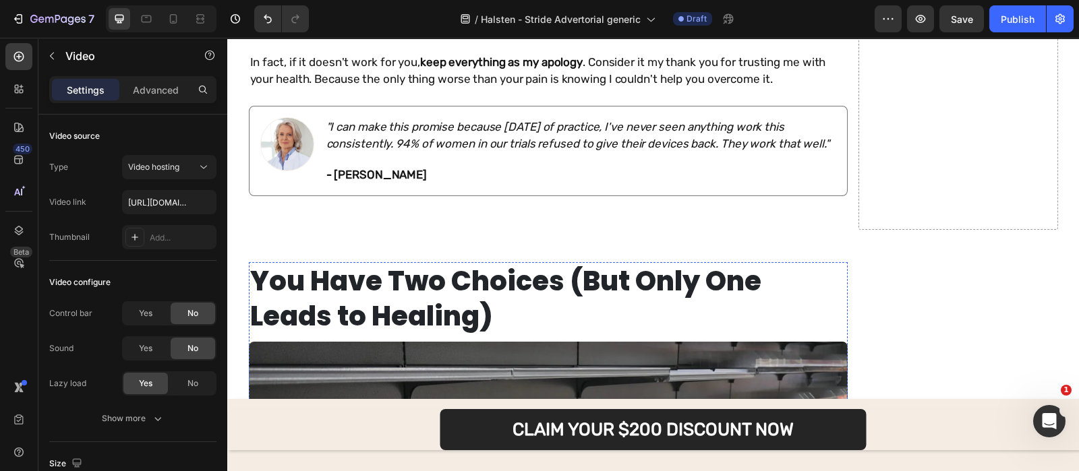
scroll to position [9054, 0]
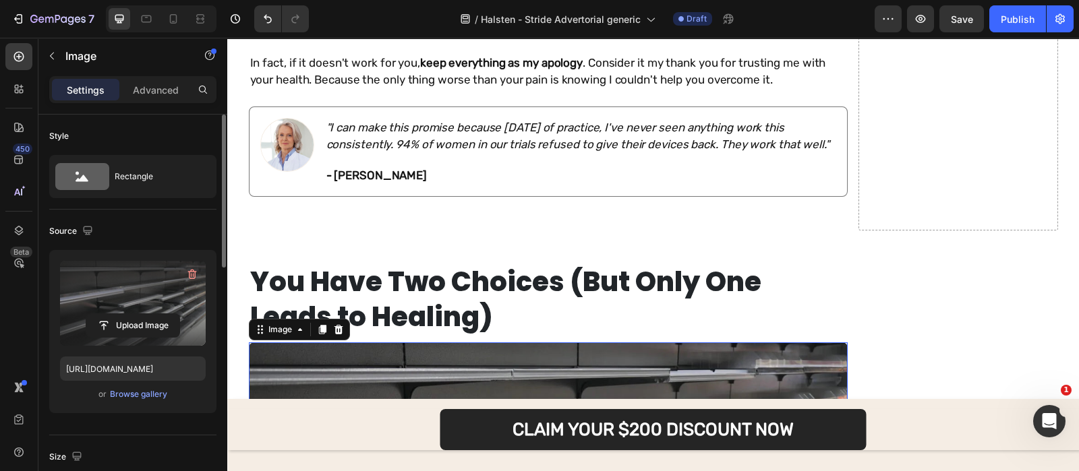
click at [158, 309] on label at bounding box center [133, 303] width 146 height 85
click at [158, 314] on input "file" at bounding box center [132, 325] width 93 height 23
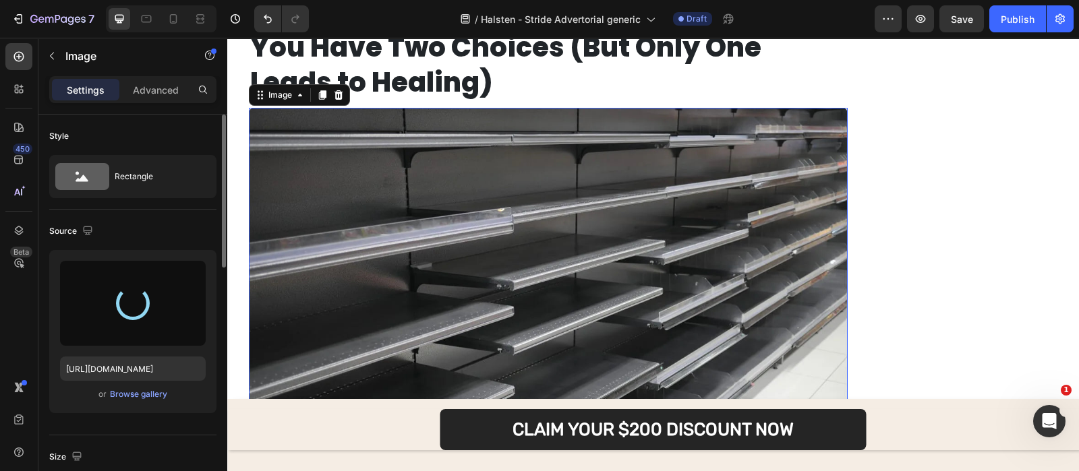
scroll to position [9152, 0]
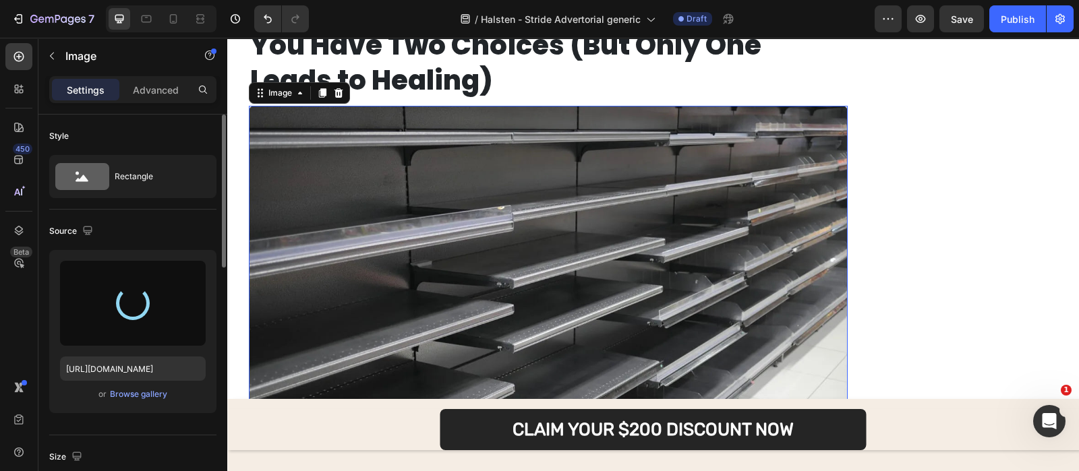
type input "https://cdn.shopify.com/s/files/1/0685/1444/7591/files/gempages_548746873540707…"
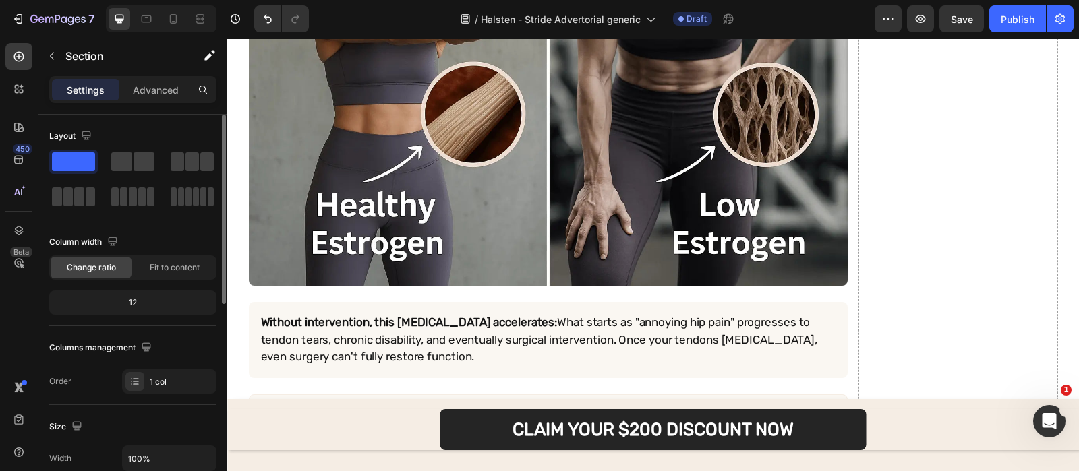
scroll to position [1810, 0]
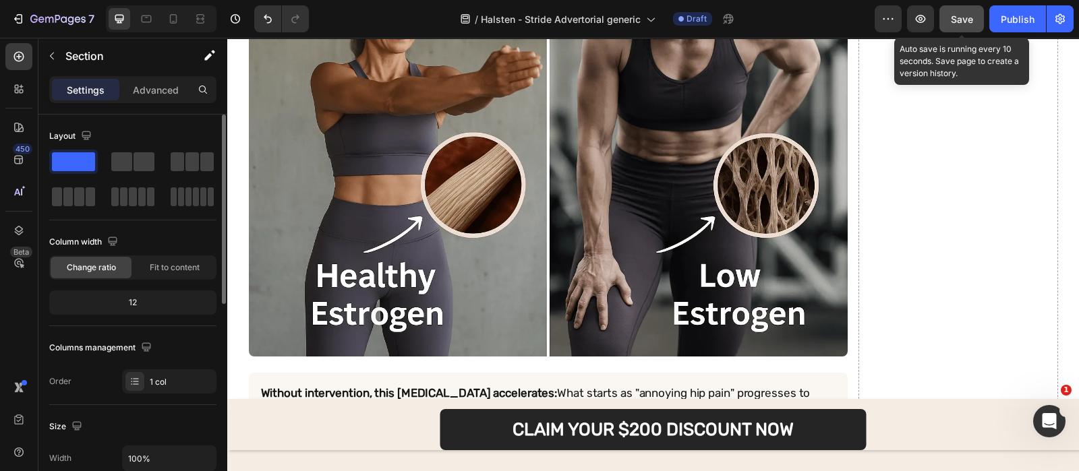
drag, startPoint x: 950, startPoint y: 18, endPoint x: 613, endPoint y: 18, distance: 337.0
click at [950, 18] on button "Save" at bounding box center [961, 18] width 44 height 27
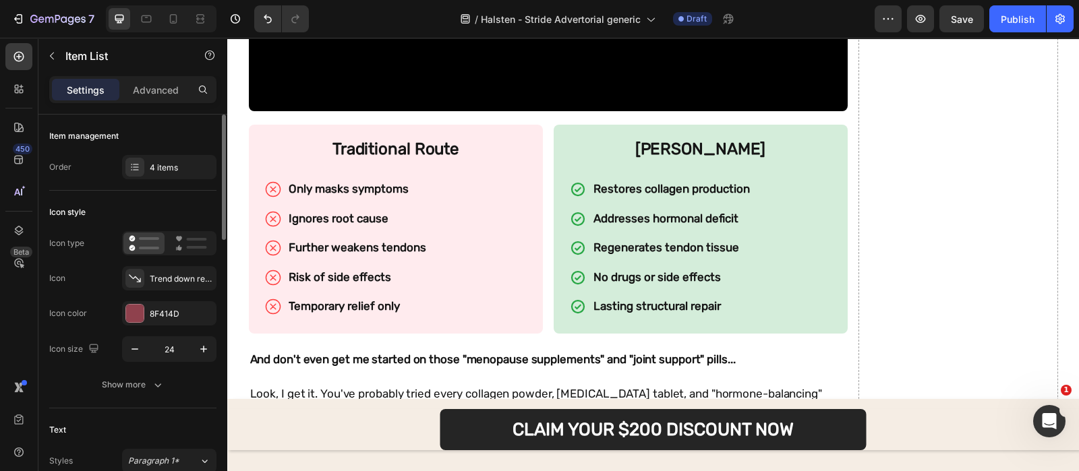
scroll to position [7478, 0]
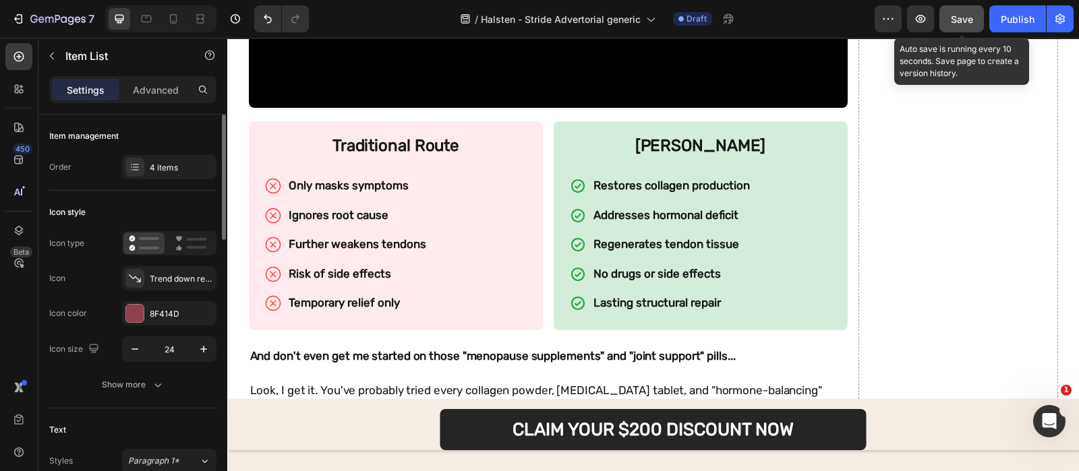
click at [956, 24] on div "Save" at bounding box center [961, 19] width 22 height 14
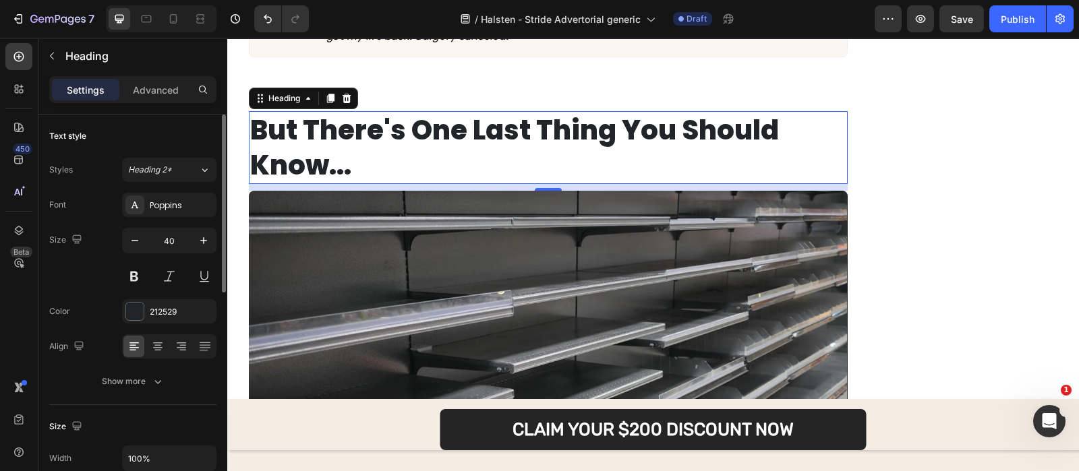
scroll to position [10727, 0]
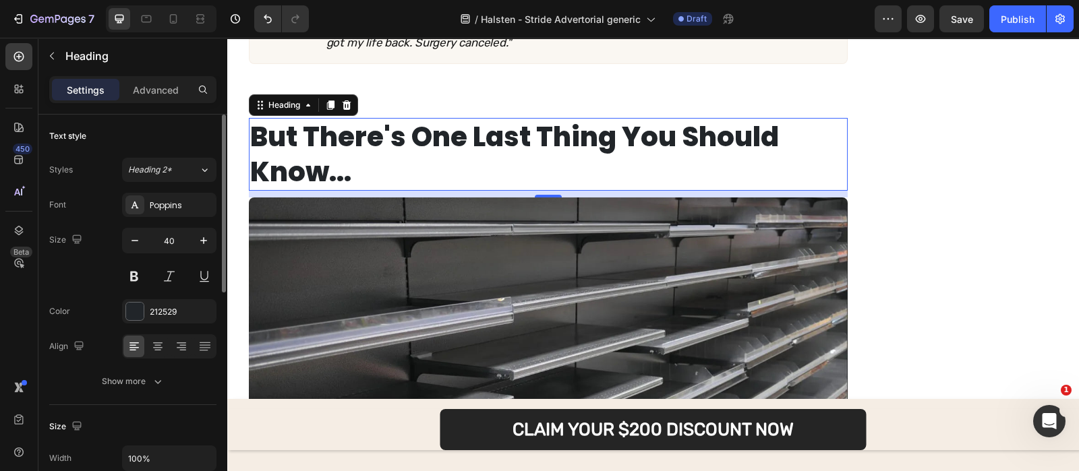
click at [456, 149] on h2 "But There's One Last Thing You Should Know..." at bounding box center [548, 154] width 599 height 73
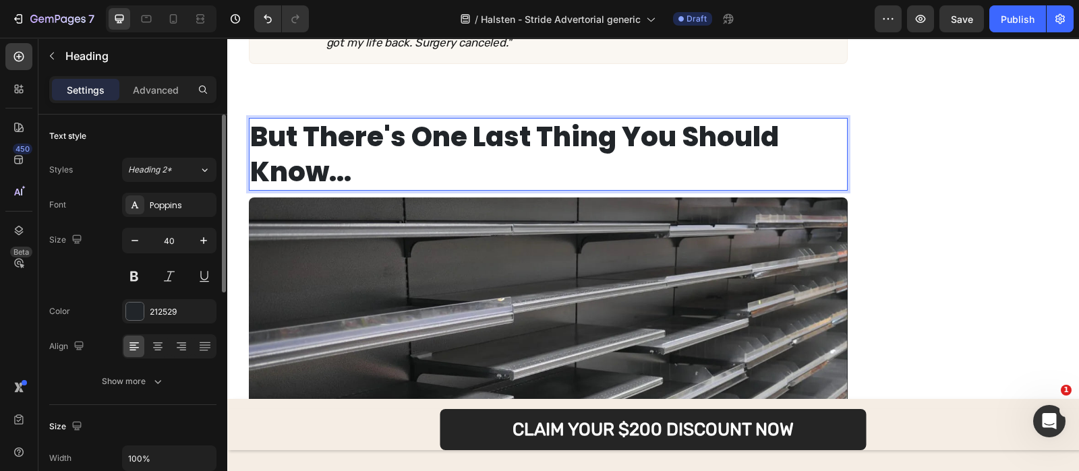
click at [456, 149] on p "But There's One Last Thing You Should Know..." at bounding box center [548, 154] width 596 height 70
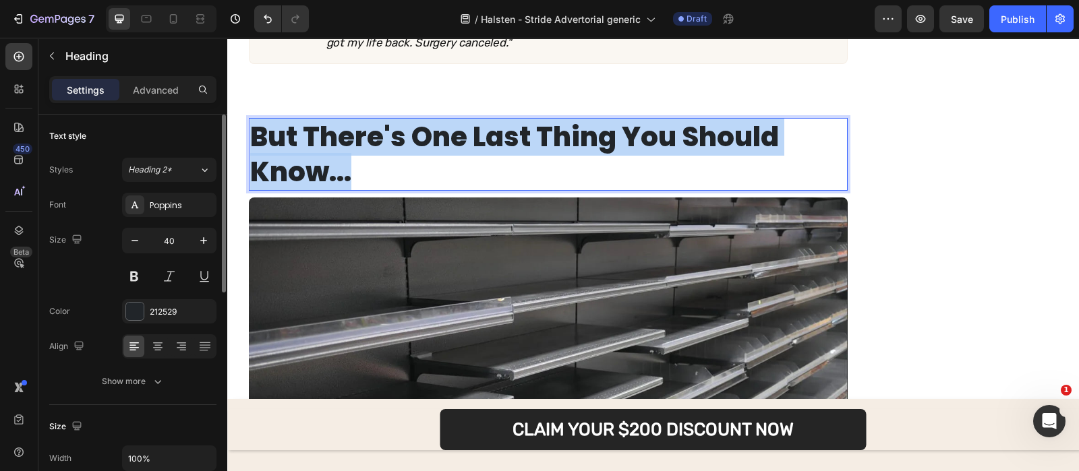
click at [456, 149] on p "But There's One Last Thing You Should Know..." at bounding box center [548, 154] width 596 height 70
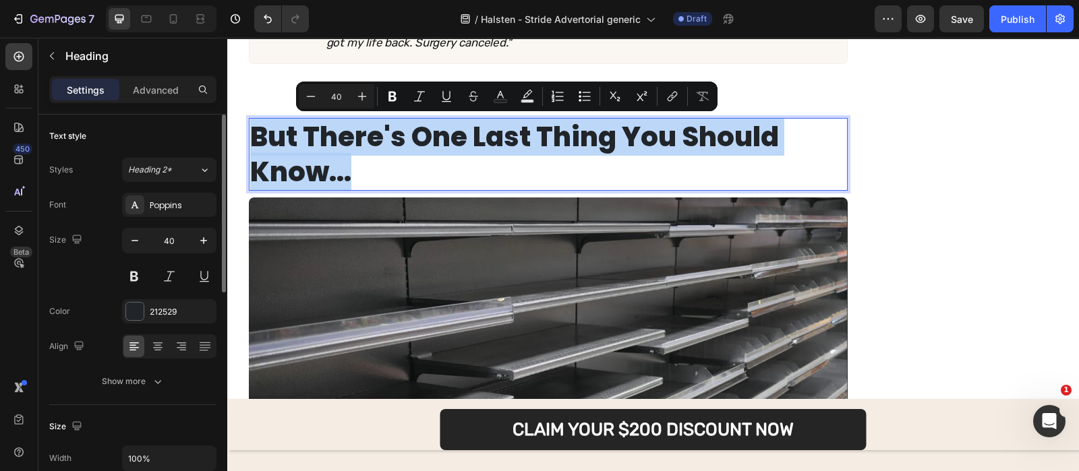
copy p "But There's One Last Thing You Should Know..."
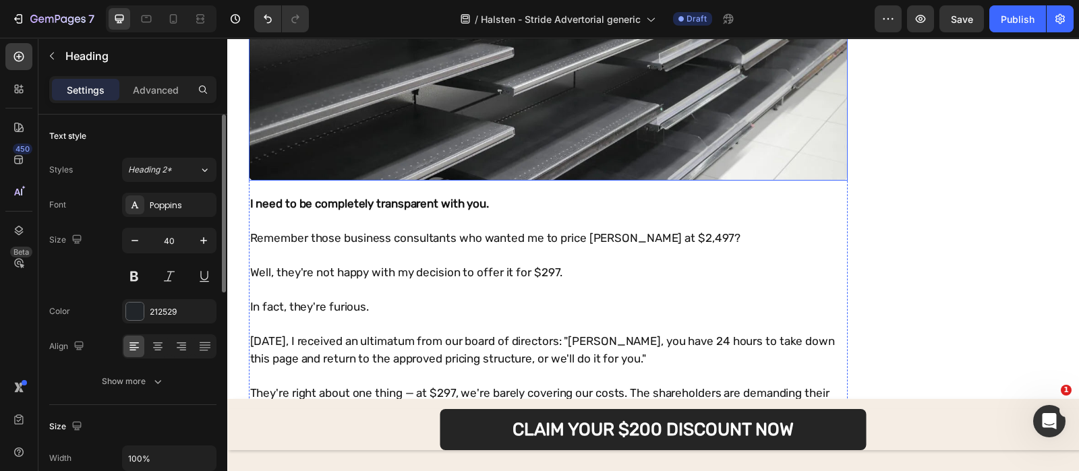
scroll to position [11191, 0]
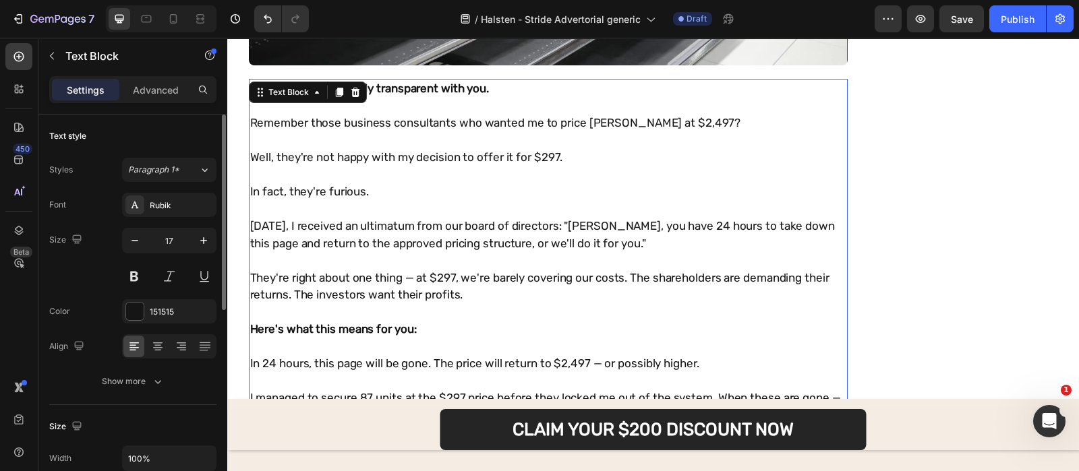
click at [387, 206] on p at bounding box center [548, 210] width 596 height 18
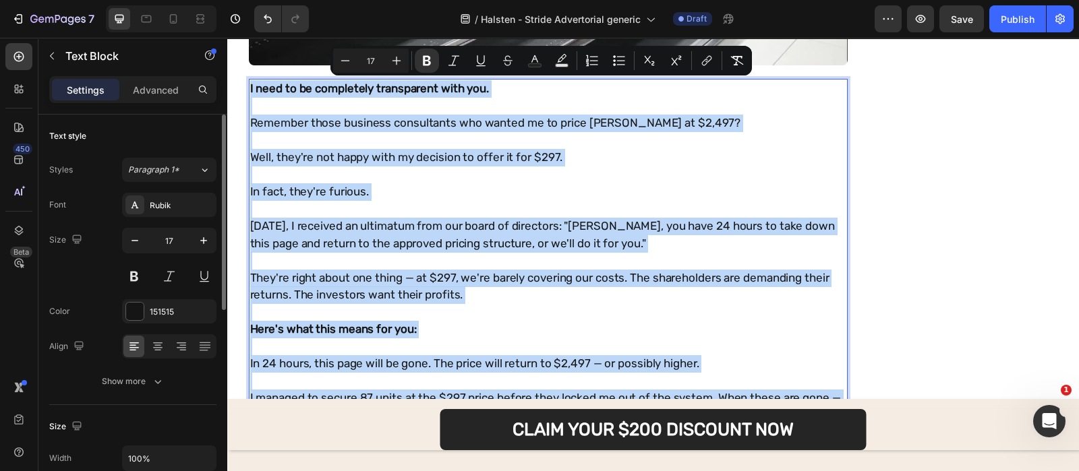
copy div "I need to be completely transparent with you. Remember those business consultan…"
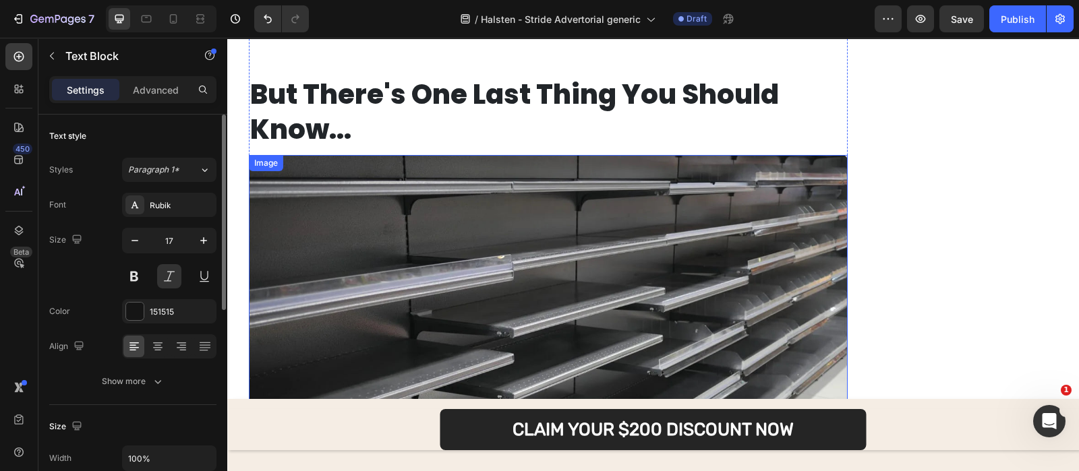
scroll to position [10768, 0]
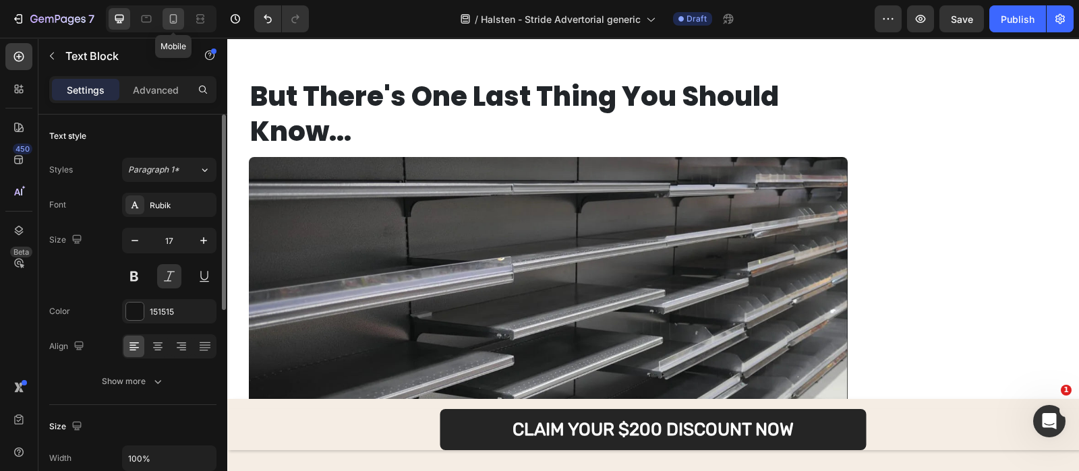
click at [179, 18] on icon at bounding box center [172, 18] width 13 height 13
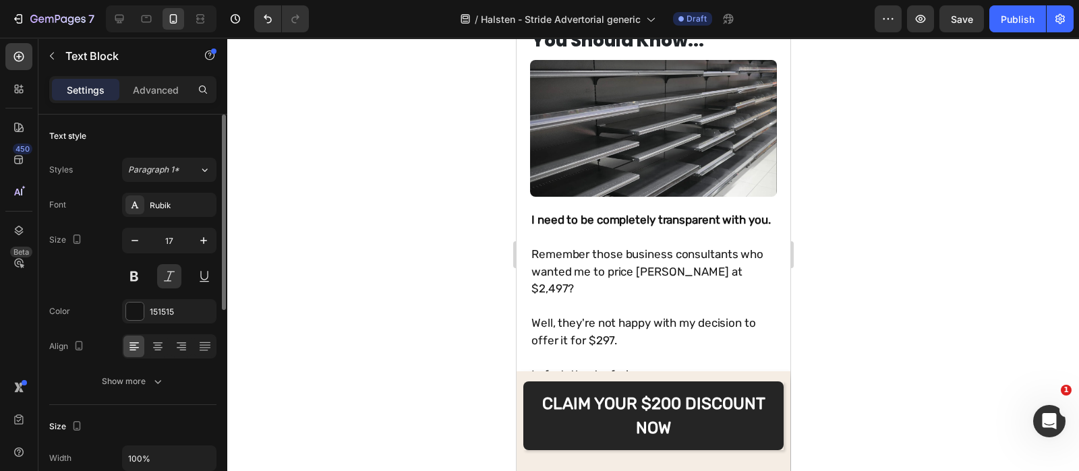
scroll to position [10858, 0]
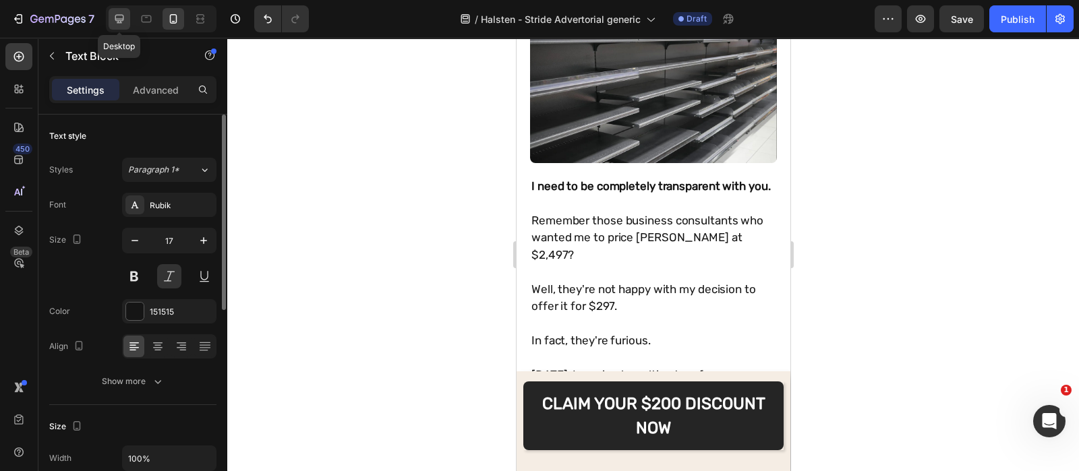
click at [124, 24] on icon at bounding box center [119, 18] width 13 height 13
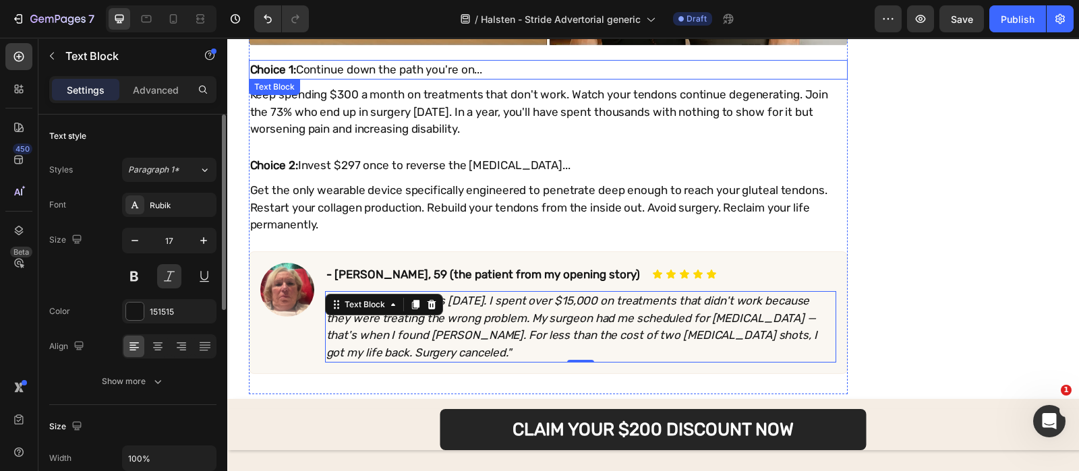
scroll to position [10410, 0]
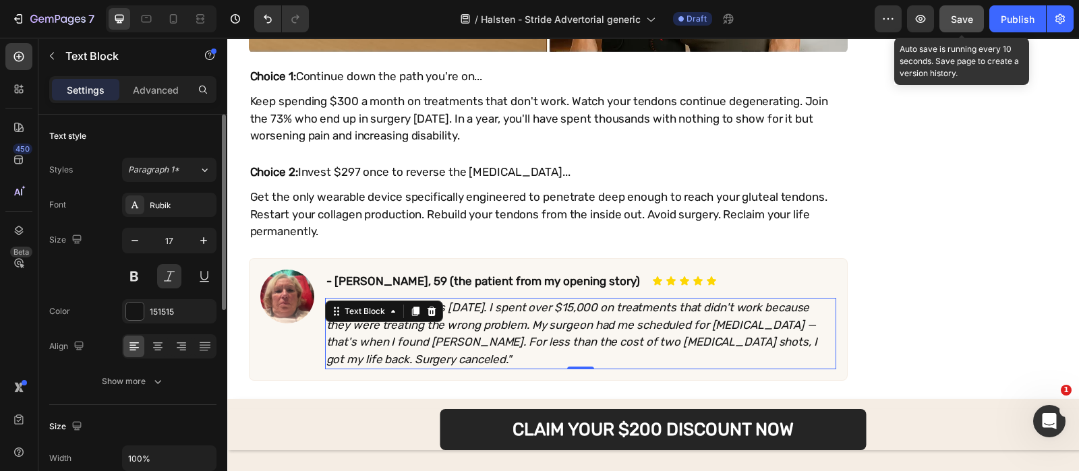
click at [945, 17] on button "Save" at bounding box center [961, 18] width 44 height 27
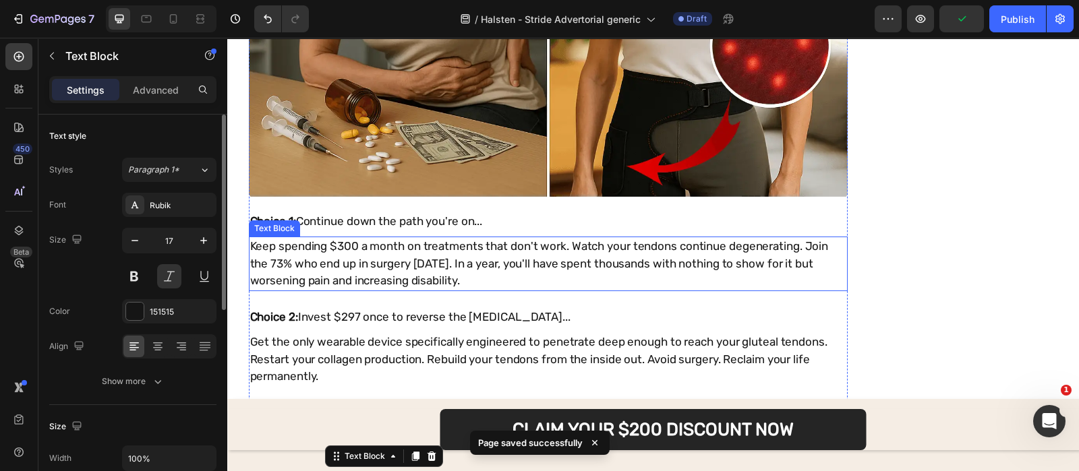
scroll to position [10263, 0]
